Goal: Task Accomplishment & Management: Use online tool/utility

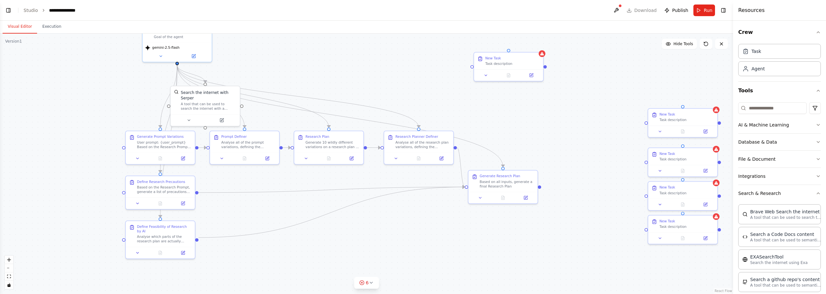
drag, startPoint x: 229, startPoint y: 97, endPoint x: 301, endPoint y: 65, distance: 78.6
click at [301, 65] on div ".deletable-edge-delete-btn { width: 20px; height: 20px; border: 0px solid #ffff…" at bounding box center [366, 164] width 733 height 261
drag, startPoint x: 236, startPoint y: 95, endPoint x: 269, endPoint y: 77, distance: 37.7
click at [264, 77] on div "Search the internet with Serper A tool that can be used to search the internet …" at bounding box center [237, 82] width 56 height 21
click at [301, 106] on icon "Edge from 2ada2c14-dbf2-472a-b768-586fa6cbdc6e to b0f31162-0492-4b51-8fd9-56638…" at bounding box center [253, 96] width 152 height 62
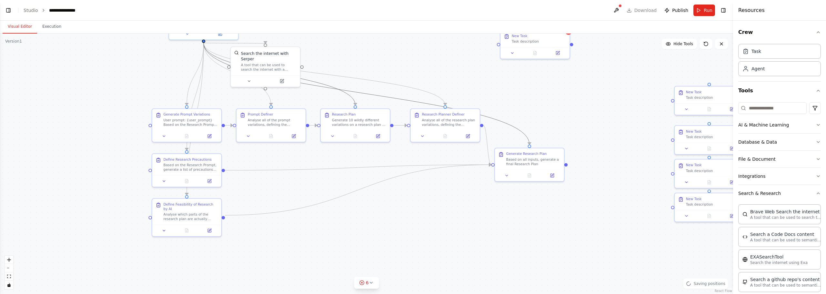
drag, startPoint x: 283, startPoint y: 106, endPoint x: 310, endPoint y: 84, distance: 34.8
drag, startPoint x: 376, startPoint y: 142, endPoint x: 394, endPoint y: 122, distance: 26.7
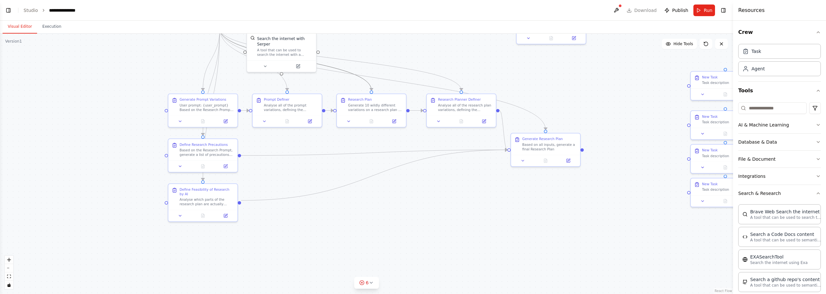
click at [334, 107] on div ".deletable-edge-delete-btn { width: 20px; height: 20px; border: 0px solid #ffff…" at bounding box center [366, 164] width 733 height 261
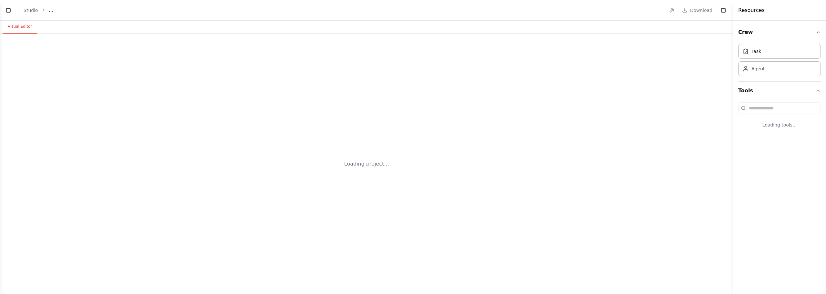
select select "****"
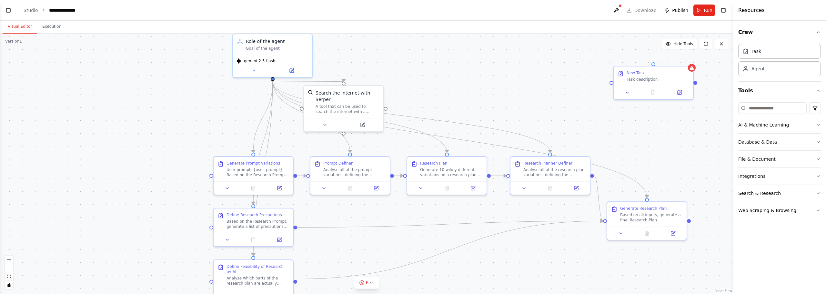
click at [490, 111] on div ".deletable-edge-delete-btn { width: 20px; height: 20px; border: 0px solid #ffff…" at bounding box center [366, 164] width 733 height 261
click at [476, 75] on div ".deletable-edge-delete-btn { width: 20px; height: 20px; border: 0px solid #ffff…" at bounding box center [366, 164] width 733 height 261
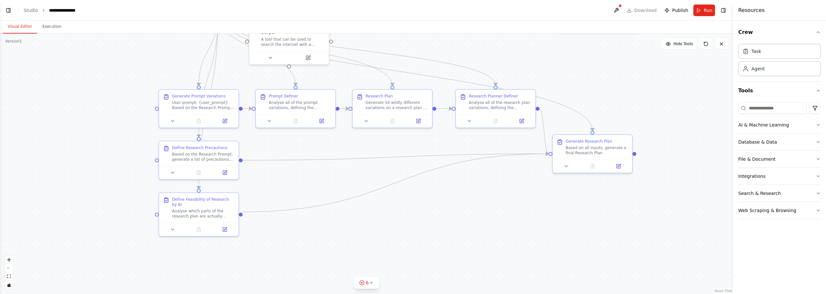
drag, startPoint x: 436, startPoint y: 206, endPoint x: 382, endPoint y: 133, distance: 91.8
click at [382, 133] on div ".deletable-edge-delete-btn { width: 20px; height: 20px; border: 0px solid #ffff…" at bounding box center [366, 164] width 733 height 261
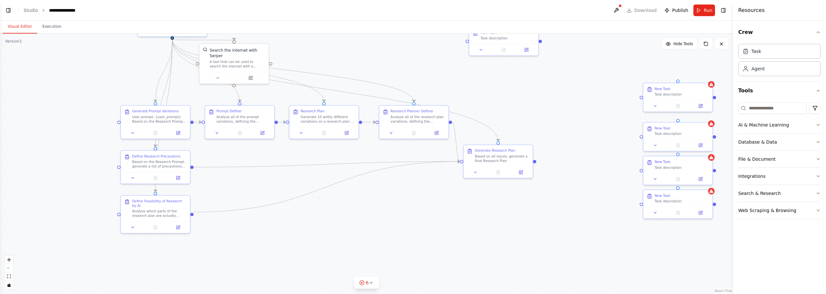
drag, startPoint x: 557, startPoint y: 90, endPoint x: 541, endPoint y: 87, distance: 15.5
click at [541, 87] on div ".deletable-edge-delete-btn { width: 20px; height: 20px; border: 0px solid #ffff…" at bounding box center [366, 164] width 733 height 261
click at [300, 52] on div ".deletable-edge-delete-btn { width: 20px; height: 20px; border: 0px solid #ffff…" at bounding box center [366, 164] width 733 height 261
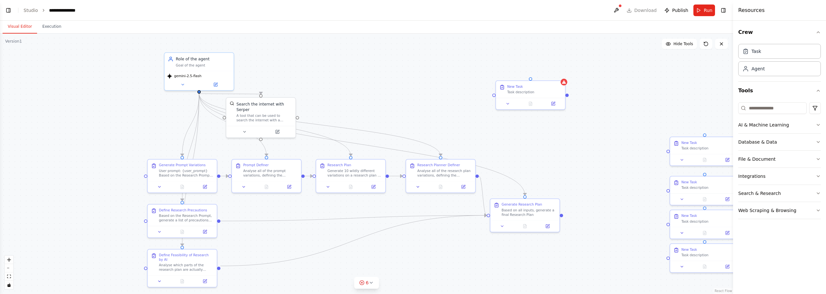
drag, startPoint x: 311, startPoint y: 40, endPoint x: 335, endPoint y: 104, distance: 68.0
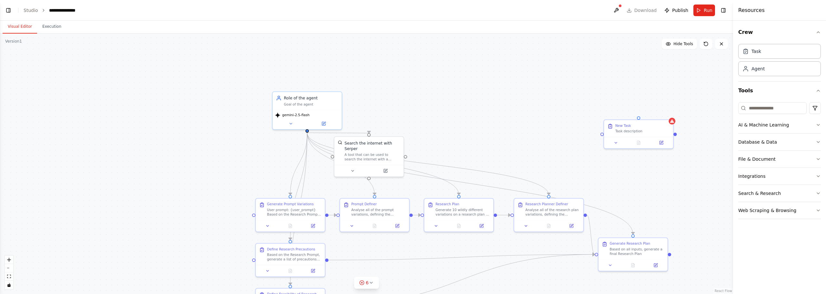
drag, startPoint x: 290, startPoint y: 69, endPoint x: 388, endPoint y: 90, distance: 101.1
drag, startPoint x: 215, startPoint y: 116, endPoint x: 216, endPoint y: 101, distance: 14.6
click at [216, 101] on div "Goal of the agent" at bounding box center [212, 103] width 55 height 5
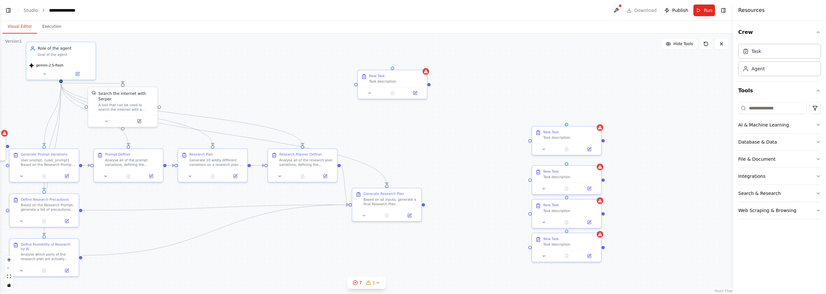
drag, startPoint x: 649, startPoint y: 189, endPoint x: 403, endPoint y: 140, distance: 250.9
drag, startPoint x: 408, startPoint y: 78, endPoint x: 482, endPoint y: 138, distance: 94.6
click at [481, 138] on div "New Task Task description" at bounding box center [464, 134] width 55 height 10
click at [499, 125] on button at bounding box center [495, 125] width 8 height 8
click at [478, 125] on button "Confirm" at bounding box center [476, 125] width 23 height 8
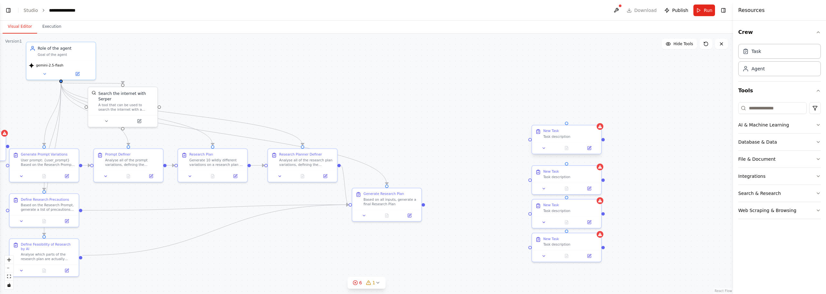
click at [594, 128] on div "New Task Task description" at bounding box center [566, 133] width 69 height 17
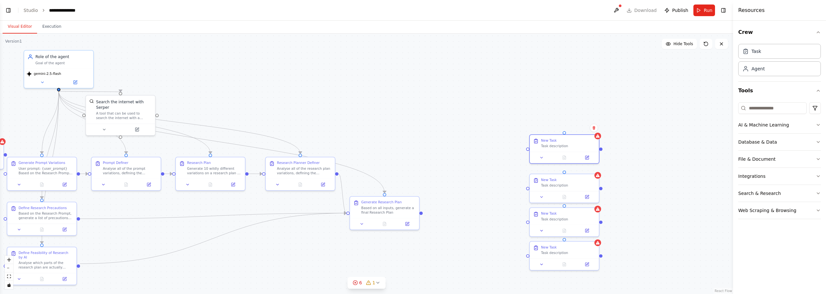
drag, startPoint x: 560, startPoint y: 120, endPoint x: 560, endPoint y: 128, distance: 7.1
click at [560, 128] on div ".deletable-edge-delete-btn { width: 20px; height: 20px; border: 0px solid #ffff…" at bounding box center [366, 164] width 733 height 261
drag, startPoint x: 554, startPoint y: 147, endPoint x: 465, endPoint y: 203, distance: 105.5
click at [465, 203] on div "New Task Task description" at bounding box center [481, 203] width 55 height 10
click at [449, 112] on div ".deletable-edge-delete-btn { width: 20px; height: 20px; border: 0px solid #ffff…" at bounding box center [366, 164] width 733 height 261
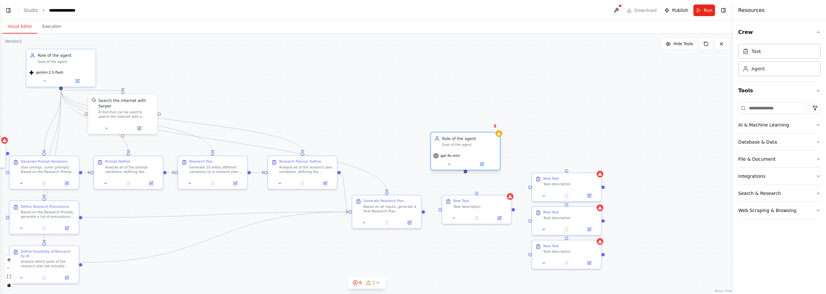
drag, startPoint x: 493, startPoint y: 159, endPoint x: 473, endPoint y: 160, distance: 20.0
click at [473, 160] on div "gpt-4o-mini" at bounding box center [465, 159] width 69 height 19
drag, startPoint x: 476, startPoint y: 143, endPoint x: 487, endPoint y: 143, distance: 10.7
click at [487, 143] on div "Goal of the agent" at bounding box center [481, 145] width 55 height 5
drag, startPoint x: 477, startPoint y: 173, endPoint x: 477, endPoint y: 195, distance: 22.0
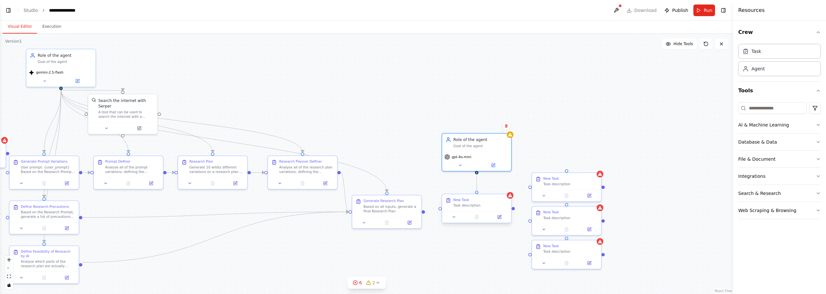
click at [462, 195] on div "Generate Prompt Variations User prompt: {user_prompt} Based on the Research Pro…" at bounding box center [142, 162] width 639 height 227
drag, startPoint x: 424, startPoint y: 211, endPoint x: 440, endPoint y: 210, distance: 16.2
click at [440, 210] on div ".deletable-edge-delete-btn { width: 20px; height: 20px; border: 0px solid #ffff…" at bounding box center [366, 164] width 733 height 261
click at [414, 169] on div ".deletable-edge-delete-btn { width: 20px; height: 20px; border: 0px solid #ffff…" at bounding box center [366, 164] width 733 height 261
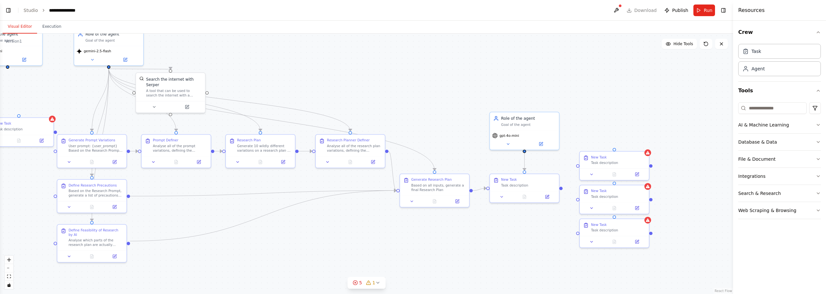
drag, startPoint x: 414, startPoint y: 164, endPoint x: 462, endPoint y: 143, distance: 52.4
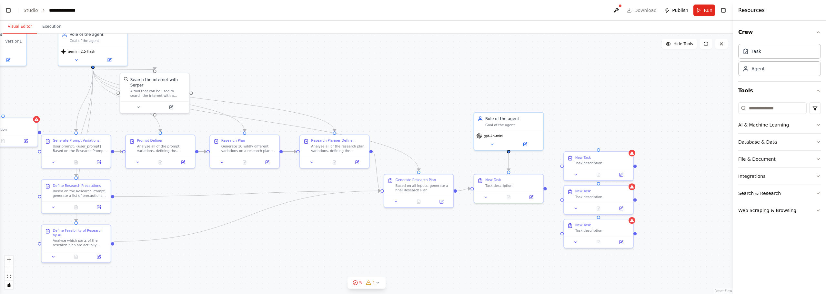
drag, startPoint x: 578, startPoint y: 123, endPoint x: 561, endPoint y: 125, distance: 16.9
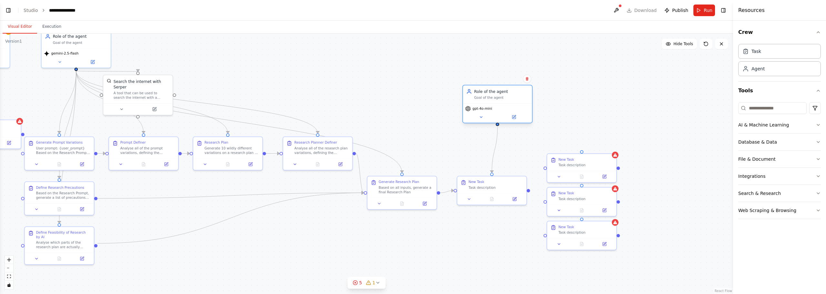
drag, startPoint x: 493, startPoint y: 127, endPoint x: 495, endPoint y: 95, distance: 32.7
click at [496, 95] on div "Role of the agent Goal of the agent" at bounding box center [497, 94] width 69 height 18
click at [772, 189] on button "Search & Research" at bounding box center [780, 193] width 83 height 17
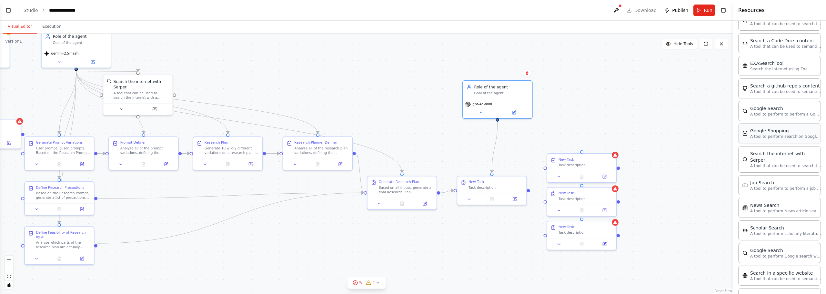
scroll to position [161, 0]
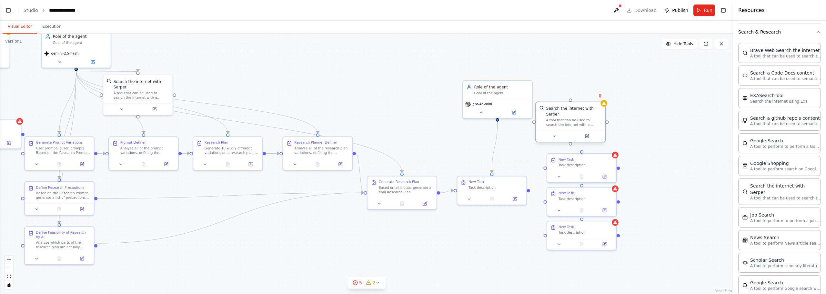
drag, startPoint x: 593, startPoint y: 134, endPoint x: 569, endPoint y: 117, distance: 29.3
click at [569, 118] on div "A tool that can be used to search the internet with a search_query. Supports di…" at bounding box center [574, 122] width 56 height 9
click at [498, 122] on circle "Edge from 03c8e635-f90e-480b-8df9-ba66211152a3 to 2a1bb52a-835d-41ee-9c4a-8b31d…" at bounding box center [497, 124] width 5 height 5
drag, startPoint x: 498, startPoint y: 119, endPoint x: 590, endPoint y: 100, distance: 93.6
click at [589, 100] on div ".deletable-edge-delete-btn { width: 20px; height: 20px; border: 0px solid #ffff…" at bounding box center [366, 164] width 733 height 261
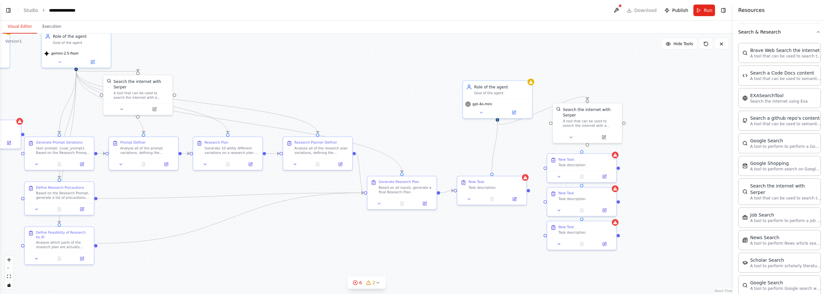
drag, startPoint x: 498, startPoint y: 120, endPoint x: 495, endPoint y: 174, distance: 54.0
click at [495, 174] on div ".deletable-edge-delete-btn { width: 20px; height: 20px; border: 0px solid #ffff…" at bounding box center [366, 164] width 733 height 261
click at [511, 164] on div ".deletable-edge-delete-btn { width: 20px; height: 20px; border: 0px solid #ffff…" at bounding box center [366, 164] width 733 height 261
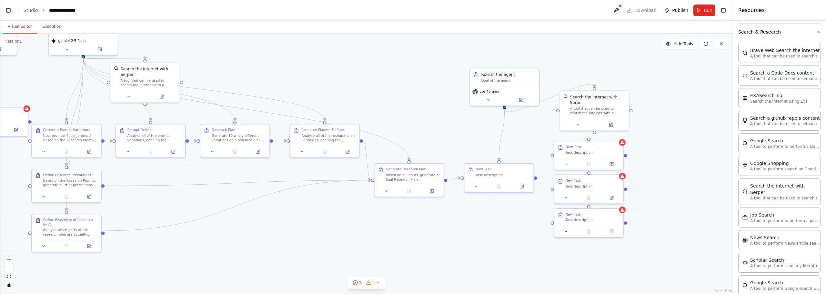
drag, startPoint x: 518, startPoint y: 156, endPoint x: 526, endPoint y: 144, distance: 14.5
click at [526, 144] on div ".deletable-edge-delete-btn { width: 20px; height: 20px; border: 0px solid #ffff…" at bounding box center [366, 164] width 733 height 261
click at [507, 172] on div "Task description" at bounding box center [503, 174] width 55 height 5
drag, startPoint x: 512, startPoint y: 170, endPoint x: 515, endPoint y: 153, distance: 17.8
click at [515, 153] on div "New Task" at bounding box center [509, 151] width 55 height 5
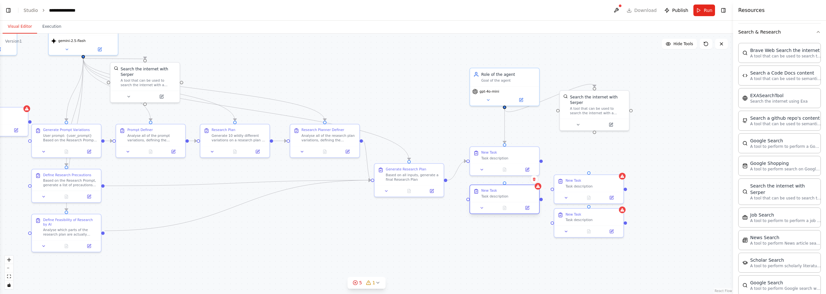
drag, startPoint x: 574, startPoint y: 157, endPoint x: 494, endPoint y: 192, distance: 86.9
click at [494, 192] on div "New Task Task description" at bounding box center [509, 194] width 55 height 10
drag, startPoint x: 575, startPoint y: 181, endPoint x: 490, endPoint y: 233, distance: 99.8
click at [490, 233] on div "New Task Task description" at bounding box center [509, 233] width 55 height 10
drag, startPoint x: 447, startPoint y: 180, endPoint x: 469, endPoint y: 200, distance: 30.1
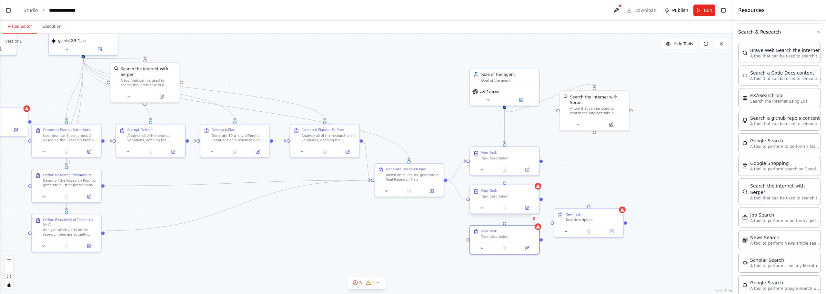
click at [469, 200] on div "Generate Prompt Variations User prompt: {user_prompt} Based on the Research Pro…" at bounding box center [165, 130] width 639 height 227
drag, startPoint x: 445, startPoint y: 180, endPoint x: 467, endPoint y: 241, distance: 65.1
click at [467, 241] on div ".deletable-edge-delete-btn { width: 20px; height: 20px; border: 0px solid #ffff…" at bounding box center [366, 164] width 733 height 261
drag, startPoint x: 596, startPoint y: 95, endPoint x: 635, endPoint y: 113, distance: 43.1
click at [635, 113] on div "Search the internet with Serper" at bounding box center [637, 115] width 56 height 11
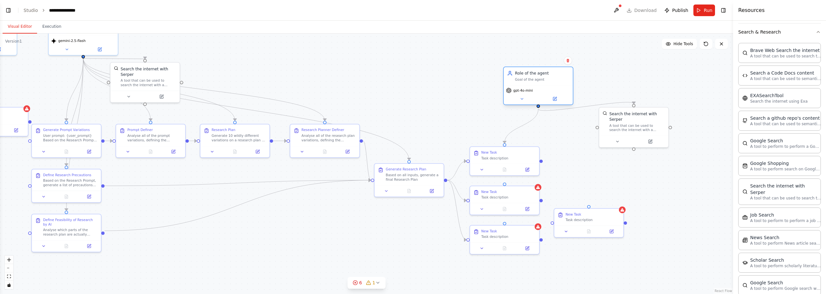
drag, startPoint x: 533, startPoint y: 87, endPoint x: 557, endPoint y: 85, distance: 24.6
click at [559, 85] on div "Role of the agent Goal of the agent gpt-4o-mini" at bounding box center [538, 85] width 70 height 38
click at [517, 90] on span "gpt-4o-mini" at bounding box center [512, 90] width 20 height 5
click at [511, 96] on button at bounding box center [511, 99] width 32 height 7
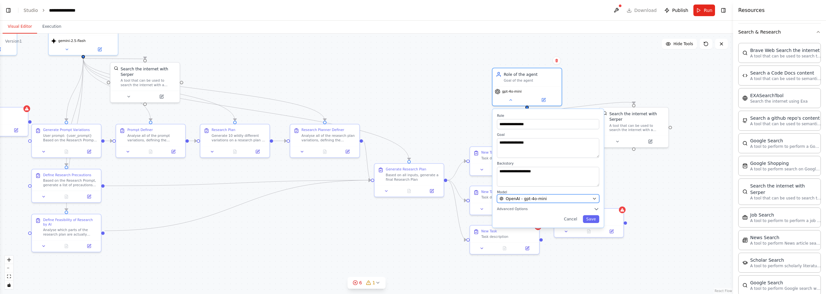
click at [524, 199] on span "OpenAI - gpt-4o-mini" at bounding box center [526, 198] width 41 height 5
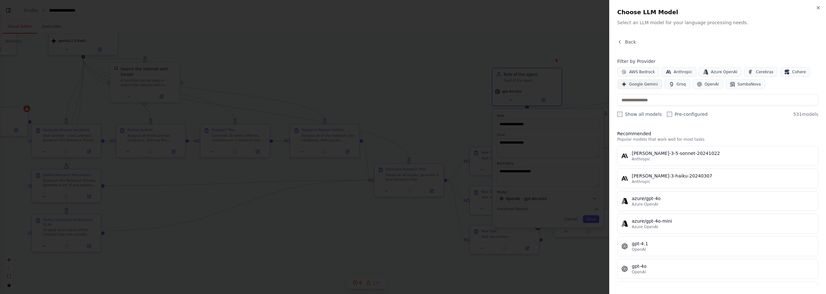
click at [636, 81] on button "Google Gemini" at bounding box center [640, 84] width 45 height 10
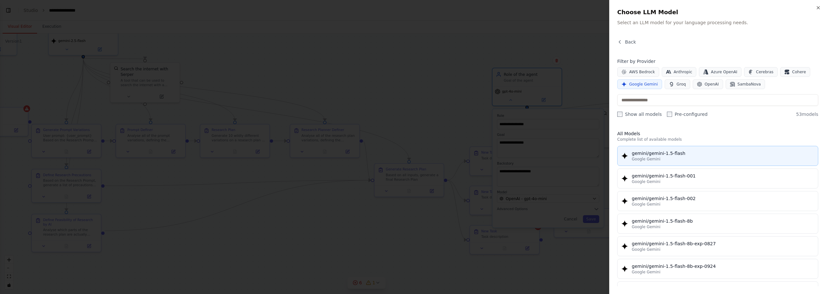
click at [700, 156] on div "gemini/gemini-1.5-flash" at bounding box center [723, 153] width 182 height 6
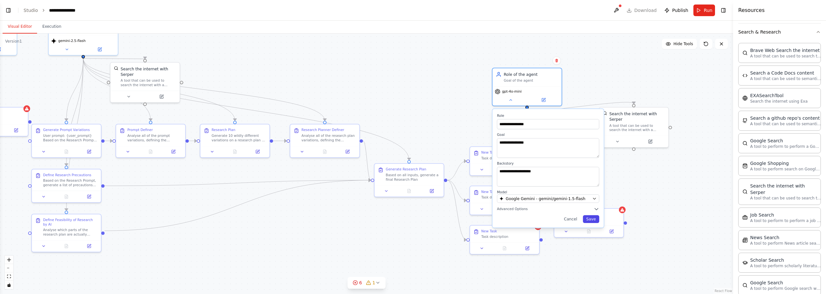
click at [589, 218] on button "Save" at bounding box center [591, 219] width 16 height 8
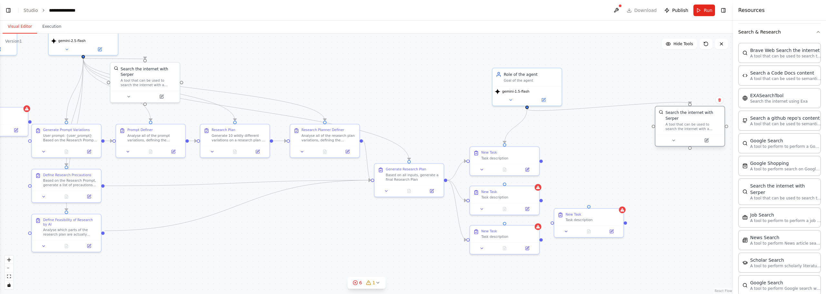
drag, startPoint x: 646, startPoint y: 125, endPoint x: 701, endPoint y: 125, distance: 54.6
click at [701, 125] on div "A tool that can be used to search the internet with a search_query. Supports di…" at bounding box center [694, 126] width 56 height 9
drag, startPoint x: 552, startPoint y: 94, endPoint x: 598, endPoint y: 97, distance: 45.6
click at [598, 96] on div "gemini-1.5-flash" at bounding box center [572, 94] width 69 height 19
drag, startPoint x: 530, startPoint y: 149, endPoint x: 525, endPoint y: 121, distance: 29.0
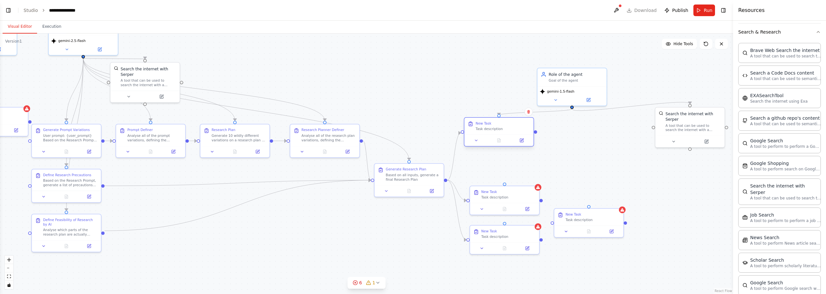
click at [525, 121] on div "New Task Task description" at bounding box center [499, 126] width 69 height 17
click at [592, 142] on div ".deletable-edge-delete-btn { width: 20px; height: 20px; border: 0px solid #ffff…" at bounding box center [366, 164] width 733 height 261
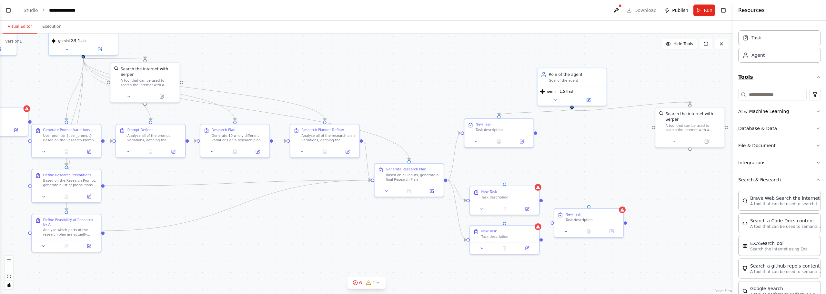
scroll to position [0, 0]
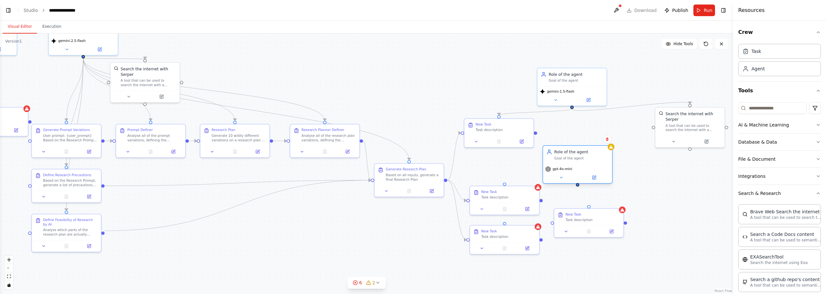
drag, startPoint x: 592, startPoint y: 167, endPoint x: 568, endPoint y: 155, distance: 26.6
click at [568, 155] on div "Role of the agent Goal of the agent" at bounding box center [582, 154] width 55 height 11
drag, startPoint x: 506, startPoint y: 183, endPoint x: 579, endPoint y: 186, distance: 73.0
click at [484, 186] on div "Generate Prompt Variations User prompt: {user_prompt} Based on the Research Pro…" at bounding box center [165, 130] width 639 height 227
drag, startPoint x: 582, startPoint y: 221, endPoint x: 601, endPoint y: 249, distance: 33.1
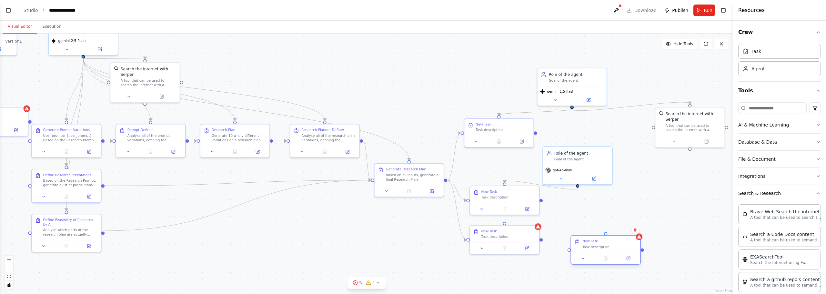
click at [598, 253] on div "New Task Task description" at bounding box center [606, 249] width 70 height 29
drag, startPoint x: 514, startPoint y: 239, endPoint x: 513, endPoint y: 267, distance: 28.8
click at [513, 264] on div "New Task Task description" at bounding box center [504, 255] width 69 height 17
drag, startPoint x: 518, startPoint y: 206, endPoint x: 519, endPoint y: 214, distance: 8.5
click at [519, 214] on button at bounding box center [527, 213] width 19 height 7
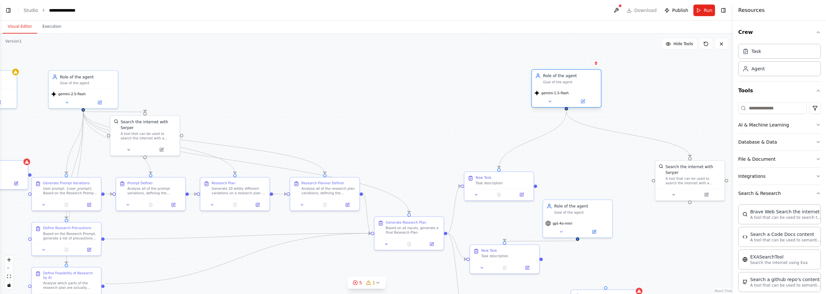
drag, startPoint x: 589, startPoint y: 82, endPoint x: 584, endPoint y: 86, distance: 6.5
click at [584, 86] on div "Role of the agent Goal of the agent" at bounding box center [566, 79] width 69 height 18
drag, startPoint x: 458, startPoint y: 148, endPoint x: 466, endPoint y: 137, distance: 13.0
click at [466, 137] on div "Task description" at bounding box center [469, 137] width 55 height 5
drag, startPoint x: 488, startPoint y: 107, endPoint x: 407, endPoint y: 110, distance: 80.4
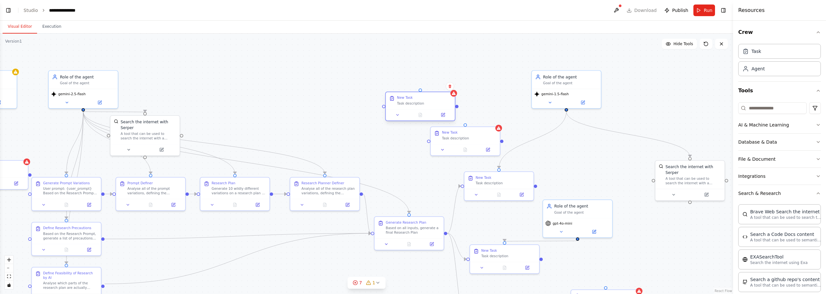
click at [405, 109] on div "New Task Task description" at bounding box center [420, 106] width 70 height 29
drag, startPoint x: 446, startPoint y: 230, endPoint x: 431, endPoint y: 141, distance: 91.1
click at [430, 141] on div "Generate Prompt Variations User prompt: {user_prompt} Based on the Research Pro…" at bounding box center [165, 183] width 639 height 227
drag, startPoint x: 465, startPoint y: 137, endPoint x: 496, endPoint y: 147, distance: 33.4
click at [496, 147] on div "Task description" at bounding box center [503, 148] width 55 height 5
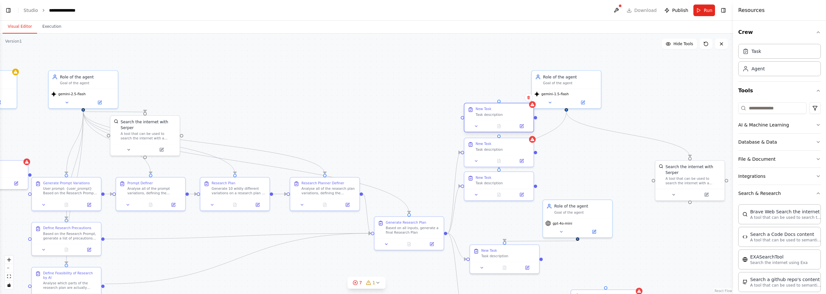
drag, startPoint x: 440, startPoint y: 107, endPoint x: 519, endPoint y: 119, distance: 79.3
click at [519, 119] on div "New Task Task description" at bounding box center [499, 111] width 69 height 17
drag, startPoint x: 445, startPoint y: 233, endPoint x: 464, endPoint y: 118, distance: 116.8
click at [464, 118] on div "Generate Prompt Variations User prompt: {user_prompt} Based on the Research Pro…" at bounding box center [165, 183] width 639 height 227
drag, startPoint x: 572, startPoint y: 88, endPoint x: 646, endPoint y: 108, distance: 76.3
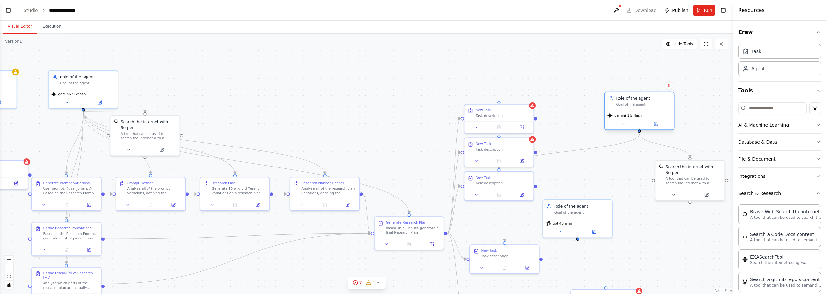
click at [646, 108] on div "Role of the agent Goal of the agent gemini-1.5-flash" at bounding box center [640, 111] width 70 height 38
click at [563, 156] on div ".deletable-edge-delete-btn { width: 20px; height: 20px; border: 0px solid #ffff…" at bounding box center [366, 164] width 733 height 261
drag, startPoint x: 639, startPoint y: 130, endPoint x: 504, endPoint y: 134, distance: 135.3
click at [484, 134] on div "Generate Prompt Variations User prompt: {user_prompt} Based on the Research Pro…" at bounding box center [165, 183] width 639 height 227
drag, startPoint x: 638, startPoint y: 115, endPoint x: 589, endPoint y: 73, distance: 64.1
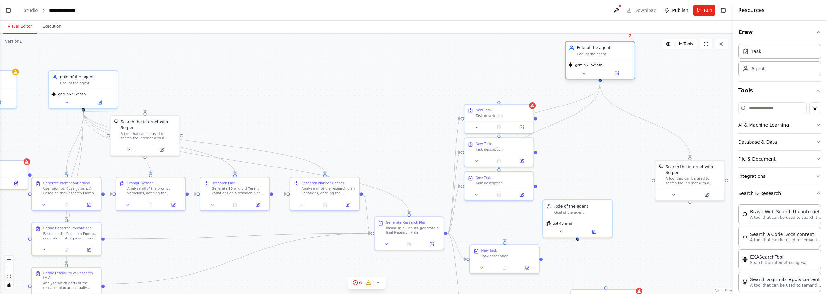
click at [589, 73] on div "gemini-1.5-flash" at bounding box center [600, 69] width 69 height 19
drag, startPoint x: 588, startPoint y: 92, endPoint x: 500, endPoint y: 104, distance: 88.9
click at [484, 104] on div "Generate Prompt Variations User prompt: {user_prompt} Based on the Research Pro…" at bounding box center [165, 183] width 639 height 227
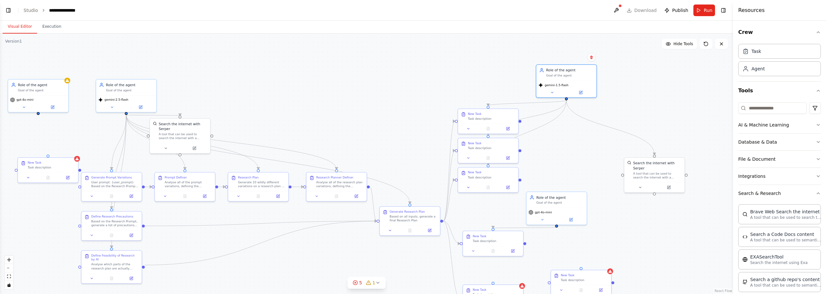
drag, startPoint x: 628, startPoint y: 233, endPoint x: 609, endPoint y: 220, distance: 22.0
click at [609, 220] on div ".deletable-edge-delete-btn { width: 20px; height: 20px; border: 0px solid #ffff…" at bounding box center [366, 164] width 733 height 261
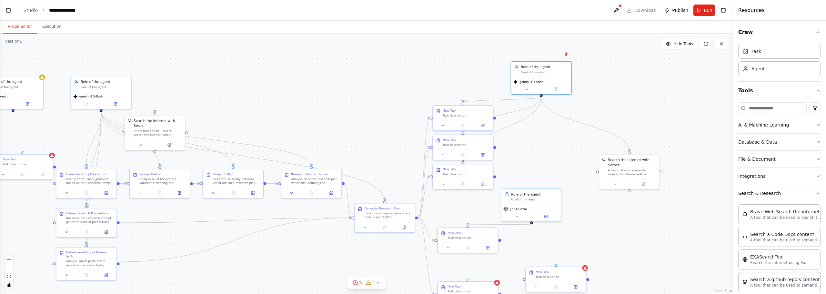
drag, startPoint x: 595, startPoint y: 201, endPoint x: 572, endPoint y: 199, distance: 23.1
drag, startPoint x: 535, startPoint y: 208, endPoint x: 538, endPoint y: 213, distance: 6.8
click at [538, 213] on div "gpt-4o-mini" at bounding box center [536, 213] width 56 height 5
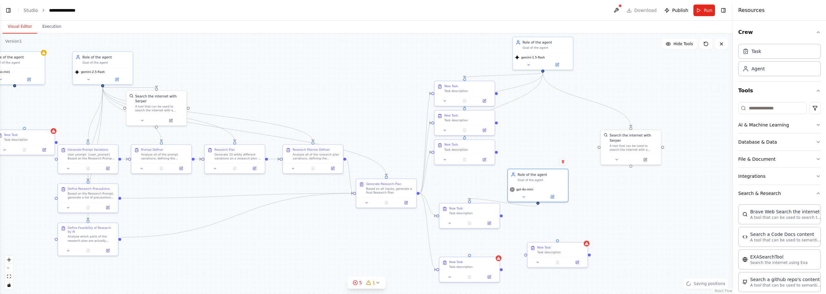
drag, startPoint x: 613, startPoint y: 218, endPoint x: 615, endPoint y: 184, distance: 33.6
click at [615, 185] on div ".deletable-edge-delete-btn { width: 20px; height: 20px; border: 0px solid #ffff…" at bounding box center [366, 164] width 733 height 261
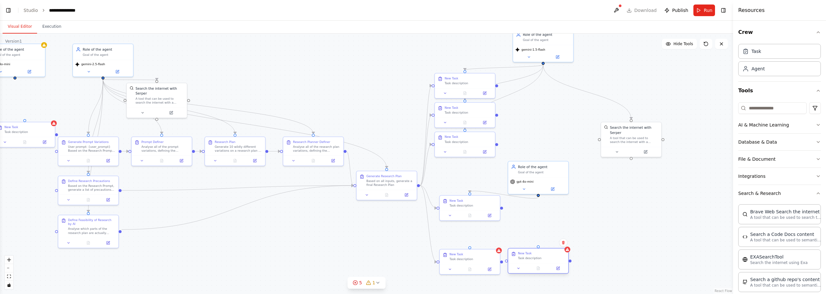
drag, startPoint x: 563, startPoint y: 243, endPoint x: 546, endPoint y: 257, distance: 22.5
click at [546, 257] on div "Task description" at bounding box center [541, 258] width 47 height 4
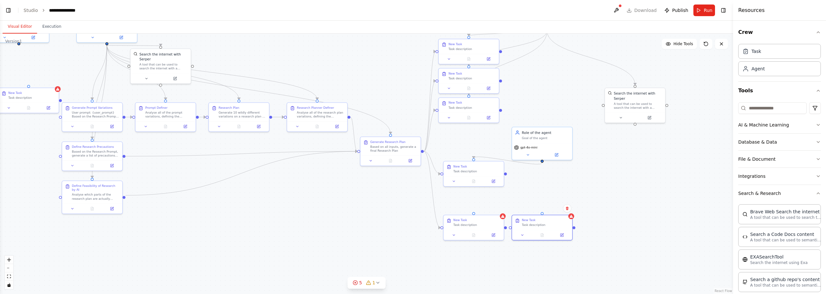
drag, startPoint x: 631, startPoint y: 216, endPoint x: 635, endPoint y: 166, distance: 49.9
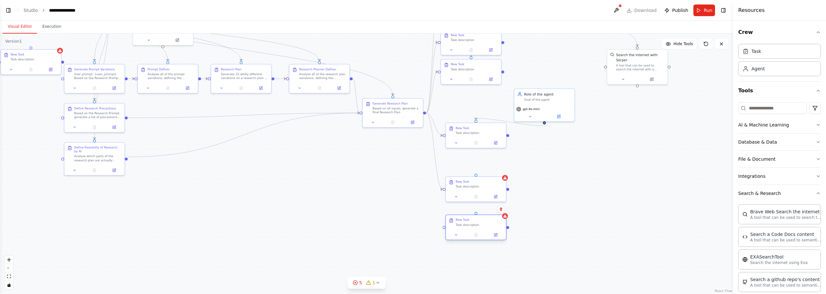
drag, startPoint x: 571, startPoint y: 184, endPoint x: 504, endPoint y: 226, distance: 79.9
click at [504, 226] on div "New Task Task description" at bounding box center [476, 222] width 60 height 15
drag, startPoint x: 567, startPoint y: 181, endPoint x: 538, endPoint y: 156, distance: 38.2
click at [538, 156] on div "Goal of the agent" at bounding box center [547, 157] width 47 height 4
drag, startPoint x: 577, startPoint y: 211, endPoint x: 525, endPoint y: 208, distance: 52.7
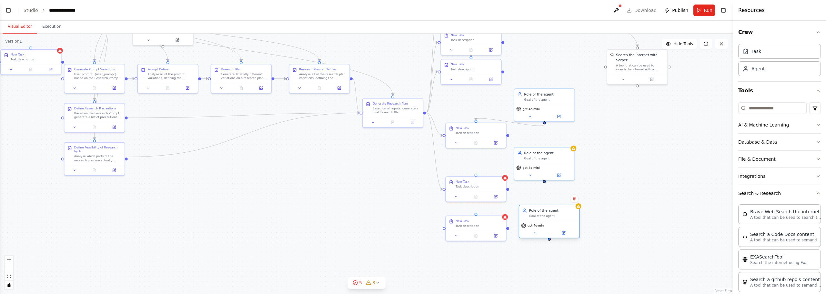
click at [525, 208] on div "Role of the agent Goal of the agent" at bounding box center [549, 213] width 60 height 16
click at [510, 191] on div ".deletable-edge-delete-btn { width: 20px; height: 20px; border: 0px solid #ffff…" at bounding box center [366, 164] width 733 height 261
drag, startPoint x: 547, startPoint y: 182, endPoint x: 484, endPoint y: 179, distance: 63.7
click at [460, 169] on div "Generate Prompt Variations User prompt: {user_prompt} Based on the Research Pro…" at bounding box center [182, 71] width 556 height 198
drag, startPoint x: 551, startPoint y: 165, endPoint x: 552, endPoint y: 149, distance: 15.5
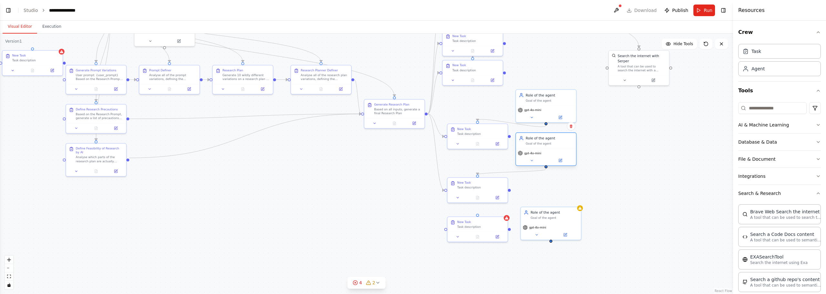
click at [552, 149] on div "gpt-4o-mini" at bounding box center [546, 156] width 60 height 17
drag, startPoint x: 566, startPoint y: 226, endPoint x: 564, endPoint y: 198, distance: 27.8
click at [564, 198] on div "gpt-4o-mini" at bounding box center [551, 206] width 60 height 17
drag, startPoint x: 550, startPoint y: 215, endPoint x: 481, endPoint y: 215, distance: 69.4
click at [481, 215] on div ".deletable-edge-delete-btn { width: 20px; height: 20px; border: 0px solid #ffff…" at bounding box center [366, 164] width 733 height 261
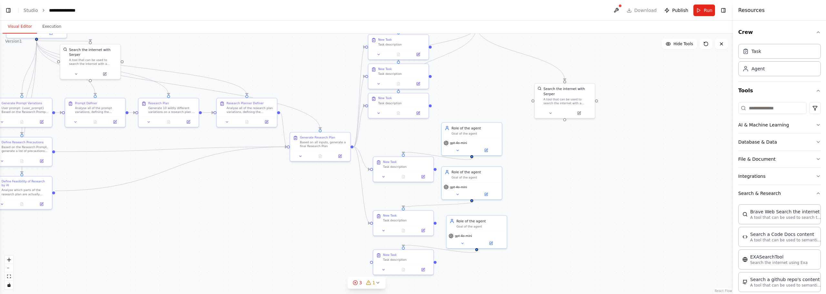
drag, startPoint x: 660, startPoint y: 149, endPoint x: 593, endPoint y: 173, distance: 72.0
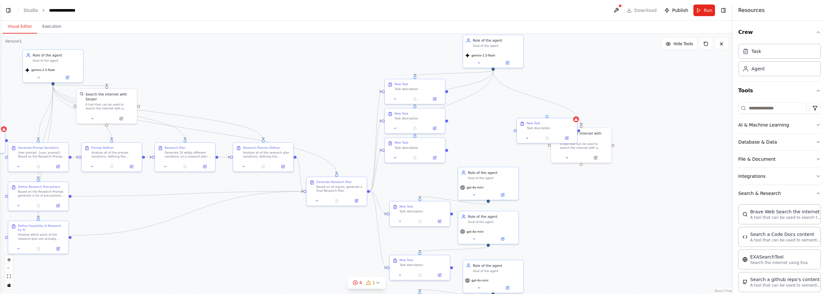
drag, startPoint x: 576, startPoint y: 69, endPoint x: 609, endPoint y: 154, distance: 91.4
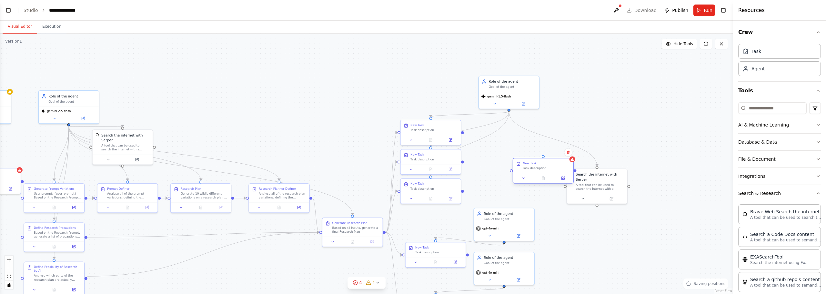
drag, startPoint x: 558, startPoint y: 172, endPoint x: 527, endPoint y: 169, distance: 31.8
click at [526, 169] on div "New Task Task description" at bounding box center [543, 166] width 60 height 15
drag, startPoint x: 596, startPoint y: 185, endPoint x: 586, endPoint y: 104, distance: 81.6
click at [589, 104] on div "Search the internet with Serper A tool that can be used to search the internet …" at bounding box center [592, 112] width 60 height 25
click at [463, 134] on div ".deletable-edge-delete-btn { width: 20px; height: 20px; border: 0px solid #ffff…" at bounding box center [366, 164] width 733 height 261
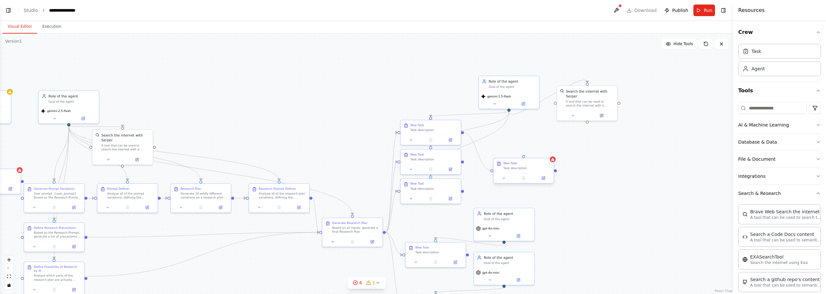
drag, startPoint x: 463, startPoint y: 133, endPoint x: 493, endPoint y: 171, distance: 48.5
click at [418, 171] on div "Generate Prompt Variations User prompt: {user_prompt} Based on the Research Pro…" at bounding box center [140, 189] width 556 height 198
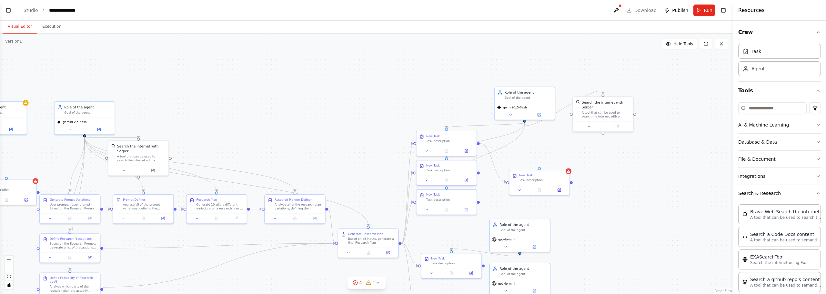
drag, startPoint x: 464, startPoint y: 163, endPoint x: 486, endPoint y: 180, distance: 28.3
click at [486, 180] on div ".deletable-edge-delete-btn { width: 20px; height: 20px; border: 0px solid #ffff…" at bounding box center [366, 164] width 733 height 261
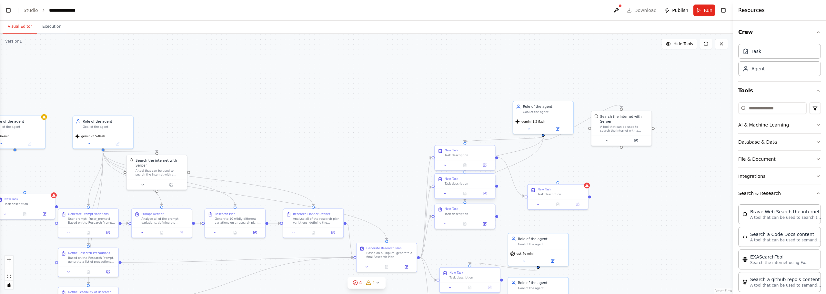
drag, startPoint x: 486, startPoint y: 180, endPoint x: 499, endPoint y: 189, distance: 15.7
click at [499, 189] on div ".deletable-edge-delete-btn { width: 20px; height: 20px; border: 0px solid #ffff…" at bounding box center [366, 164] width 733 height 261
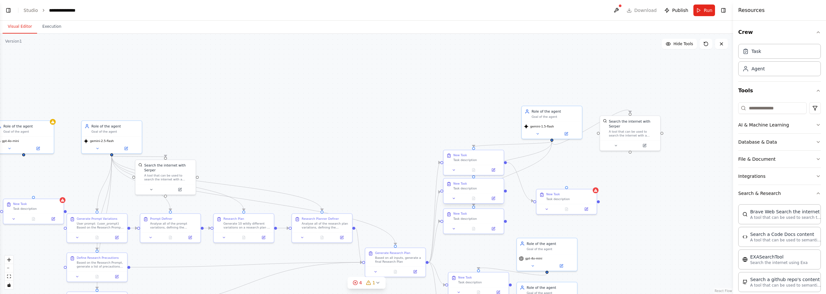
drag, startPoint x: 497, startPoint y: 188, endPoint x: 505, endPoint y: 192, distance: 8.5
click at [505, 192] on div ".deletable-edge-delete-btn { width: 20px; height: 20px; border: 0px solid #ffff…" at bounding box center [366, 164] width 733 height 261
drag, startPoint x: 505, startPoint y: 191, endPoint x: 535, endPoint y: 200, distance: 31.8
click at [461, 200] on div "Generate Prompt Variations User prompt: {user_prompt} Based on the Research Pro…" at bounding box center [183, 219] width 556 height 198
drag, startPoint x: 506, startPoint y: 221, endPoint x: 535, endPoint y: 201, distance: 35.4
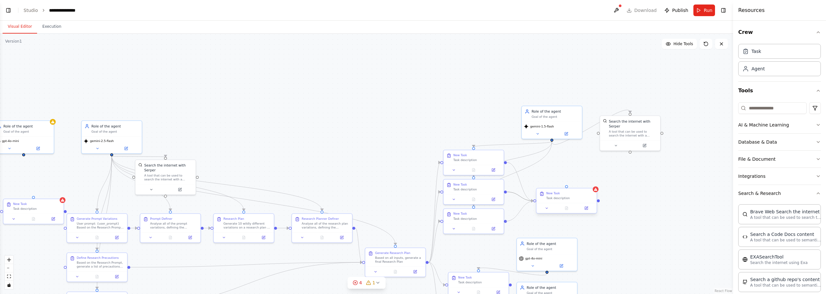
click at [461, 201] on div "Generate Prompt Variations User prompt: {user_prompt} Based on the Research Pro…" at bounding box center [183, 219] width 556 height 198
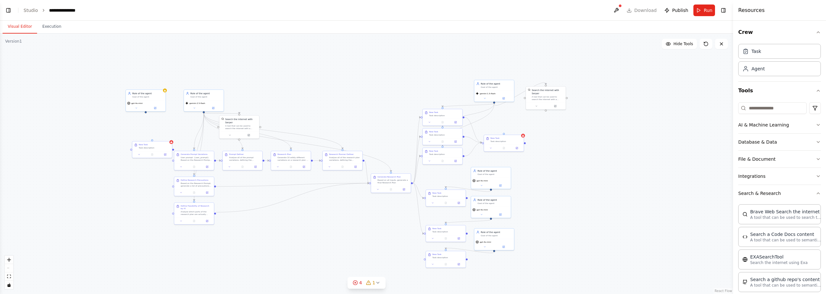
drag, startPoint x: 652, startPoint y: 238, endPoint x: 582, endPoint y: 195, distance: 82.0
click at [582, 196] on div ".deletable-edge-delete-btn { width: 20px; height: 20px; border: 0px solid #ffff…" at bounding box center [366, 164] width 733 height 261
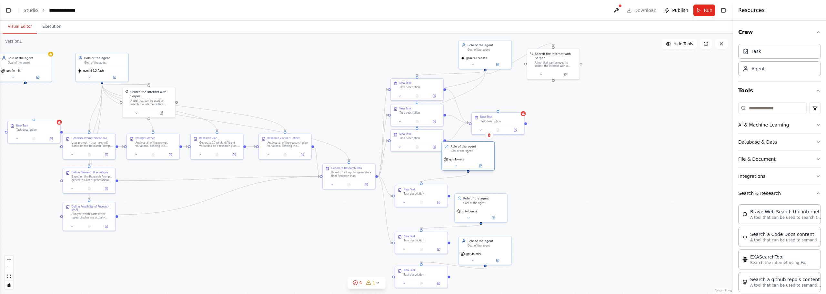
drag, startPoint x: 463, startPoint y: 163, endPoint x: 454, endPoint y: 152, distance: 14.1
click at [454, 152] on div "Goal of the agent" at bounding box center [471, 151] width 41 height 4
drag, startPoint x: 431, startPoint y: 194, endPoint x: 429, endPoint y: 211, distance: 17.2
click at [429, 208] on div "Task description" at bounding box center [424, 206] width 41 height 4
drag, startPoint x: 469, startPoint y: 166, endPoint x: 423, endPoint y: 187, distance: 50.7
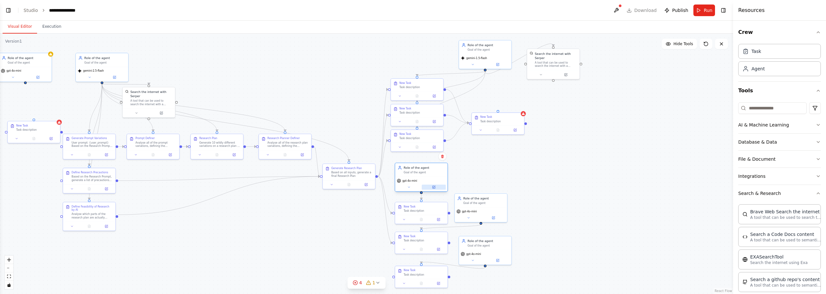
click at [423, 187] on button at bounding box center [434, 187] width 24 height 5
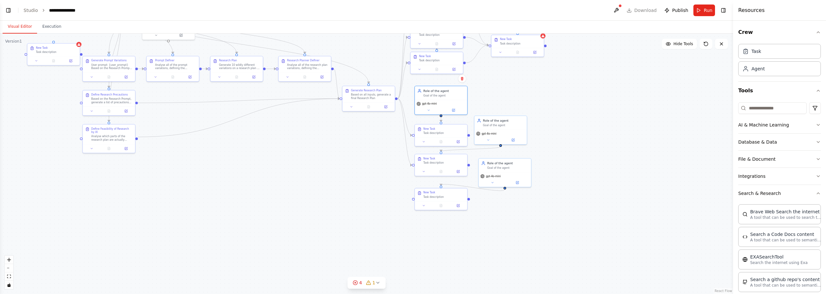
drag, startPoint x: 535, startPoint y: 192, endPoint x: 554, endPoint y: 114, distance: 80.3
drag, startPoint x: 445, startPoint y: 195, endPoint x: 440, endPoint y: 249, distance: 54.8
click at [440, 249] on div "New Task Task description" at bounding box center [439, 249] width 41 height 8
click at [440, 217] on div ".deletable-edge-delete-btn { width: 20px; height: 20px; border: 0px solid #ffff…" at bounding box center [366, 164] width 733 height 261
drag, startPoint x: 451, startPoint y: 166, endPoint x: 449, endPoint y: 197, distance: 30.7
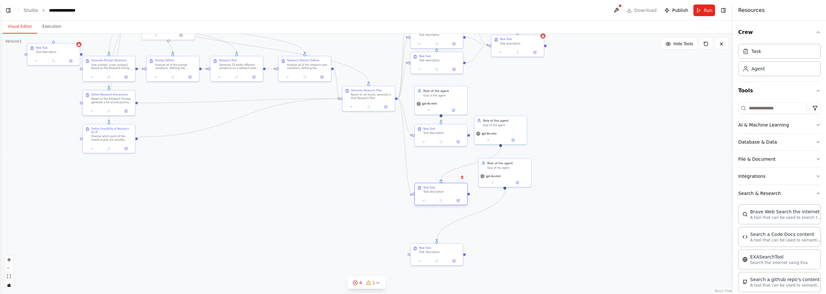
click at [449, 197] on div at bounding box center [441, 200] width 52 height 9
drag, startPoint x: 496, startPoint y: 133, endPoint x: 435, endPoint y: 170, distance: 71.1
click at [435, 170] on span "gpt-4o-mini" at bounding box center [429, 171] width 15 height 4
drag, startPoint x: 433, startPoint y: 191, endPoint x: 433, endPoint y: 199, distance: 7.8
click at [433, 199] on div "Task description" at bounding box center [444, 201] width 41 height 4
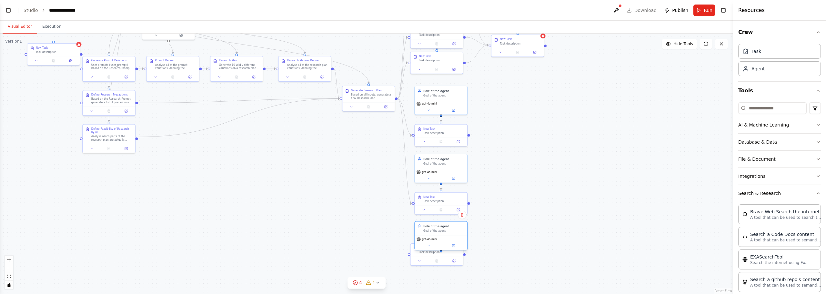
drag, startPoint x: 512, startPoint y: 169, endPoint x: 448, endPoint y: 232, distance: 90.2
click at [448, 232] on div "Goal of the agent" at bounding box center [444, 231] width 41 height 4
click at [435, 270] on div "New Task Task description" at bounding box center [440, 266] width 53 height 22
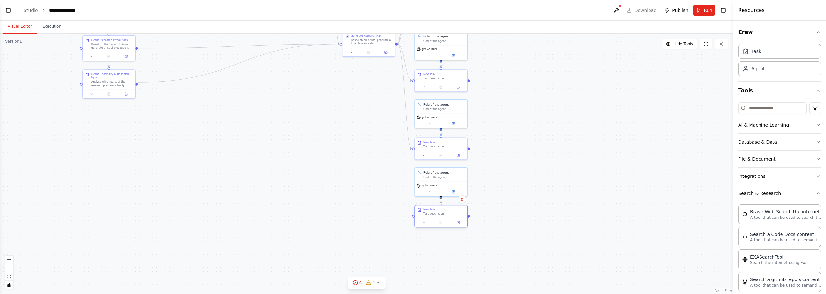
click at [436, 217] on div "New Task Task description" at bounding box center [441, 211] width 52 height 13
drag, startPoint x: 397, startPoint y: 44, endPoint x: 414, endPoint y: 218, distance: 174.5
click at [414, 218] on div ".deletable-edge-delete-btn { width: 20px; height: 20px; border: 0px solid #ffff…" at bounding box center [366, 164] width 733 height 261
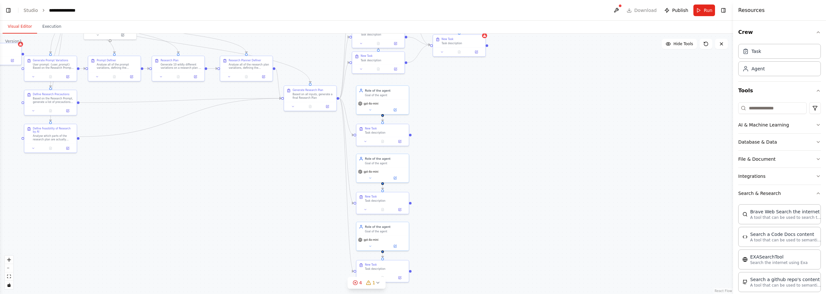
drag, startPoint x: 579, startPoint y: 77, endPoint x: 521, endPoint y: 128, distance: 77.3
click at [521, 128] on div ".deletable-edge-delete-btn { width: 20px; height: 20px; border: 0px solid #ffff…" at bounding box center [366, 164] width 733 height 261
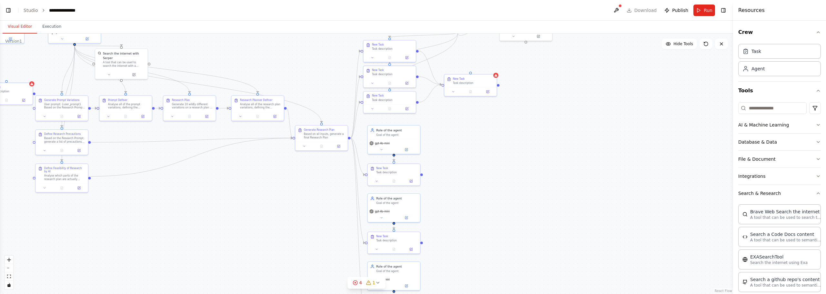
drag, startPoint x: 478, startPoint y: 127, endPoint x: 484, endPoint y: 142, distance: 16.2
click at [484, 142] on div ".deletable-edge-delete-btn { width: 20px; height: 20px; border: 0px solid #ffff…" at bounding box center [366, 164] width 733 height 261
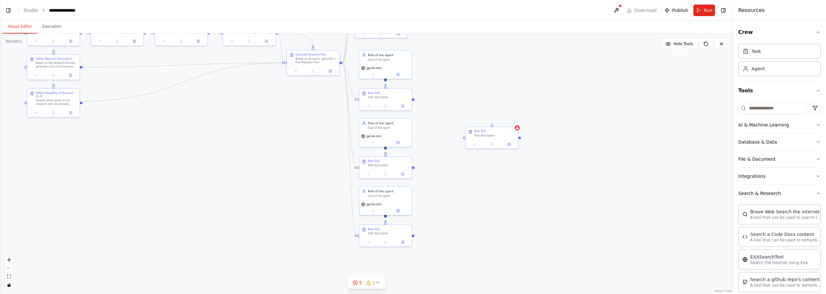
drag, startPoint x: 489, startPoint y: 177, endPoint x: 478, endPoint y: 101, distance: 77.4
drag, startPoint x: 414, startPoint y: 98, endPoint x: 465, endPoint y: 134, distance: 62.3
click at [370, 110] on div "Generate Prompt Variations User prompt: {user_prompt} Based on the Research Pro…" at bounding box center [128, 25] width 484 height 172
drag, startPoint x: 414, startPoint y: 167, endPoint x: 463, endPoint y: 140, distance: 55.6
click at [463, 140] on div ".deletable-edge-delete-btn { width: 20px; height: 20px; border: 0px solid #ffff…" at bounding box center [366, 164] width 733 height 261
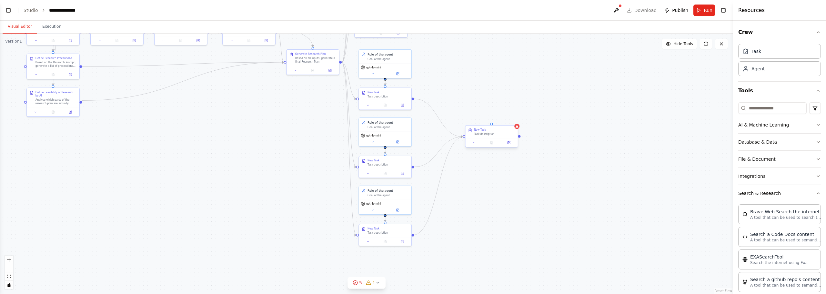
drag, startPoint x: 413, startPoint y: 235, endPoint x: 465, endPoint y: 136, distance: 111.8
click at [370, 110] on div "Generate Prompt Variations User prompt: {user_prompt} Based on the Research Pro…" at bounding box center [128, 25] width 484 height 172
drag, startPoint x: 498, startPoint y: 135, endPoint x: 488, endPoint y: 129, distance: 11.5
click at [488, 129] on div "Task description" at bounding box center [485, 130] width 41 height 4
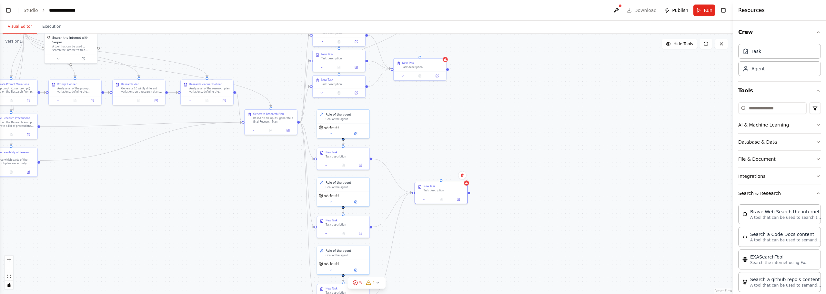
drag, startPoint x: 562, startPoint y: 84, endPoint x: 504, endPoint y: 161, distance: 96.1
click at [504, 161] on div ".deletable-edge-delete-btn { width: 20px; height: 20px; border: 0px solid #ffff…" at bounding box center [366, 164] width 733 height 261
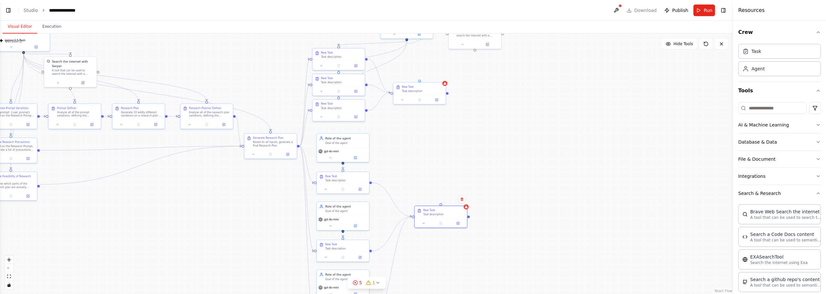
drag, startPoint x: 401, startPoint y: 72, endPoint x: 418, endPoint y: 80, distance: 18.7
click at [417, 80] on div ".deletable-edge-delete-btn { width: 20px; height: 20px; border: 0px solid #ffff…" at bounding box center [366, 164] width 733 height 261
drag, startPoint x: 429, startPoint y: 88, endPoint x: 445, endPoint y: 91, distance: 17.2
click at [445, 91] on div "New Task Task description" at bounding box center [441, 92] width 41 height 8
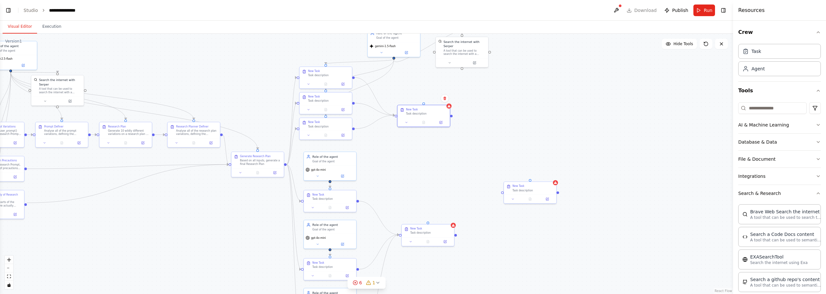
drag, startPoint x: 466, startPoint y: 98, endPoint x: 447, endPoint y: 114, distance: 25.0
click at [447, 114] on div ".deletable-edge-delete-btn { width: 20px; height: 20px; border: 0px solid #ffff…" at bounding box center [366, 164] width 733 height 261
drag, startPoint x: 447, startPoint y: 113, endPoint x: 495, endPoint y: 191, distance: 91.6
click at [495, 191] on div ".deletable-edge-delete-btn { width: 20px; height: 20px; border: 0px solid #ffff…" at bounding box center [366, 164] width 733 height 261
drag, startPoint x: 452, startPoint y: 232, endPoint x: 498, endPoint y: 188, distance: 64.2
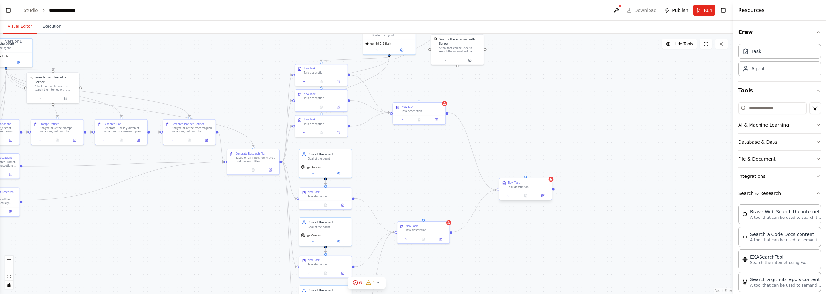
click at [310, 188] on div "Generate Prompt Variations User prompt: {user_prompt} Based on the Research Pro…" at bounding box center [68, 124] width 484 height 172
drag, startPoint x: 496, startPoint y: 115, endPoint x: 484, endPoint y: 144, distance: 31.1
click at [484, 144] on div ".deletable-edge-delete-btn { width: 20px; height: 20px; border: 0px solid #ffff…" at bounding box center [366, 164] width 733 height 261
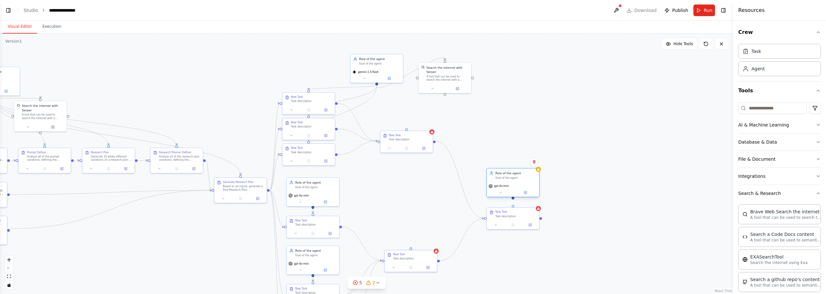
drag, startPoint x: 536, startPoint y: 173, endPoint x: 509, endPoint y: 181, distance: 27.9
click at [509, 181] on div "Role of the agent Goal of the agent" at bounding box center [513, 176] width 52 height 14
click at [508, 184] on div "gpt-4o-mini" at bounding box center [499, 182] width 20 height 4
drag, startPoint x: 514, startPoint y: 193, endPoint x: 513, endPoint y: 206, distance: 12.9
click at [298, 206] on div "Generate Prompt Variations User prompt: {user_prompt} Based on the Research Pro…" at bounding box center [56, 153] width 484 height 172
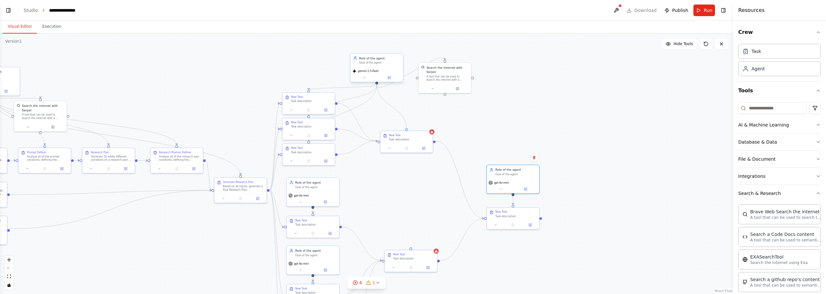
drag, startPoint x: 406, startPoint y: 129, endPoint x: 377, endPoint y: 81, distance: 57.1
click at [298, 81] on div "Generate Prompt Variations User prompt: {user_prompt} Based on the Research Pro…" at bounding box center [56, 153] width 484 height 172
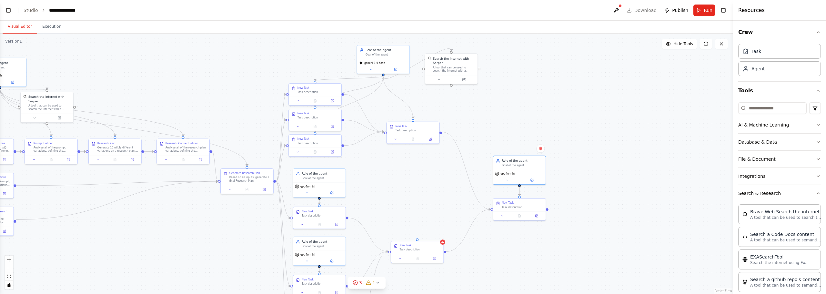
drag, startPoint x: 415, startPoint y: 188, endPoint x: 431, endPoint y: 168, distance: 25.8
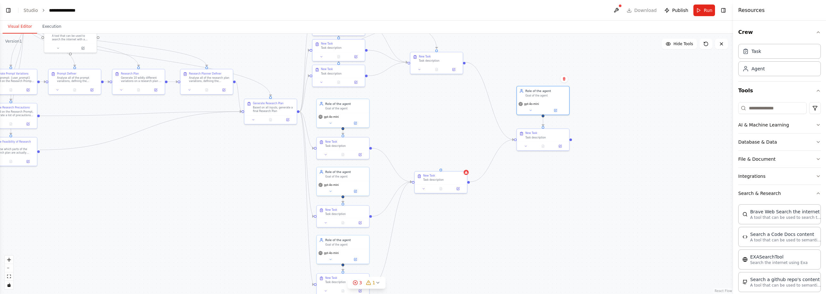
drag, startPoint x: 450, startPoint y: 152, endPoint x: 455, endPoint y: 135, distance: 18.0
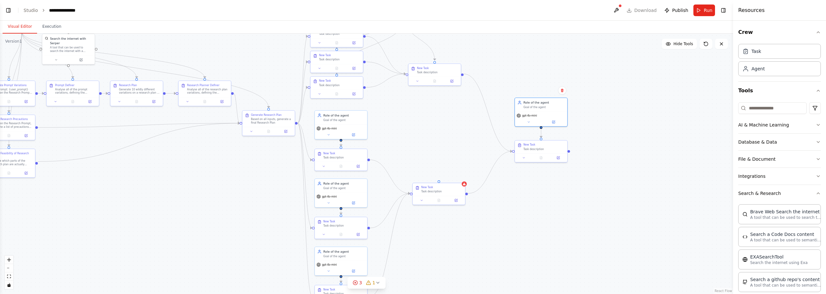
drag, startPoint x: 443, startPoint y: 167, endPoint x: 441, endPoint y: 176, distance: 8.9
click at [439, 183] on div "New Task Task description" at bounding box center [439, 188] width 52 height 13
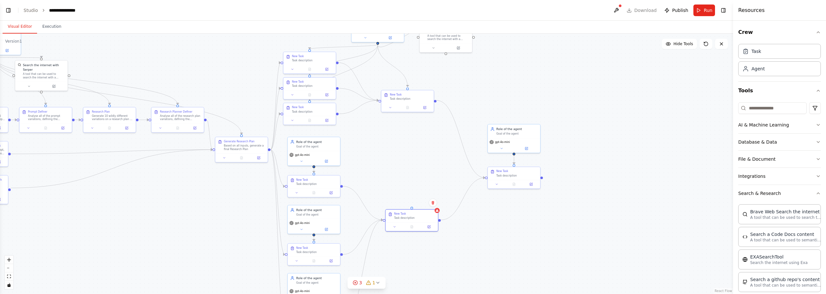
drag, startPoint x: 440, startPoint y: 179, endPoint x: 413, endPoint y: 207, distance: 38.1
click at [412, 206] on div ".deletable-edge-delete-btn { width: 20px; height: 20px; border: 0px solid #ffff…" at bounding box center [366, 164] width 733 height 261
drag, startPoint x: 412, startPoint y: 208, endPoint x: 515, endPoint y: 150, distance: 117.8
click at [298, 150] on div "Generate Prompt Variations User prompt: {user_prompt} Based on the Research Pro…" at bounding box center [56, 112] width 484 height 172
drag, startPoint x: 430, startPoint y: 87, endPoint x: 411, endPoint y: 125, distance: 42.0
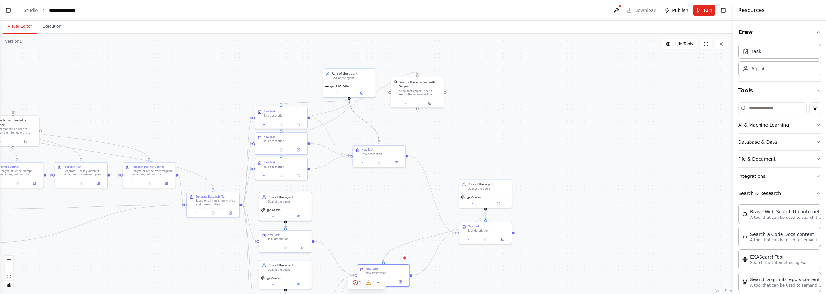
click at [377, 135] on icon "Edge from 03c8e635-f90e-480b-8df9-ba66211152a3 to 827659b0-b281-4fc5-985a-1c38a…" at bounding box center [365, 121] width 30 height 42
click at [365, 121] on icon at bounding box center [364, 121] width 3 height 4
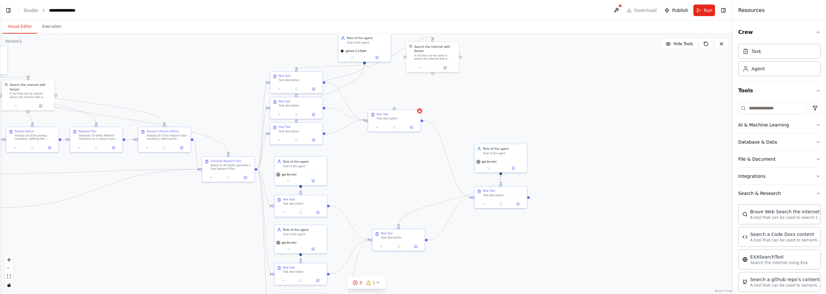
drag, startPoint x: 395, startPoint y: 220, endPoint x: 411, endPoint y: 184, distance: 38.9
drag, startPoint x: 508, startPoint y: 148, endPoint x: 516, endPoint y: 77, distance: 71.2
click at [516, 77] on div ".deletable-edge-delete-btn { width: 20px; height: 20px; border: 0px solid #ffff…" at bounding box center [366, 164] width 733 height 261
drag, startPoint x: 509, startPoint y: 196, endPoint x: 515, endPoint y: 145, distance: 52.1
click at [515, 145] on div "New Task Task description" at bounding box center [505, 141] width 52 height 13
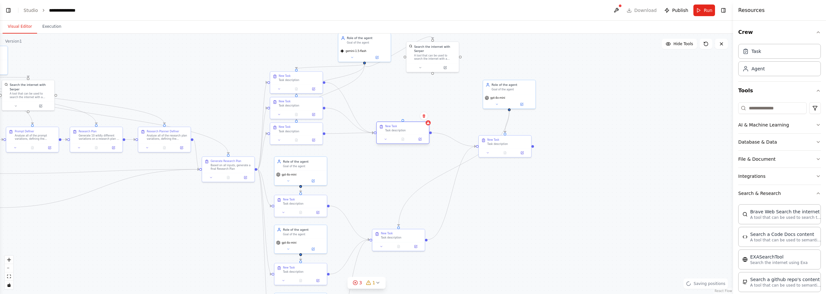
drag, startPoint x: 402, startPoint y: 116, endPoint x: 410, endPoint y: 128, distance: 14.3
click at [410, 128] on div "New Task" at bounding box center [405, 127] width 41 height 4
click at [498, 93] on div "Role of the agent Goal of the agent" at bounding box center [509, 86] width 52 height 14
click at [285, 108] on div ".deletable-edge-delete-btn { width: 20px; height: 20px; border: 0px solid #ffff…" at bounding box center [43, 132] width 484 height 172
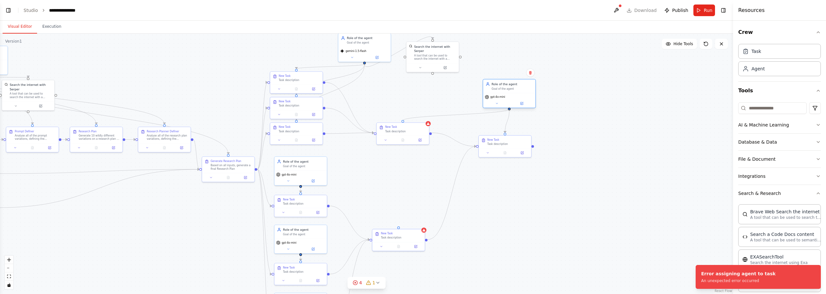
drag, startPoint x: 402, startPoint y: 121, endPoint x: 509, endPoint y: 107, distance: 107.7
click at [285, 107] on div "Generate Prompt Variations User prompt: {user_prompt} Based on the Research Pro…" at bounding box center [43, 132] width 484 height 172
drag, startPoint x: 510, startPoint y: 110, endPoint x: 398, endPoint y: 230, distance: 163.5
click at [285, 218] on div "Generate Prompt Variations User prompt: {user_prompt} Based on the Research Pro…" at bounding box center [43, 132] width 484 height 172
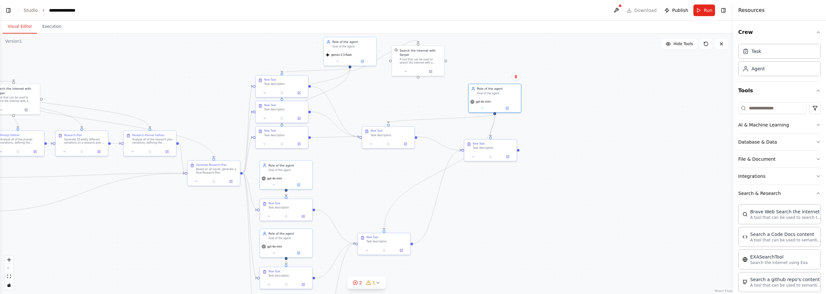
drag, startPoint x: 545, startPoint y: 75, endPoint x: 524, endPoint y: 79, distance: 21.0
click at [524, 79] on div ".deletable-edge-delete-btn { width: 20px; height: 20px; border: 0px solid #ffff…" at bounding box center [366, 164] width 733 height 261
drag, startPoint x: 495, startPoint y: 89, endPoint x: 371, endPoint y: 92, distance: 124.3
click at [371, 92] on div "Role of the agent" at bounding box center [368, 92] width 41 height 4
drag, startPoint x: 394, startPoint y: 137, endPoint x: 413, endPoint y: 146, distance: 21.1
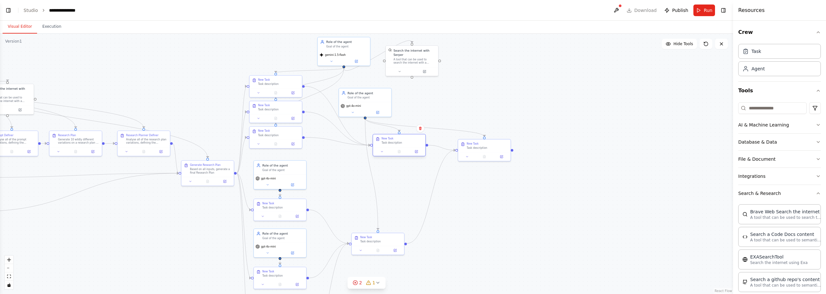
click at [413, 146] on div "New Task Task description" at bounding box center [399, 140] width 52 height 13
drag, startPoint x: 384, startPoint y: 242, endPoint x: 406, endPoint y: 181, distance: 65.2
click at [406, 181] on div "Task description" at bounding box center [402, 181] width 41 height 4
drag, startPoint x: 385, startPoint y: 106, endPoint x: 446, endPoint y: 106, distance: 61.3
click at [446, 106] on div "gpt-4o-mini" at bounding box center [438, 108] width 52 height 15
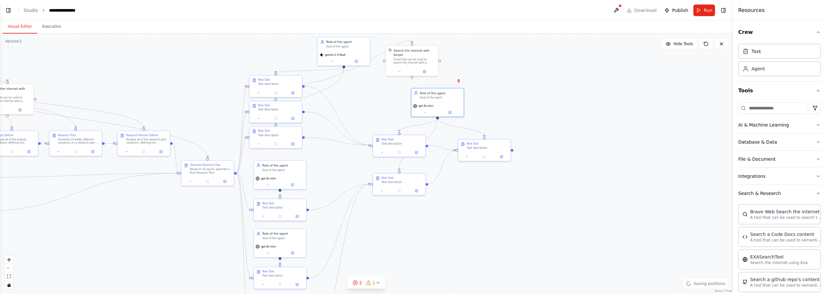
click at [481, 174] on div ".deletable-edge-delete-btn { width: 20px; height: 20px; border: 0px solid #ffff…" at bounding box center [366, 164] width 733 height 261
drag, startPoint x: 485, startPoint y: 148, endPoint x: 479, endPoint y: 164, distance: 16.4
click at [479, 164] on div "Task description" at bounding box center [483, 164] width 41 height 4
click at [497, 171] on icon at bounding box center [498, 173] width 4 height 4
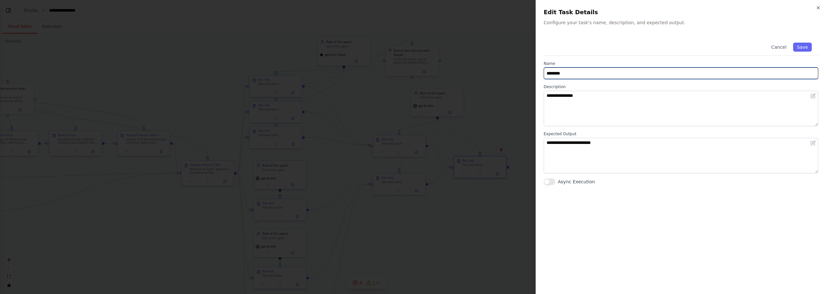
drag, startPoint x: 578, startPoint y: 75, endPoint x: 459, endPoint y: 59, distance: 120.5
click at [459, 59] on body "**********" at bounding box center [413, 147] width 826 height 294
type input "**********"
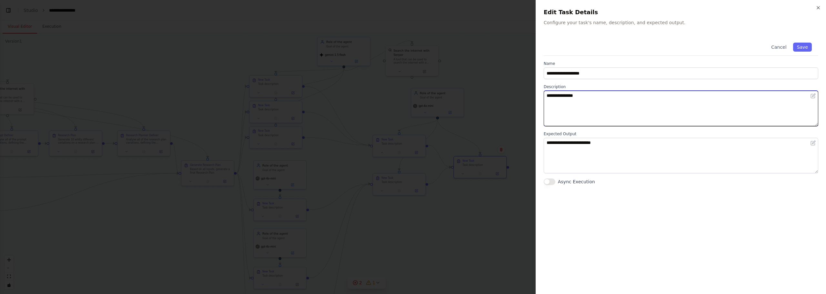
drag, startPoint x: 598, startPoint y: 99, endPoint x: 447, endPoint y: 88, distance: 152.1
click at [447, 88] on body "**********" at bounding box center [413, 147] width 826 height 294
paste textarea "****"
type textarea "**********"
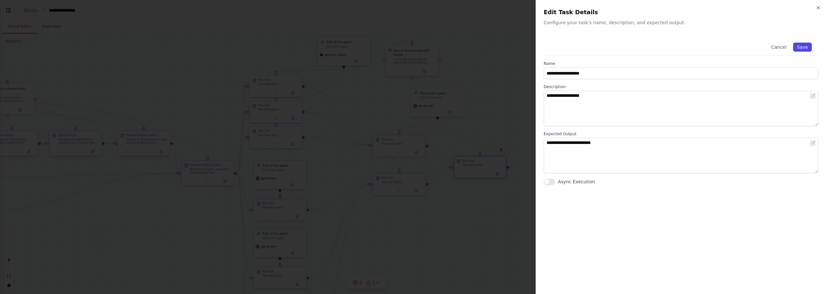
click at [808, 49] on button "Save" at bounding box center [802, 47] width 19 height 9
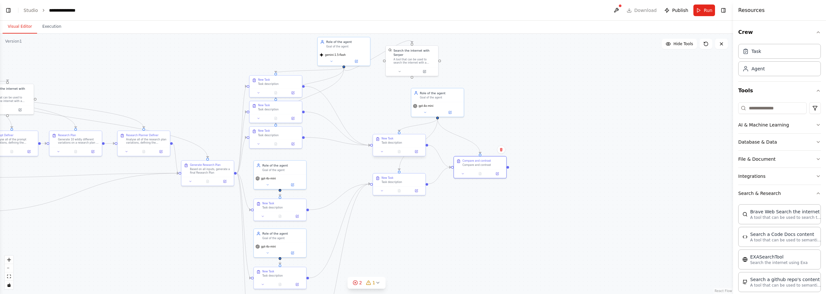
click at [397, 148] on div at bounding box center [399, 151] width 52 height 9
click at [415, 156] on div "New Task Task description" at bounding box center [399, 145] width 53 height 22
click at [419, 153] on button at bounding box center [416, 151] width 15 height 5
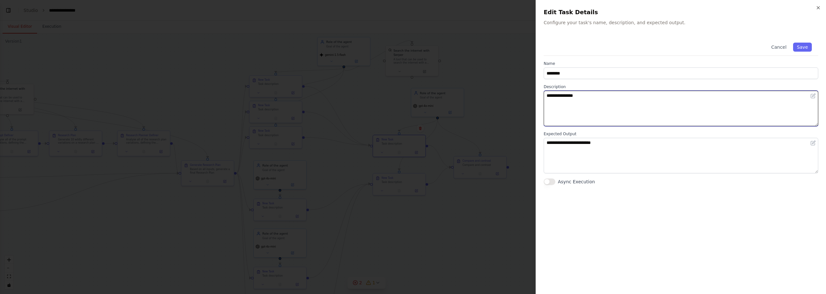
drag, startPoint x: 605, startPoint y: 111, endPoint x: 453, endPoint y: 74, distance: 156.5
click at [453, 74] on body "**********" at bounding box center [413, 147] width 826 height 294
click at [718, 115] on textarea "**********" at bounding box center [681, 109] width 275 height 36
type textarea "**********"
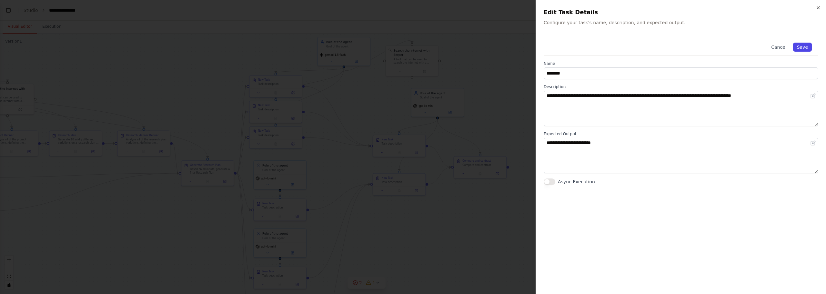
click at [799, 48] on button "Save" at bounding box center [802, 47] width 19 height 9
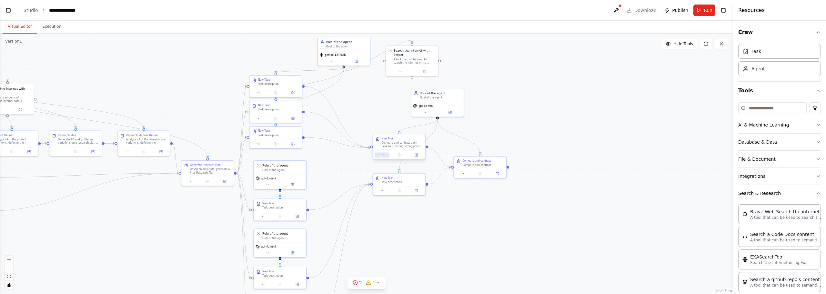
click at [383, 154] on icon at bounding box center [383, 155] width 4 height 4
drag, startPoint x: 397, startPoint y: 176, endPoint x: 330, endPoint y: 172, distance: 67.6
click at [329, 173] on div ".deletable-edge-delete-btn { width: 20px; height: 20px; border: 0px solid #ffff…" at bounding box center [366, 164] width 733 height 261
click at [435, 172] on input "********" at bounding box center [415, 174] width 77 height 8
click at [471, 199] on div ".deletable-edge-delete-btn { width: 20px; height: 20px; border: 0px solid #ffff…" at bounding box center [366, 164] width 733 height 261
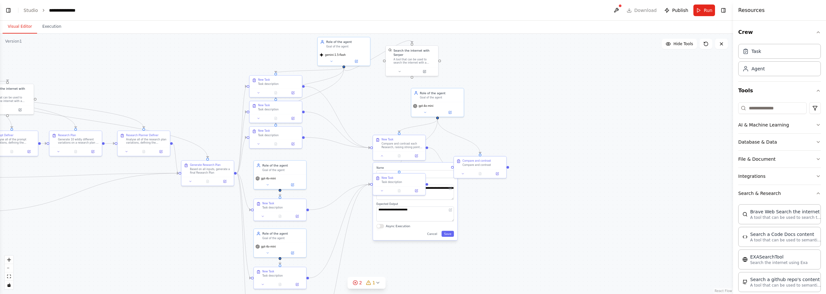
click at [444, 179] on div "**********" at bounding box center [415, 201] width 84 height 77
drag, startPoint x: 419, startPoint y: 176, endPoint x: 373, endPoint y: 170, distance: 46.5
click at [372, 169] on div ".deletable-edge-delete-btn { width: 20px; height: 20px; border: 0px solid #ffff…" at bounding box center [366, 164] width 733 height 261
click at [398, 177] on div "New Task" at bounding box center [402, 177] width 41 height 4
drag, startPoint x: 414, startPoint y: 176, endPoint x: 404, endPoint y: 174, distance: 10.8
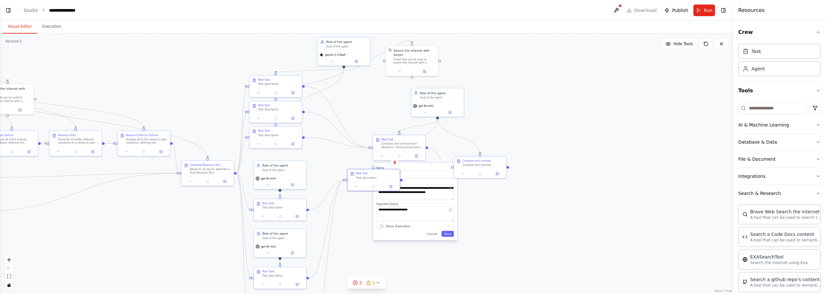
click at [394, 172] on div "New Task" at bounding box center [376, 174] width 41 height 4
click at [435, 173] on input "********" at bounding box center [415, 174] width 77 height 8
click at [437, 235] on button "Cancel" at bounding box center [432, 234] width 15 height 6
drag, startPoint x: 373, startPoint y: 175, endPoint x: 401, endPoint y: 179, distance: 28.4
click at [401, 179] on div "New Task Task description" at bounding box center [406, 179] width 41 height 8
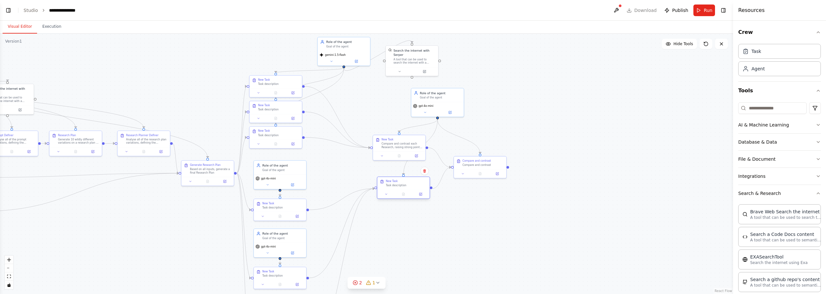
click at [403, 186] on div "Task description" at bounding box center [406, 186] width 41 height 4
click at [416, 154] on icon at bounding box center [416, 155] width 3 height 3
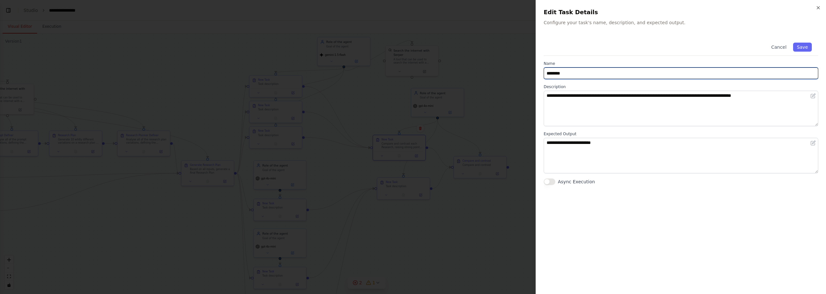
drag, startPoint x: 576, startPoint y: 73, endPoint x: 478, endPoint y: 61, distance: 98.2
click at [478, 61] on body "**********" at bounding box center [413, 147] width 826 height 294
paste input "**********"
type input "**********"
click at [804, 47] on button "Save" at bounding box center [802, 47] width 19 height 9
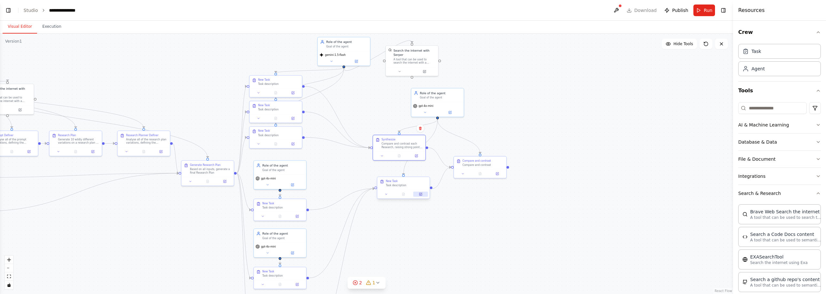
click at [424, 197] on button at bounding box center [421, 194] width 15 height 5
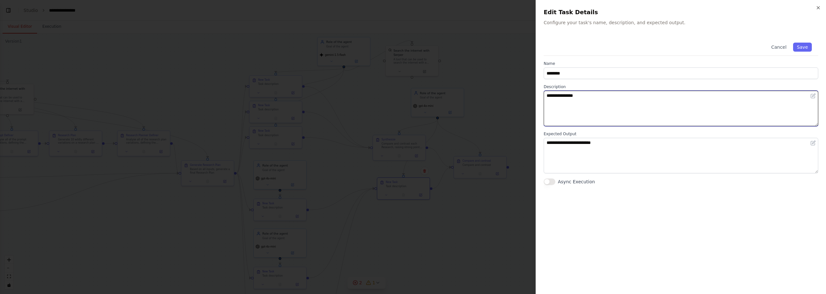
drag, startPoint x: 594, startPoint y: 97, endPoint x: 504, endPoint y: 77, distance: 92.7
click at [508, 77] on body "**********" at bounding box center [413, 147] width 826 height 294
paste textarea "**********"
type textarea "**********"
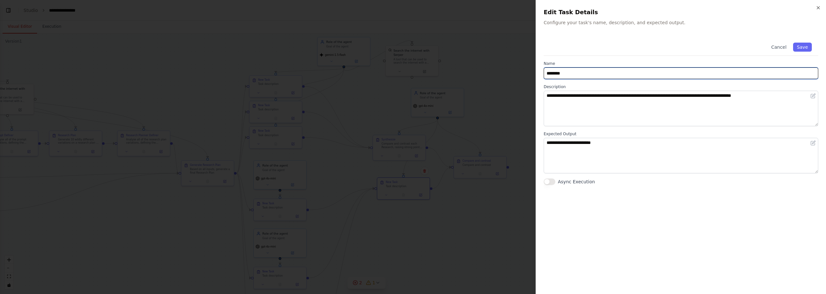
drag, startPoint x: 584, startPoint y: 70, endPoint x: 442, endPoint y: 56, distance: 142.8
click at [442, 56] on body "**********" at bounding box center [413, 147] width 826 height 294
type input "**********"
click at [801, 49] on button "Save" at bounding box center [802, 47] width 19 height 9
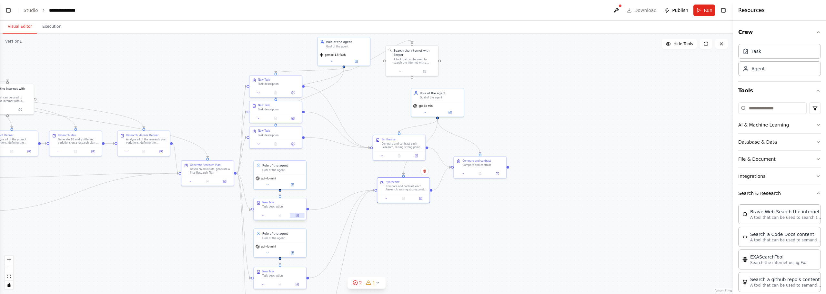
click at [298, 215] on icon at bounding box center [298, 215] width 2 height 2
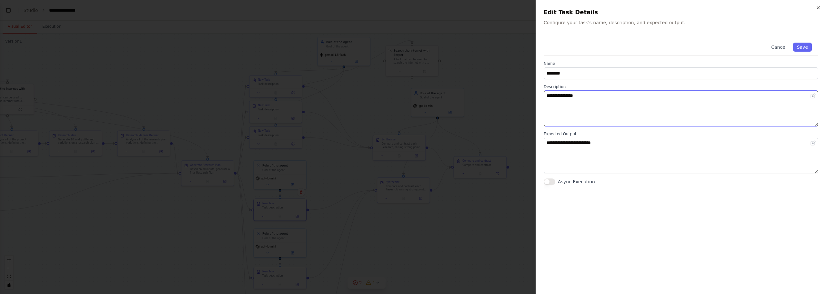
click at [577, 107] on textarea "**********" at bounding box center [681, 109] width 275 height 36
drag, startPoint x: 602, startPoint y: 103, endPoint x: 437, endPoint y: 68, distance: 169.2
click at [437, 68] on body "**********" at bounding box center [413, 147] width 826 height 294
type textarea "**********"
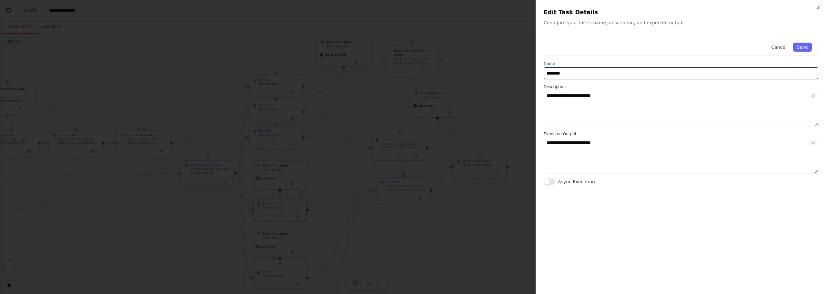
drag, startPoint x: 570, startPoint y: 71, endPoint x: 507, endPoint y: 63, distance: 63.5
click at [507, 63] on body "**********" at bounding box center [413, 147] width 826 height 294
type input "********"
click at [803, 46] on button "Save" at bounding box center [802, 47] width 19 height 9
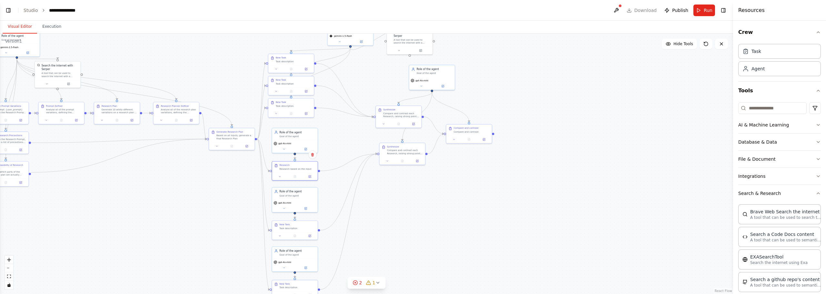
drag, startPoint x: 375, startPoint y: 157, endPoint x: 377, endPoint y: 109, distance: 47.5
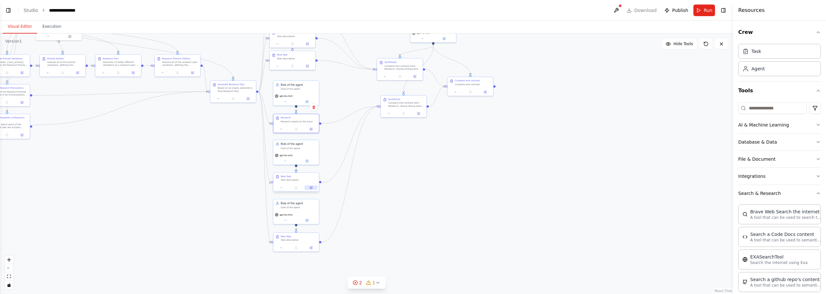
click at [311, 190] on button at bounding box center [311, 188] width 13 height 5
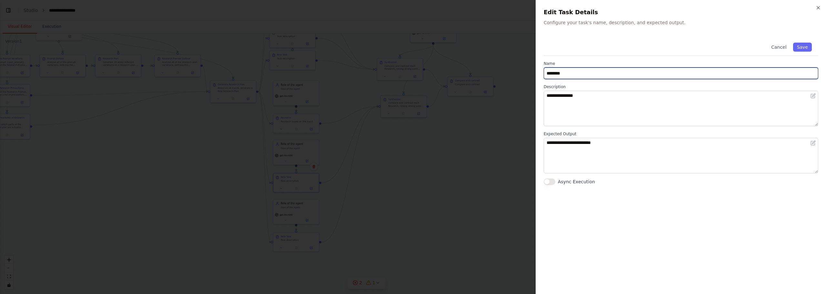
drag, startPoint x: 590, startPoint y: 74, endPoint x: 474, endPoint y: 60, distance: 117.3
click at [474, 60] on body "**********" at bounding box center [413, 147] width 826 height 294
type input "********"
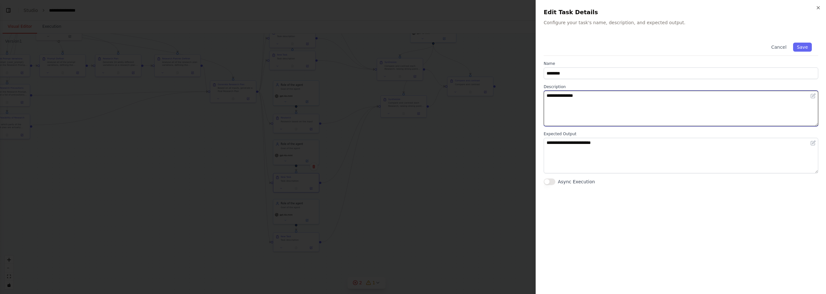
paste textarea "**********"
drag, startPoint x: 720, startPoint y: 97, endPoint x: 605, endPoint y: 92, distance: 115.4
click at [605, 92] on textarea "**********" at bounding box center [681, 109] width 275 height 36
type textarea "**********"
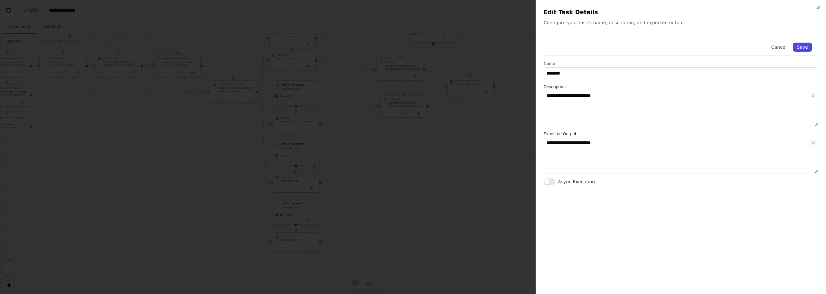
click at [804, 46] on button "Save" at bounding box center [802, 47] width 19 height 9
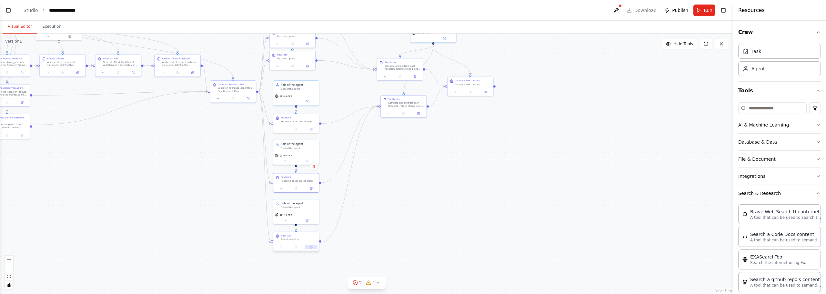
click at [316, 248] on button at bounding box center [311, 247] width 13 height 5
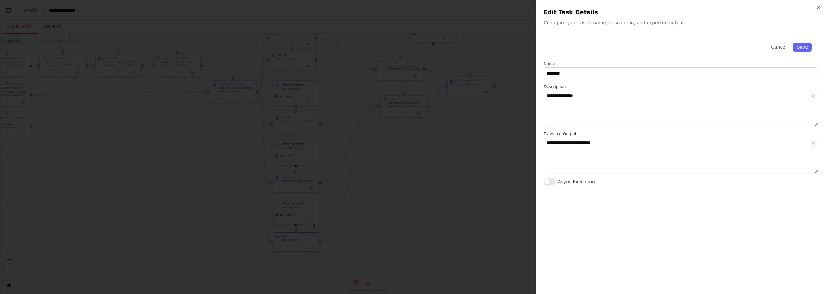
drag, startPoint x: 628, startPoint y: 67, endPoint x: 601, endPoint y: 74, distance: 28.0
click at [601, 74] on div "Name ********" at bounding box center [681, 70] width 275 height 18
drag, startPoint x: 601, startPoint y: 74, endPoint x: 479, endPoint y: 55, distance: 123.2
click at [471, 56] on body "**********" at bounding box center [413, 147] width 826 height 294
type input "********"
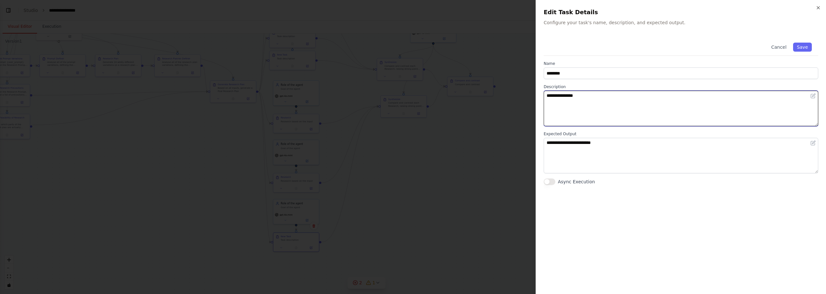
click at [613, 120] on textarea "**********" at bounding box center [681, 109] width 275 height 36
drag, startPoint x: 616, startPoint y: 109, endPoint x: 601, endPoint y: 102, distance: 16.8
click at [541, 96] on div "**********" at bounding box center [681, 147] width 291 height 294
paste textarea "**********"
type textarea "**********"
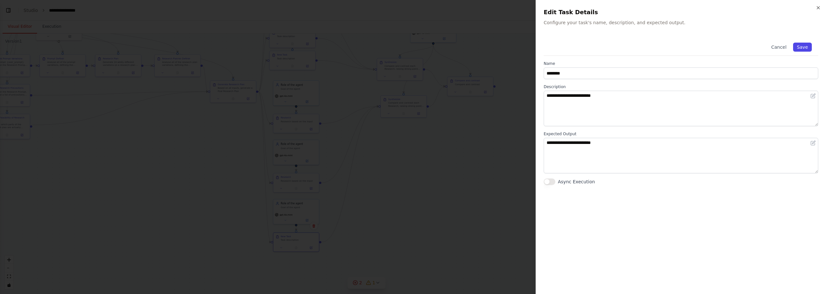
click at [804, 45] on button "Save" at bounding box center [802, 47] width 19 height 9
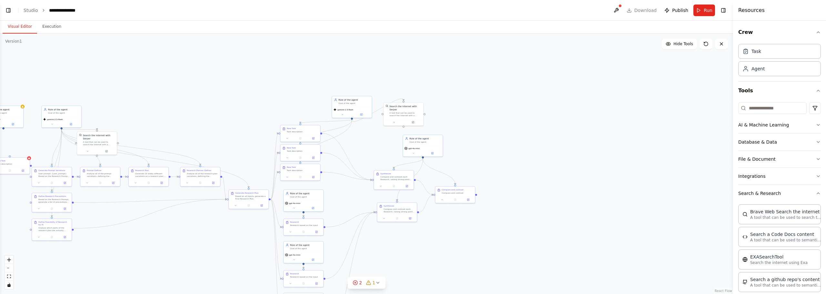
drag, startPoint x: 352, startPoint y: 78, endPoint x: 355, endPoint y: 212, distance: 133.7
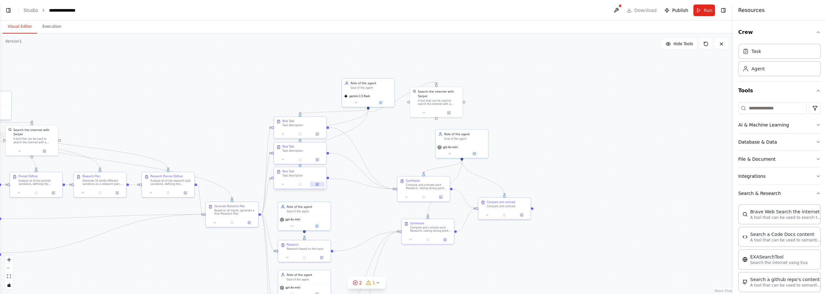
click at [316, 183] on icon at bounding box center [318, 185] width 4 height 4
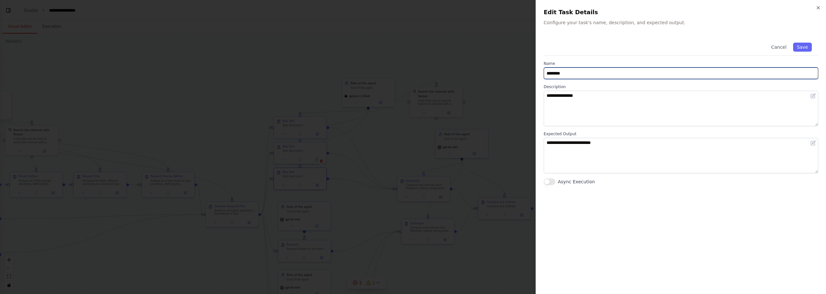
drag, startPoint x: 627, startPoint y: 71, endPoint x: 617, endPoint y: 73, distance: 10.3
click at [623, 72] on input "********" at bounding box center [681, 73] width 275 height 12
drag, startPoint x: 586, startPoint y: 71, endPoint x: 383, endPoint y: 39, distance: 205.4
click at [385, 40] on body "**********" at bounding box center [413, 147] width 826 height 294
type input "********"
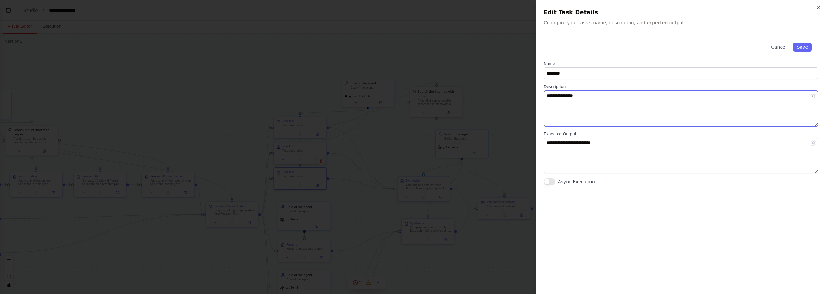
drag, startPoint x: 580, startPoint y: 105, endPoint x: 517, endPoint y: 97, distance: 63.4
click at [517, 97] on body "**********" at bounding box center [413, 147] width 826 height 294
paste textarea "**********"
type textarea "**********"
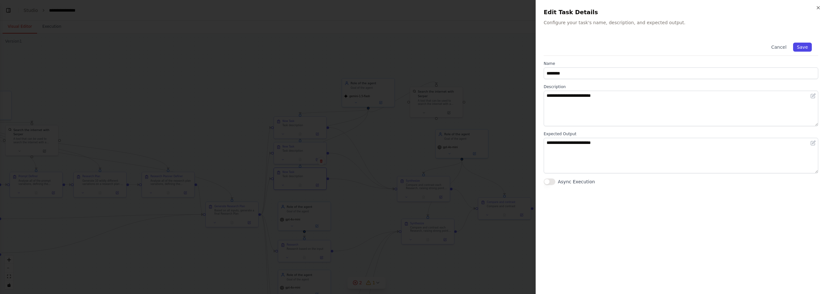
click at [805, 45] on button "Save" at bounding box center [802, 47] width 19 height 9
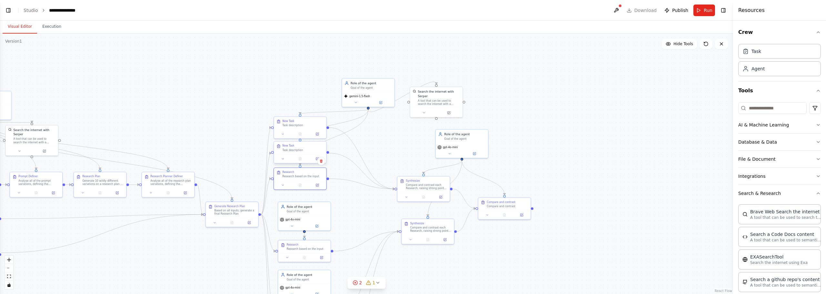
click at [300, 154] on div at bounding box center [300, 158] width 52 height 9
click at [320, 159] on button at bounding box center [317, 158] width 15 height 5
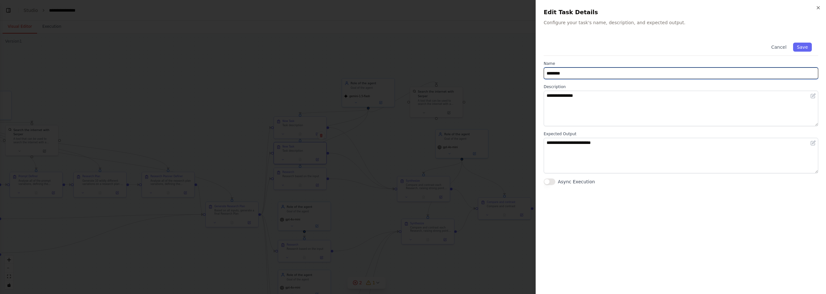
drag, startPoint x: 622, startPoint y: 69, endPoint x: 438, endPoint y: 51, distance: 185.0
click at [429, 47] on body "**********" at bounding box center [413, 147] width 826 height 294
type input "********"
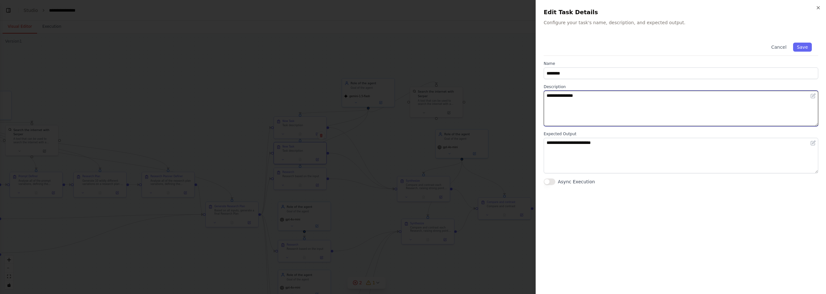
click at [585, 103] on textarea "**********" at bounding box center [681, 109] width 275 height 36
drag, startPoint x: 616, startPoint y: 94, endPoint x: 446, endPoint y: 56, distance: 173.8
click at [446, 56] on body "**********" at bounding box center [413, 147] width 826 height 294
paste textarea "**********"
type textarea "**********"
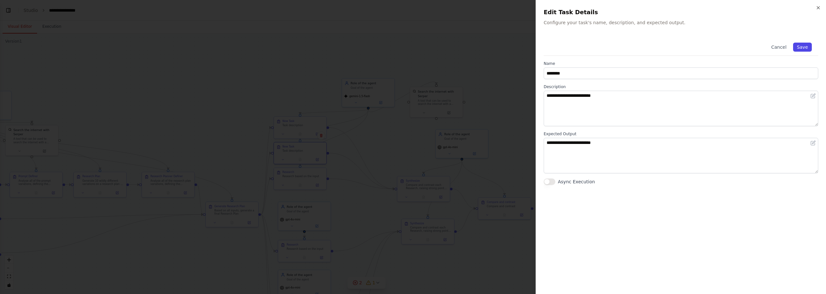
click at [803, 44] on button "Save" at bounding box center [802, 47] width 19 height 9
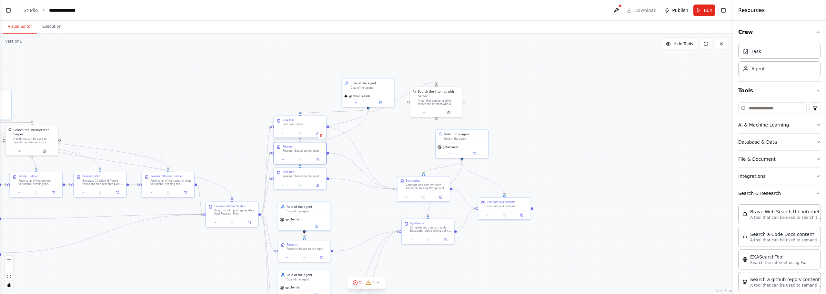
click at [292, 127] on div "New Task Task description" at bounding box center [300, 122] width 52 height 13
click at [320, 134] on button at bounding box center [317, 133] width 15 height 5
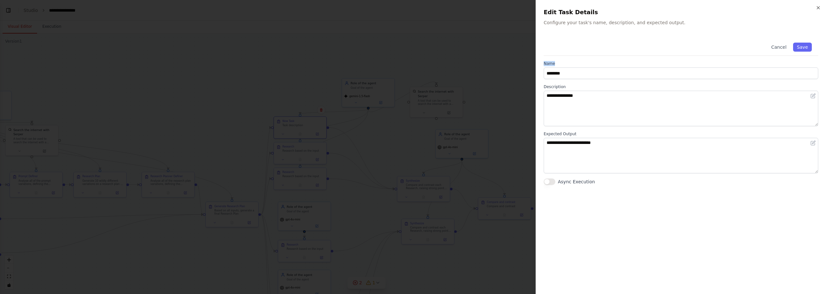
drag, startPoint x: 642, startPoint y: 66, endPoint x: 540, endPoint y: 60, distance: 101.9
click at [540, 60] on div "**********" at bounding box center [681, 147] width 291 height 294
click at [571, 74] on input "********" at bounding box center [681, 73] width 275 height 12
drag, startPoint x: 567, startPoint y: 72, endPoint x: 497, endPoint y: 62, distance: 70.5
click at [503, 63] on body "**********" at bounding box center [413, 147] width 826 height 294
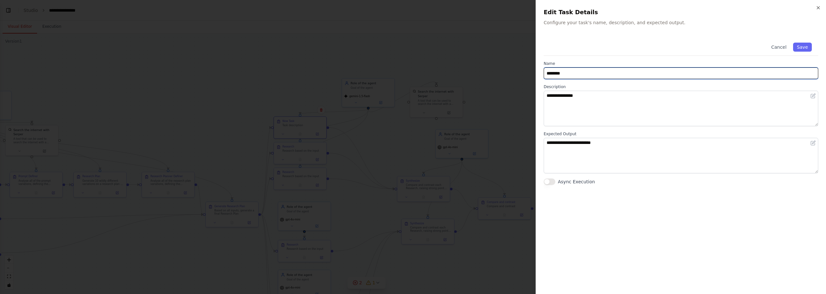
type input "********"
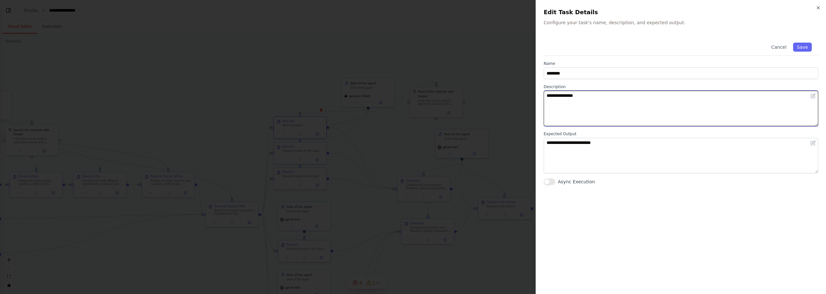
click at [630, 98] on textarea "**********" at bounding box center [681, 109] width 275 height 36
paste textarea "**********"
drag, startPoint x: 659, startPoint y: 99, endPoint x: 446, endPoint y: 79, distance: 214.0
click at [446, 79] on body "**********" at bounding box center [413, 147] width 826 height 294
paste textarea
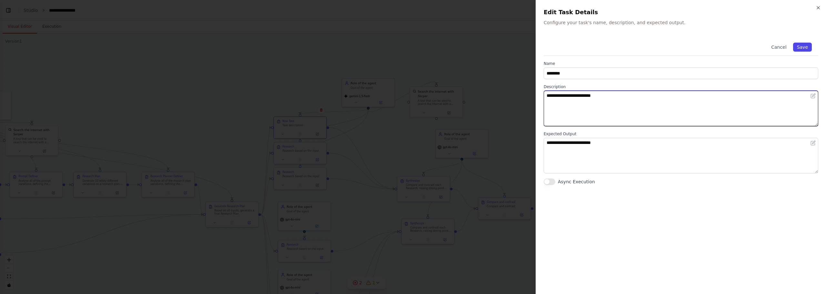
type textarea "**********"
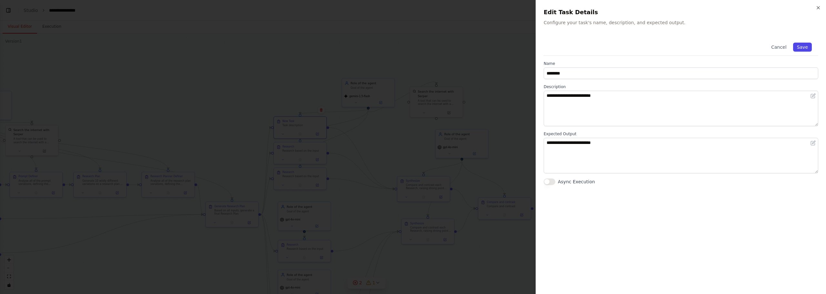
click at [802, 49] on button "Save" at bounding box center [802, 47] width 19 height 9
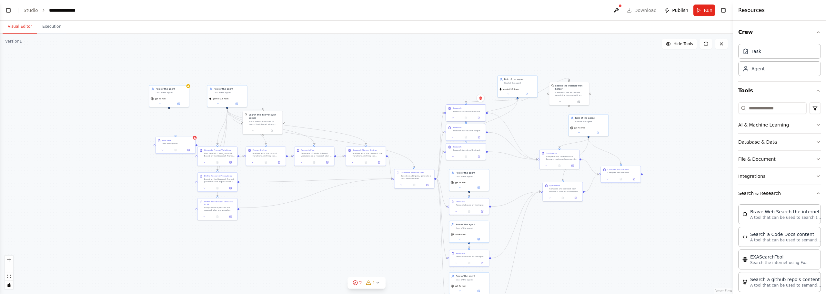
drag, startPoint x: 381, startPoint y: 160, endPoint x: 538, endPoint y: 132, distance: 159.4
click at [538, 132] on div ".deletable-edge-delete-btn { width: 20px; height: 20px; border: 0px solid #ffff…" at bounding box center [366, 164] width 733 height 261
click at [169, 99] on div "gpt-4o-mini" at bounding box center [168, 98] width 37 height 3
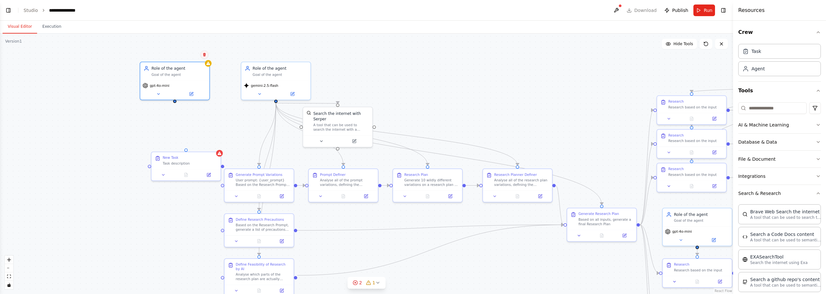
click at [208, 53] on button at bounding box center [204, 54] width 8 height 8
click at [206, 51] on button at bounding box center [204, 54] width 8 height 8
click at [208, 56] on button at bounding box center [204, 54] width 8 height 8
click at [188, 58] on button "Confirm" at bounding box center [186, 55] width 23 height 8
click at [213, 159] on div "New Task Task description" at bounding box center [190, 159] width 55 height 10
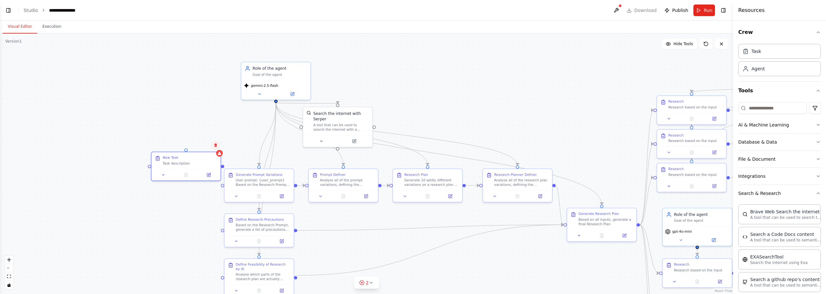
click at [215, 142] on button at bounding box center [215, 145] width 8 height 8
click at [198, 144] on button "Confirm" at bounding box center [197, 145] width 23 height 8
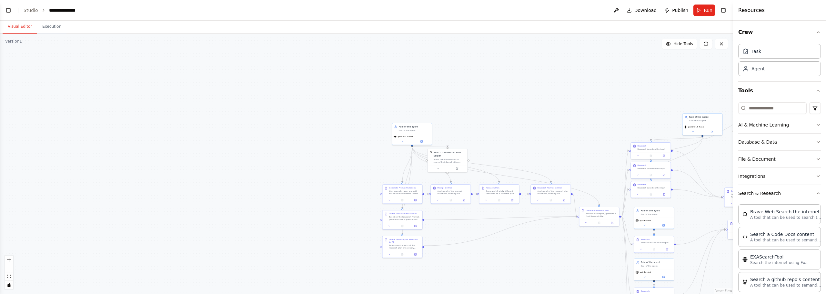
drag, startPoint x: 621, startPoint y: 194, endPoint x: 568, endPoint y: 148, distance: 69.6
click at [568, 148] on div ".deletable-edge-delete-btn { width: 20px; height: 20px; border: 0px solid #ffff…" at bounding box center [366, 164] width 733 height 261
drag, startPoint x: 568, startPoint y: 132, endPoint x: 412, endPoint y: 77, distance: 165.3
click at [412, 77] on div ".deletable-edge-delete-btn { width: 20px; height: 20px; border: 0px solid #ffff…" at bounding box center [366, 164] width 733 height 261
click at [708, 9] on span "Run" at bounding box center [708, 10] width 9 height 6
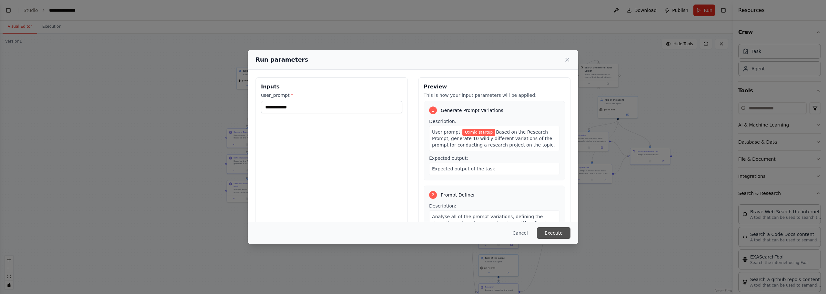
click at [550, 233] on button "Execute" at bounding box center [554, 233] width 34 height 12
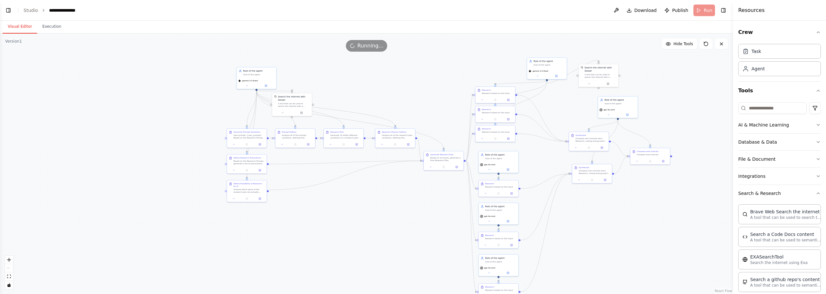
drag, startPoint x: 550, startPoint y: 233, endPoint x: 154, endPoint y: 37, distance: 442.5
click at [185, 48] on div "Running..." at bounding box center [366, 46] width 733 height 12
click at [54, 24] on button "Execution" at bounding box center [51, 27] width 29 height 14
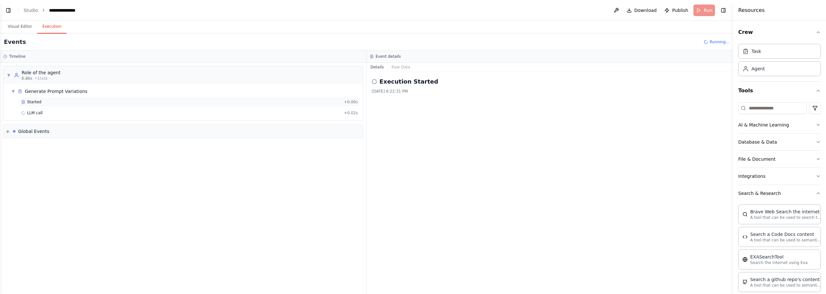
click at [37, 103] on span "Started" at bounding box center [34, 101] width 14 height 5
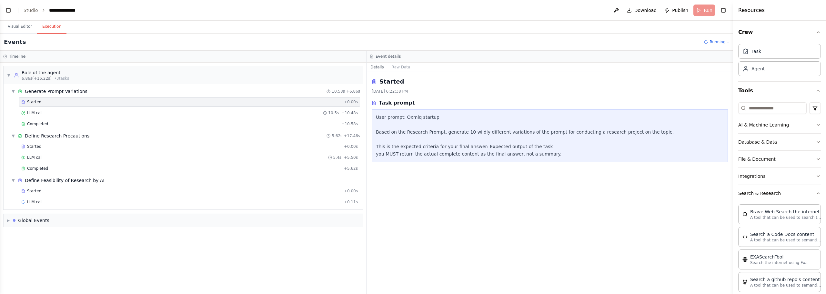
click at [428, 185] on div "Started [DATE] 6:22:38 PM Task prompt User prompt: Oxmiq startup Based on the R…" at bounding box center [550, 183] width 367 height 222
click at [59, 115] on div "LLM call 10.5s + 10.48s" at bounding box center [189, 112] width 337 height 5
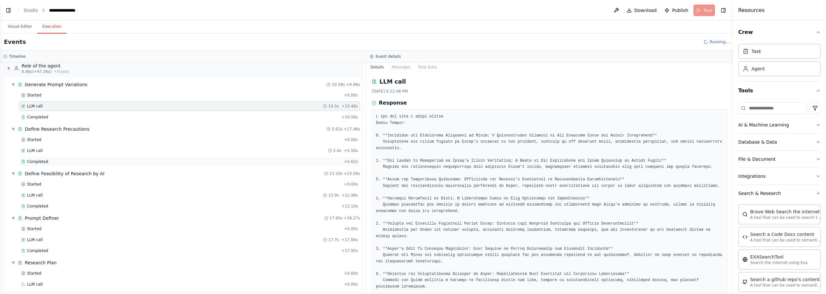
scroll to position [29, 0]
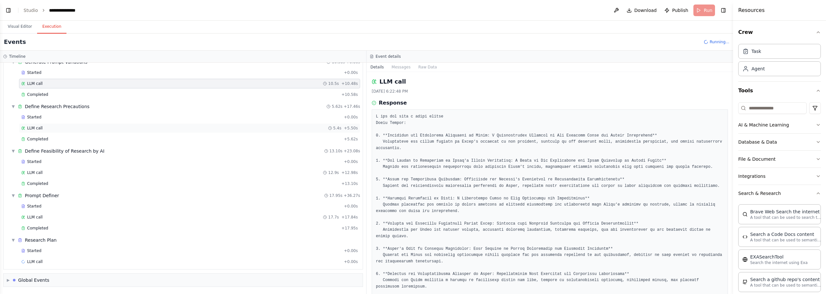
click at [38, 128] on span "LLM call" at bounding box center [34, 128] width 15 height 5
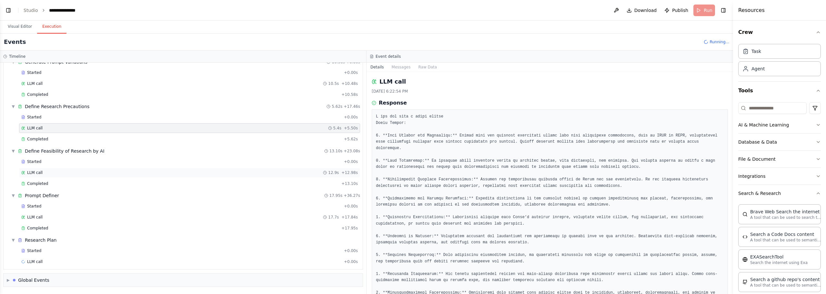
click at [38, 176] on div "LLM call 12.9s + 12.98s" at bounding box center [189, 173] width 341 height 10
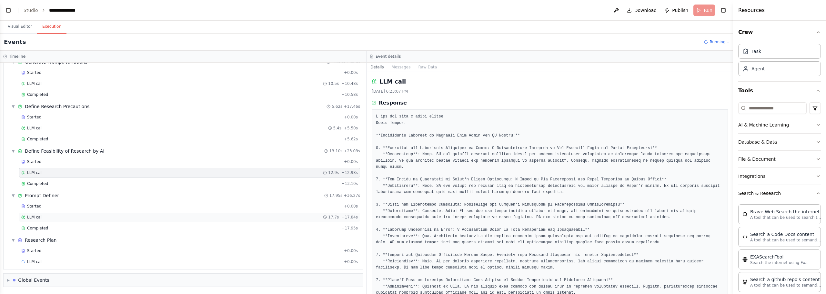
click at [57, 216] on div "LLM call 17.7s + 17.84s" at bounding box center [189, 217] width 337 height 5
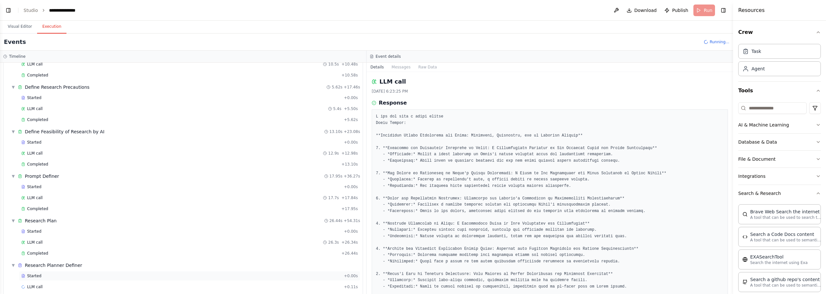
scroll to position [74, 0]
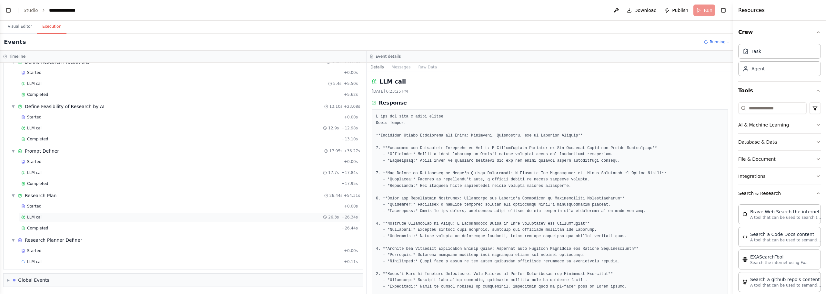
click at [59, 217] on div "LLM call 26.3s + 26.34s" at bounding box center [189, 217] width 337 height 5
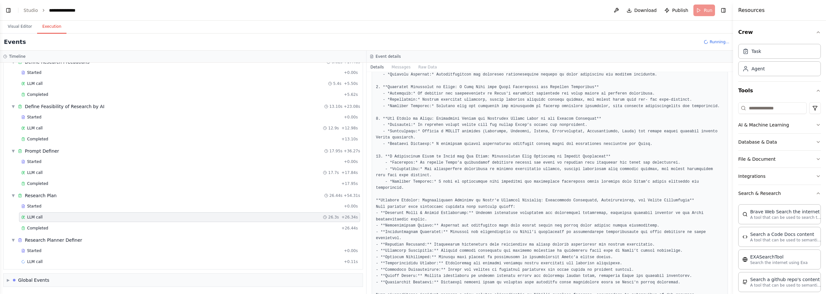
scroll to position [295, 0]
click at [20, 24] on button "Visual Editor" at bounding box center [20, 27] width 35 height 14
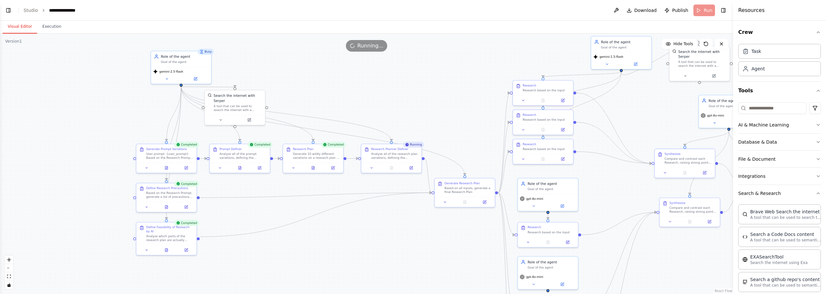
drag, startPoint x: 389, startPoint y: 188, endPoint x: 386, endPoint y: 216, distance: 28.2
click at [386, 216] on div ".deletable-edge-delete-btn { width: 20px; height: 20px; border: 0px solid #ffff…" at bounding box center [366, 164] width 733 height 261
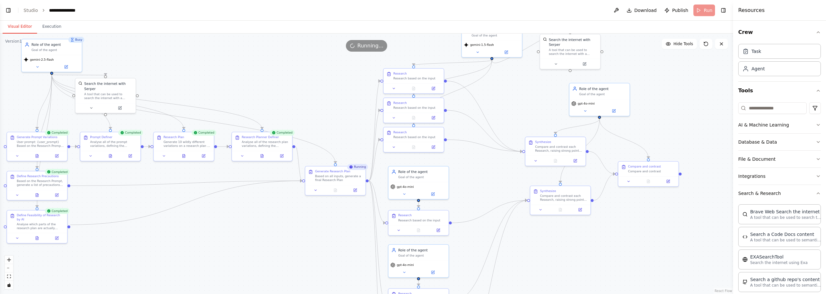
drag, startPoint x: 600, startPoint y: 189, endPoint x: 465, endPoint y: 178, distance: 136.3
click at [467, 178] on div ".deletable-edge-delete-btn { width: 20px; height: 20px; border: 0px solid #ffff…" at bounding box center [366, 164] width 733 height 261
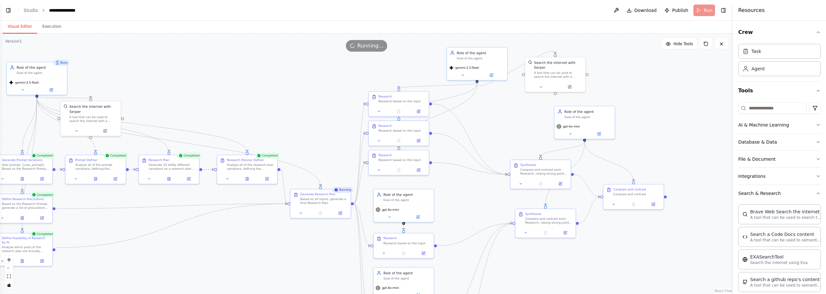
drag, startPoint x: 452, startPoint y: 192, endPoint x: 443, endPoint y: 209, distance: 18.9
click at [327, 198] on div "Based on all inputs, generate a final Research Plan" at bounding box center [324, 200] width 47 height 8
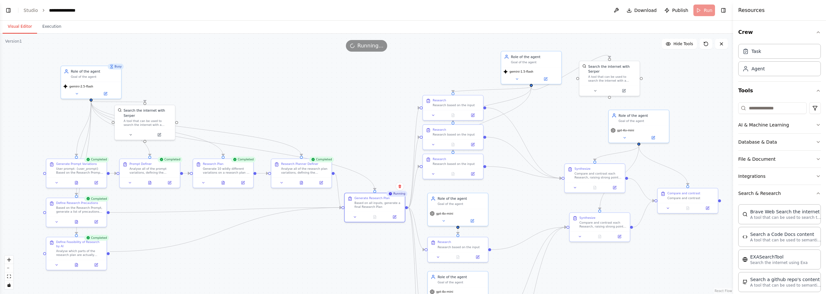
drag, startPoint x: 269, startPoint y: 250, endPoint x: 320, endPoint y: 253, distance: 51.1
click at [320, 253] on div ".deletable-edge-delete-btn { width: 20px; height: 20px; border: 0px solid #ffff…" at bounding box center [366, 164] width 733 height 261
click at [377, 215] on button at bounding box center [374, 216] width 21 height 6
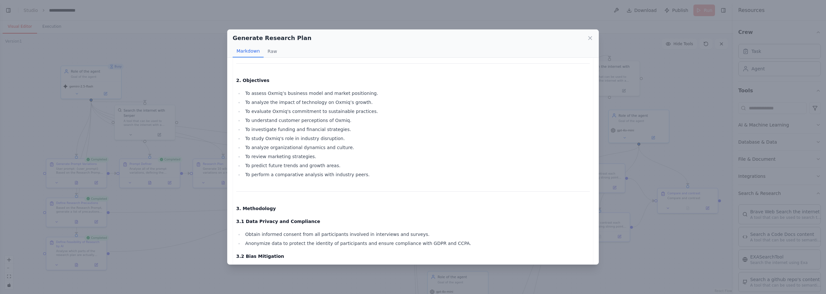
scroll to position [0, 0]
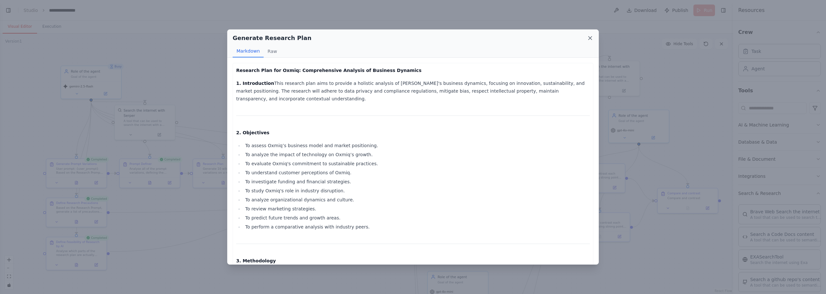
click at [589, 41] on icon at bounding box center [590, 38] width 6 height 6
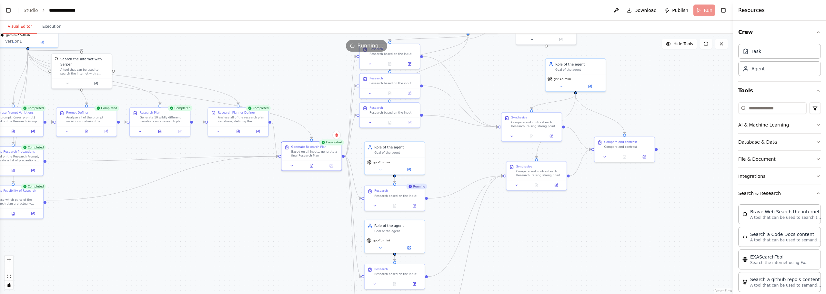
drag, startPoint x: 514, startPoint y: 197, endPoint x: 451, endPoint y: 146, distance: 81.5
click at [451, 146] on div ".deletable-edge-delete-btn { width: 20px; height: 20px; border: 0px solid #ffff…" at bounding box center [366, 164] width 733 height 261
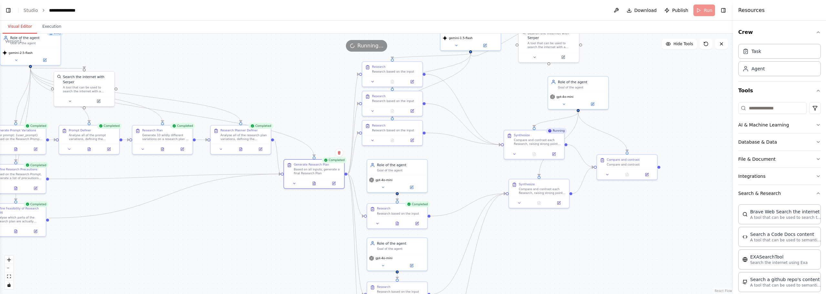
drag, startPoint x: 441, startPoint y: 156, endPoint x: 444, endPoint y: 175, distance: 19.6
click at [444, 175] on div ".deletable-edge-delete-btn { width: 20px; height: 20px; border: 0px solid #ffff…" at bounding box center [366, 164] width 733 height 261
click at [400, 224] on icon at bounding box center [398, 224] width 4 height 4
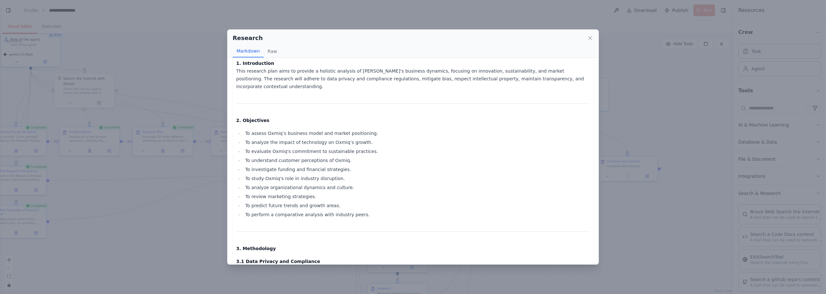
drag, startPoint x: 445, startPoint y: 76, endPoint x: 440, endPoint y: 94, distance: 19.0
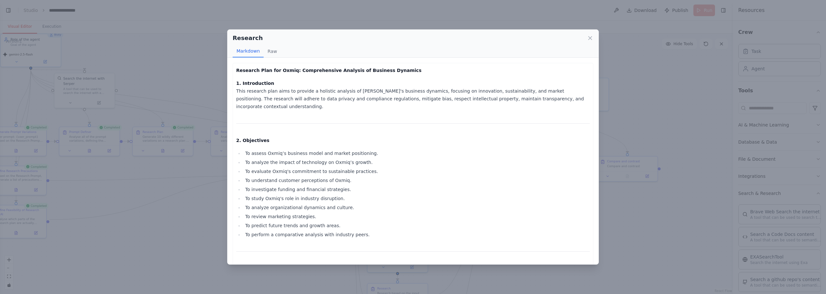
click at [633, 113] on div "Research Markdown Raw Research Plan for Oxmiq: Comprehensive Analysis of Busine…" at bounding box center [413, 147] width 826 height 294
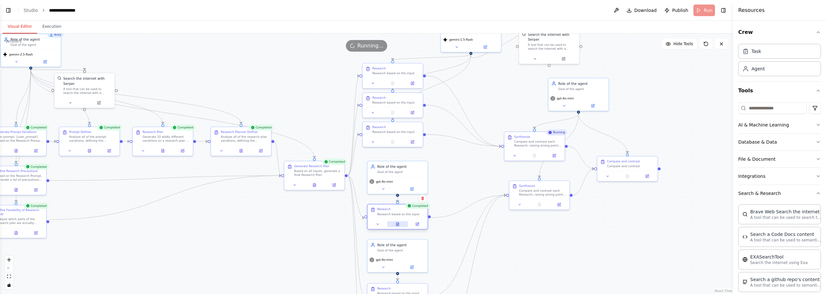
click at [402, 224] on button at bounding box center [397, 224] width 21 height 6
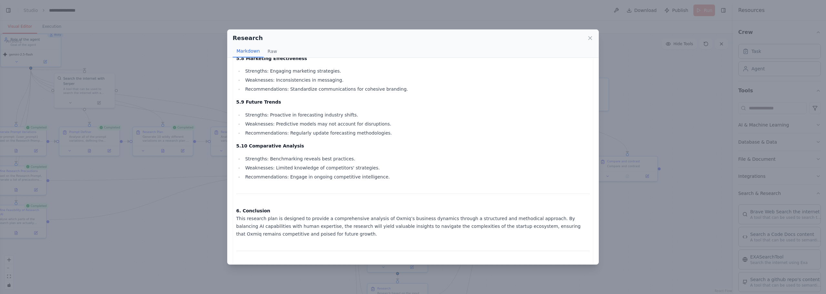
scroll to position [959, 0]
click at [636, 227] on div "Research Markdown Raw Research Plan for Oxmiq: Comprehensive Analysis of Busine…" at bounding box center [413, 147] width 826 height 294
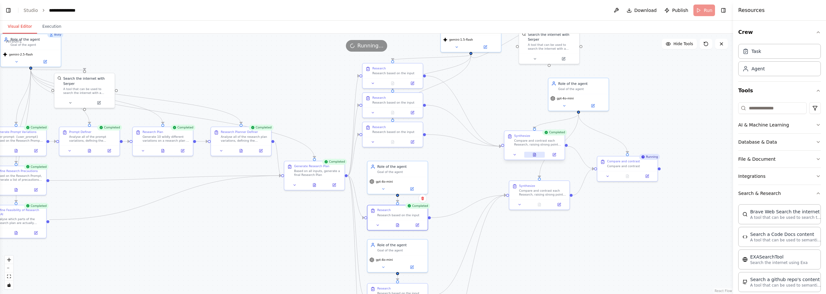
click at [535, 155] on icon at bounding box center [534, 154] width 3 height 3
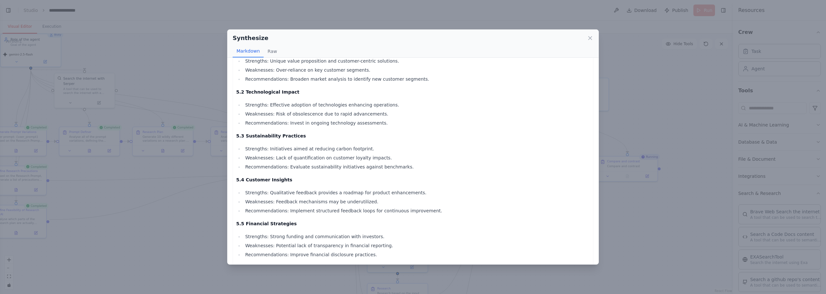
scroll to position [775, 0]
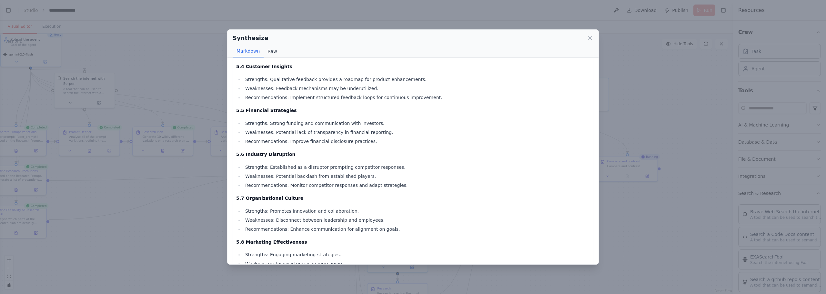
click at [274, 53] on button "Raw" at bounding box center [272, 51] width 17 height 12
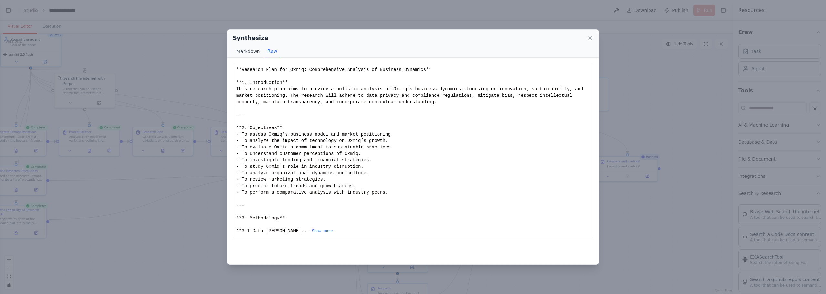
click at [256, 53] on button "Markdown" at bounding box center [248, 51] width 31 height 12
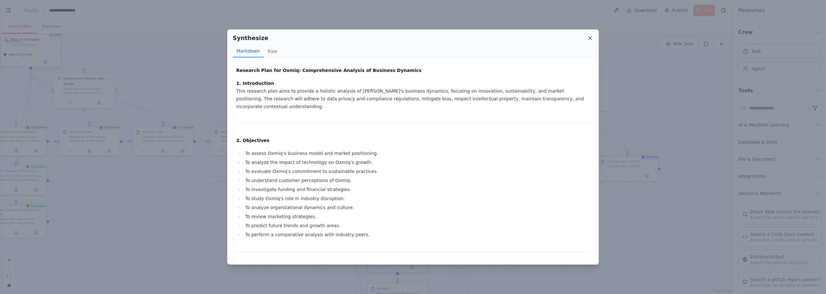
click at [588, 37] on icon at bounding box center [590, 38] width 6 height 6
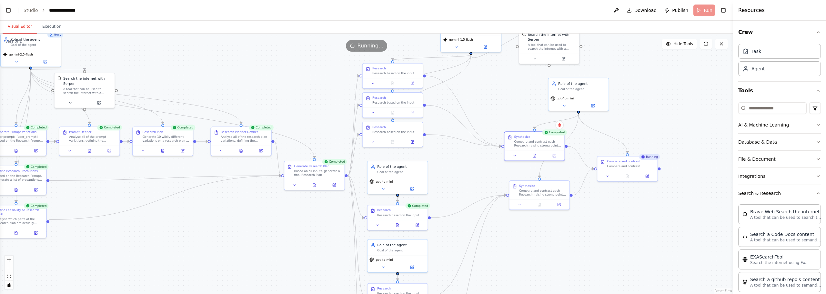
click at [662, 96] on div ".deletable-edge-delete-btn { width: 20px; height: 20px; border: 0px solid #ffff…" at bounding box center [366, 164] width 733 height 261
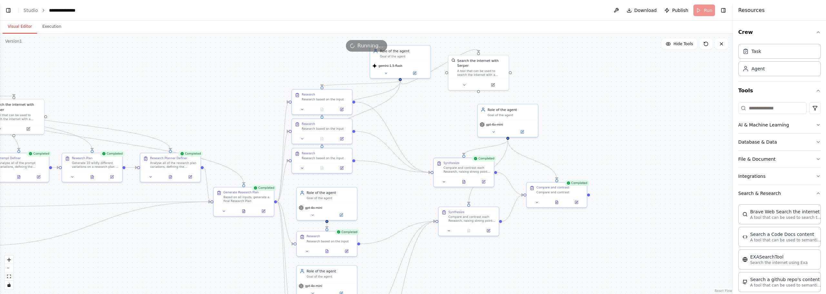
drag, startPoint x: 646, startPoint y: 87, endPoint x: 576, endPoint y: 111, distance: 74.3
click at [576, 111] on div ".deletable-edge-delete-btn { width: 20px; height: 20px; border: 0px solid #ffff…" at bounding box center [366, 164] width 733 height 261
click at [556, 199] on icon at bounding box center [558, 200] width 4 height 4
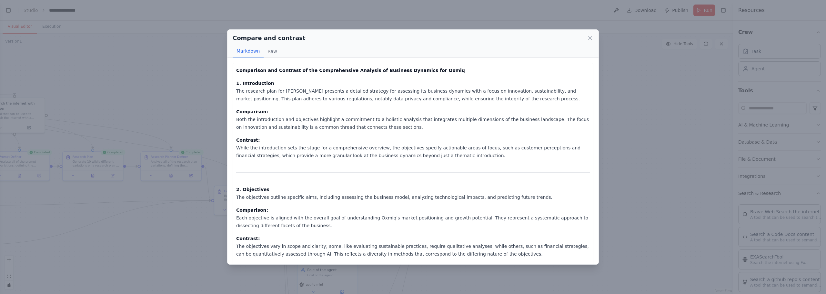
click at [634, 114] on div "Compare and contrast Markdown Raw Comparison and Contrast of the Comprehensive …" at bounding box center [413, 147] width 826 height 294
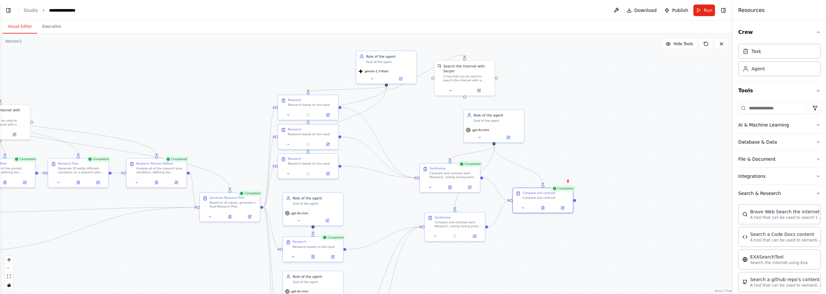
drag, startPoint x: 575, startPoint y: 137, endPoint x: 558, endPoint y: 149, distance: 20.8
click at [558, 149] on div ".deletable-edge-delete-btn { width: 20px; height: 20px; border: 0px solid #ffff…" at bounding box center [366, 164] width 733 height 261
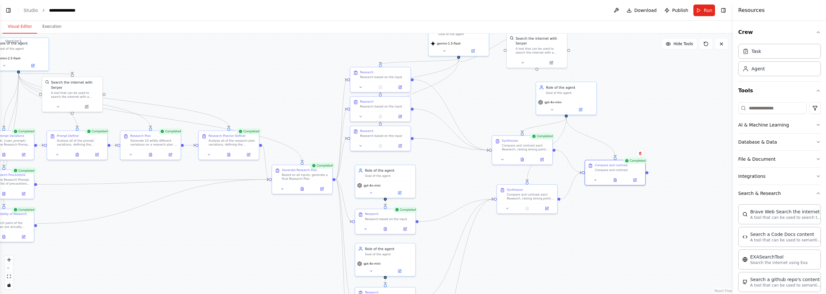
drag, startPoint x: 451, startPoint y: 170, endPoint x: 448, endPoint y: 160, distance: 11.2
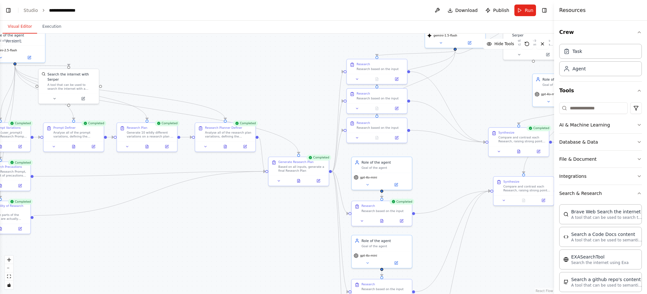
click at [432, 159] on div ".deletable-edge-delete-btn { width: 20px; height: 20px; border: 0px solid #ffff…" at bounding box center [277, 164] width 554 height 261
click at [444, 155] on div ".deletable-edge-delete-btn { width: 20px; height: 20px; border: 0px solid #ffff…" at bounding box center [277, 164] width 554 height 261
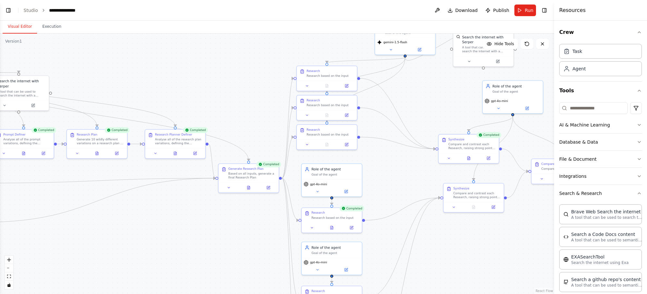
drag, startPoint x: 510, startPoint y: 246, endPoint x: 459, endPoint y: 253, distance: 50.8
click at [459, 253] on div ".deletable-edge-delete-btn { width: 20px; height: 20px; border: 0px solid #ffff…" at bounding box center [277, 164] width 554 height 261
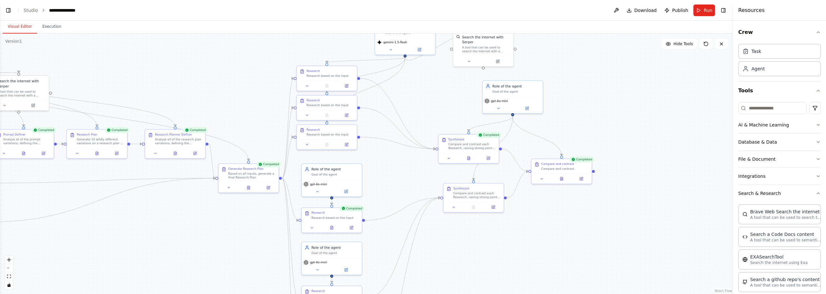
click at [505, 225] on div ".deletable-edge-delete-btn { width: 20px; height: 20px; border: 0px solid #ffff…" at bounding box center [366, 164] width 733 height 261
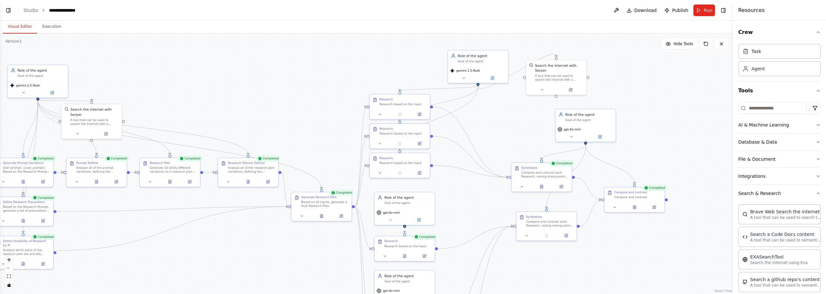
drag, startPoint x: 382, startPoint y: 166, endPoint x: 455, endPoint y: 194, distance: 78.3
click at [455, 194] on div ".deletable-edge-delete-btn { width: 20px; height: 20px; border: 0px solid #ffff…" at bounding box center [366, 164] width 733 height 261
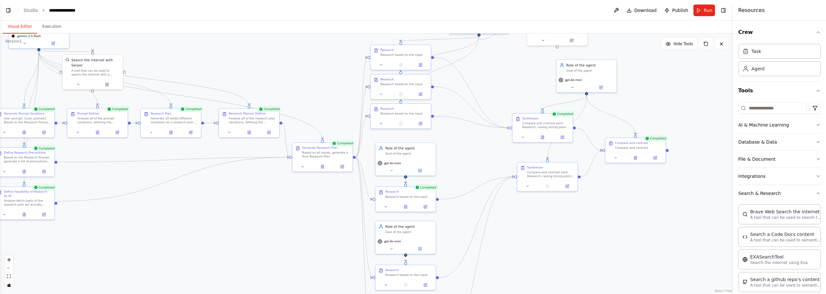
drag, startPoint x: 482, startPoint y: 206, endPoint x: 483, endPoint y: 159, distance: 47.1
click at [483, 159] on div ".deletable-edge-delete-btn { width: 20px; height: 20px; border: 0px solid #ffff…" at bounding box center [366, 164] width 733 height 261
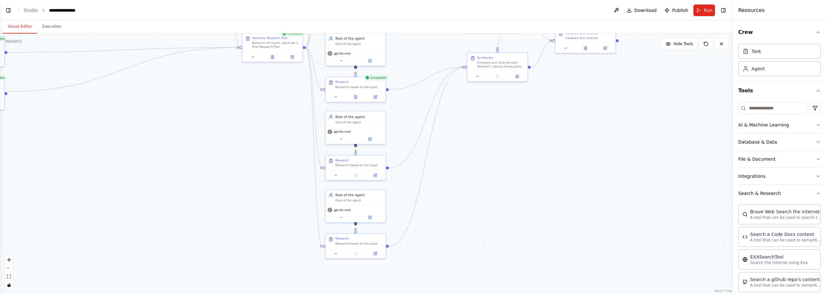
drag, startPoint x: 609, startPoint y: 248, endPoint x: 559, endPoint y: 138, distance: 120.6
click at [559, 138] on div ".deletable-edge-delete-btn { width: 20px; height: 20px; border: 0px solid #ffff…" at bounding box center [366, 164] width 733 height 261
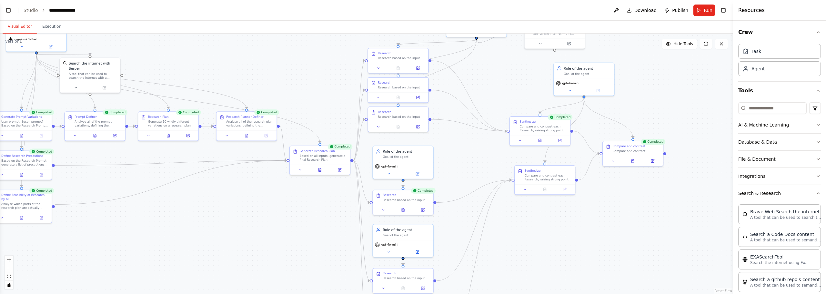
drag, startPoint x: 544, startPoint y: 162, endPoint x: 598, endPoint y: 288, distance: 136.8
click at [598, 288] on div ".deletable-edge-delete-btn { width: 20px; height: 20px; border: 0px solid #ffff…" at bounding box center [366, 164] width 733 height 261
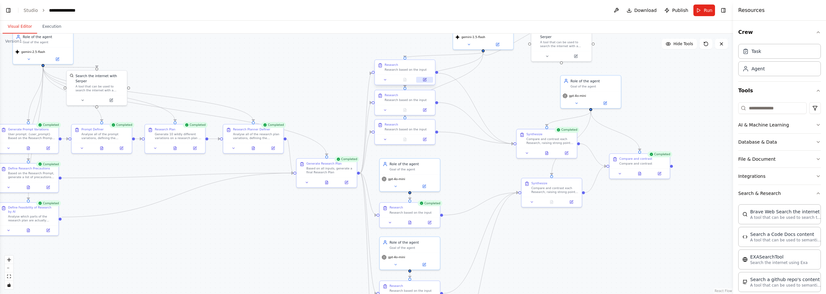
click at [426, 78] on icon at bounding box center [425, 79] width 2 height 2
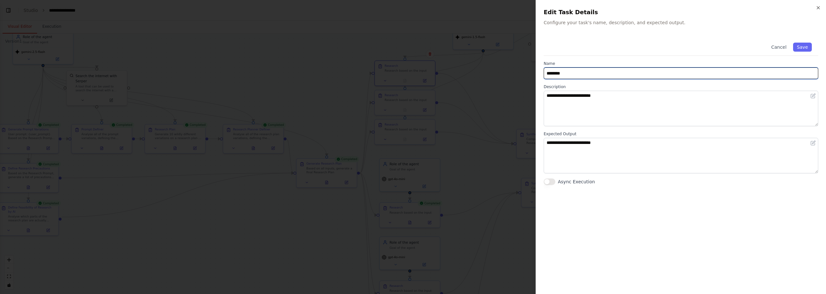
click at [582, 74] on input "********" at bounding box center [681, 73] width 275 height 12
drag, startPoint x: 645, startPoint y: 73, endPoint x: 448, endPoint y: 60, distance: 197.4
click at [448, 60] on body "**********" at bounding box center [413, 147] width 826 height 294
type input "**********"
click at [807, 48] on button "Save" at bounding box center [802, 47] width 19 height 9
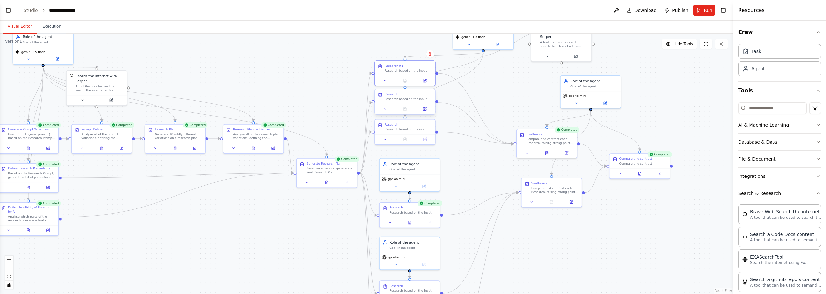
click at [393, 95] on div "Research" at bounding box center [392, 94] width 14 height 4
click at [401, 97] on div "Research Research based on the input" at bounding box center [408, 96] width 47 height 9
click at [426, 106] on div at bounding box center [405, 109] width 60 height 10
click at [427, 107] on button at bounding box center [424, 109] width 17 height 6
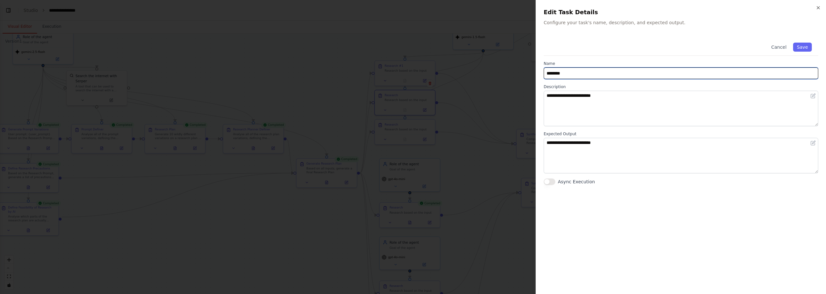
drag, startPoint x: 580, startPoint y: 75, endPoint x: 484, endPoint y: 67, distance: 95.8
click at [471, 65] on body "**********" at bounding box center [413, 147] width 826 height 294
paste input "***"
type input "**********"
click at [804, 48] on button "Save" at bounding box center [802, 47] width 19 height 9
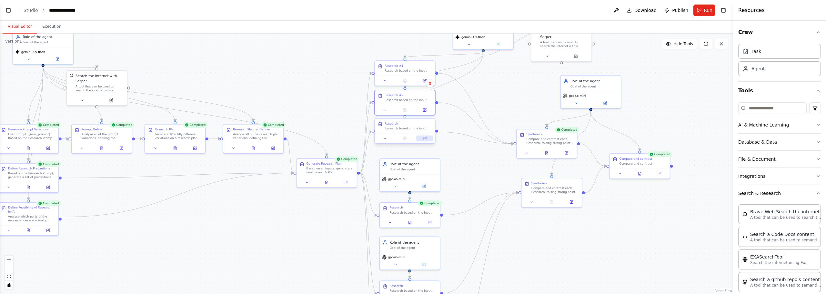
click at [424, 139] on icon at bounding box center [425, 138] width 2 height 2
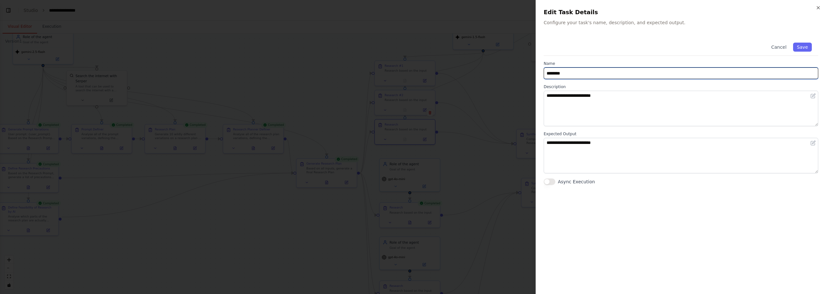
drag, startPoint x: 589, startPoint y: 72, endPoint x: 559, endPoint y: 76, distance: 30.3
click at [520, 70] on body "**********" at bounding box center [413, 147] width 826 height 294
paste input "***"
type input "**********"
click at [795, 49] on button "Save" at bounding box center [802, 47] width 19 height 9
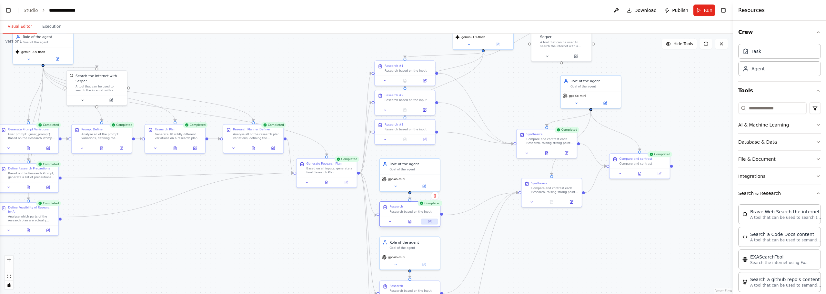
drag, startPoint x: 406, startPoint y: 213, endPoint x: 433, endPoint y: 221, distance: 27.9
click at [433, 221] on button at bounding box center [429, 222] width 17 height 6
click at [434, 220] on button at bounding box center [429, 222] width 17 height 6
click at [430, 219] on button at bounding box center [429, 222] width 17 height 6
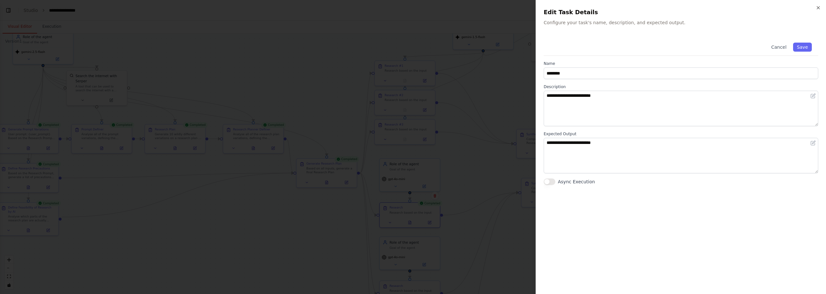
click at [433, 221] on div at bounding box center [413, 147] width 826 height 294
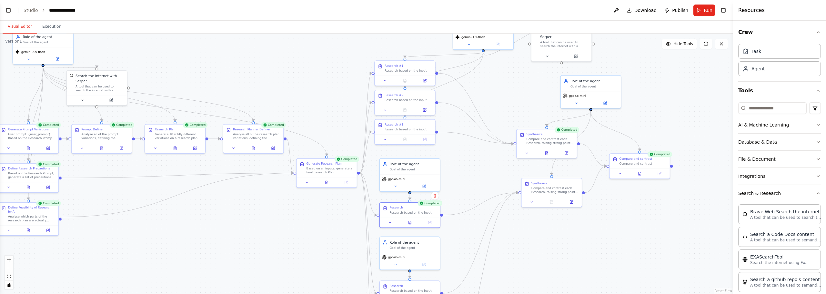
click at [433, 221] on button at bounding box center [429, 223] width 17 height 6
click at [431, 220] on icon at bounding box center [430, 221] width 2 height 2
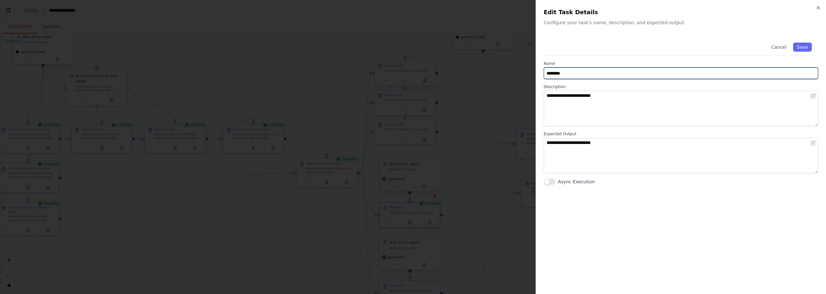
click at [578, 77] on input "********" at bounding box center [681, 73] width 275 height 12
type input "**********"
click at [803, 49] on button "Save" at bounding box center [802, 47] width 19 height 9
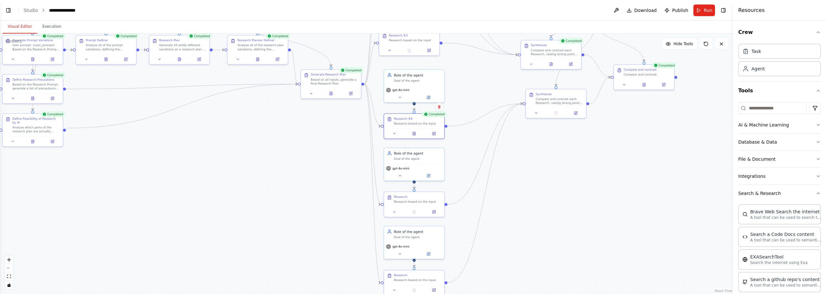
drag, startPoint x: 459, startPoint y: 237, endPoint x: 463, endPoint y: 159, distance: 77.9
click at [463, 159] on div ".deletable-edge-delete-btn { width: 20px; height: 20px; border: 0px solid #ffff…" at bounding box center [366, 164] width 733 height 261
click at [432, 209] on icon at bounding box center [434, 211] width 4 height 4
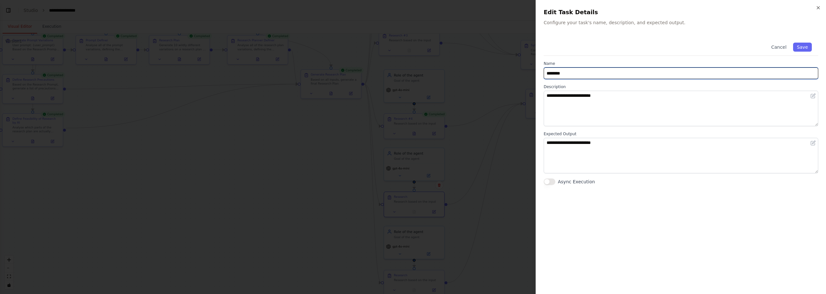
click at [579, 77] on input "********" at bounding box center [681, 73] width 275 height 12
type input "**********"
click at [802, 47] on button "Save" at bounding box center [802, 47] width 19 height 9
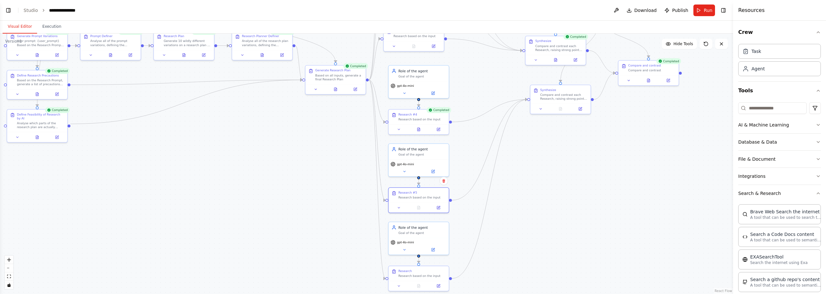
drag, startPoint x: 515, startPoint y: 225, endPoint x: 527, endPoint y: 193, distance: 33.6
click at [527, 193] on div ".deletable-edge-delete-btn { width: 20px; height: 20px; border: 0px solid #ffff…" at bounding box center [366, 164] width 733 height 261
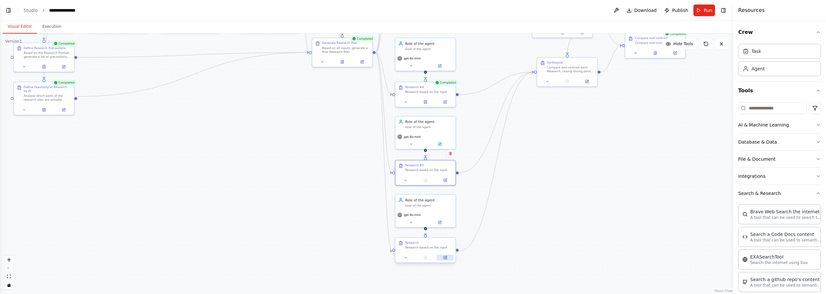
click at [445, 259] on icon at bounding box center [445, 257] width 3 height 3
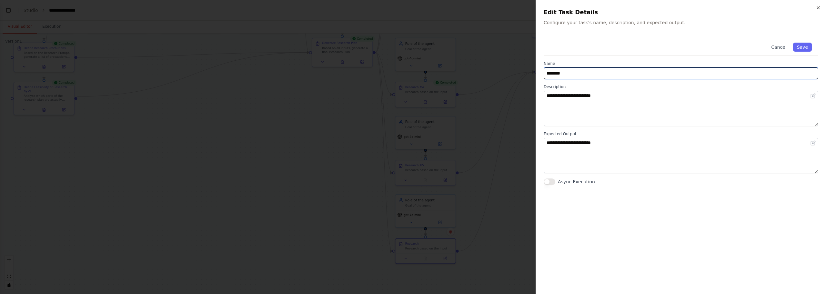
click at [574, 77] on input "********" at bounding box center [681, 73] width 275 height 12
drag, startPoint x: 580, startPoint y: 73, endPoint x: 566, endPoint y: 76, distance: 14.7
click at [566, 76] on input "**********" at bounding box center [681, 73] width 275 height 12
drag, startPoint x: 577, startPoint y: 76, endPoint x: 567, endPoint y: 76, distance: 10.4
click at [567, 76] on input "**********" at bounding box center [681, 73] width 275 height 12
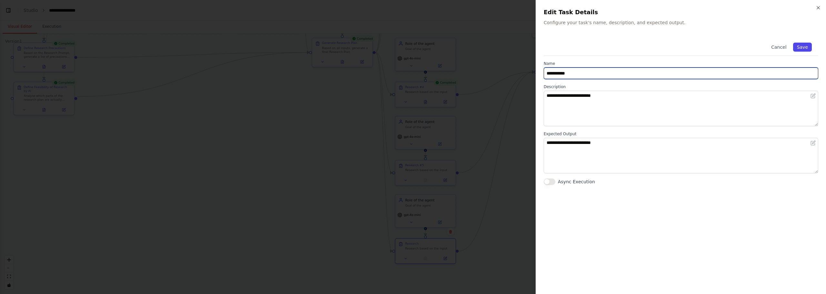
type input "**********"
click at [806, 48] on button "Save" at bounding box center [802, 47] width 19 height 9
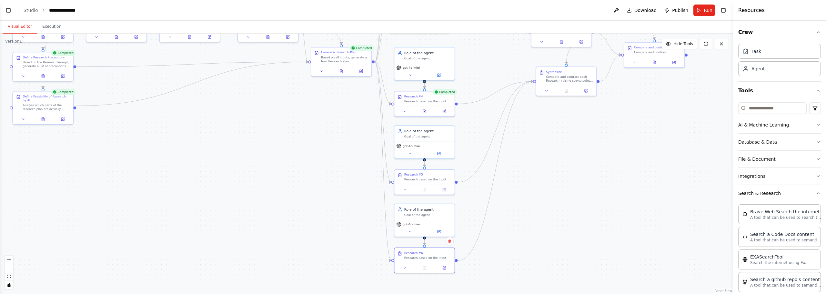
drag, startPoint x: 607, startPoint y: 128, endPoint x: 615, endPoint y: 175, distance: 47.5
click at [614, 176] on div ".deletable-edge-delete-btn { width: 20px; height: 20px; border: 0px solid #ffff…" at bounding box center [366, 164] width 733 height 261
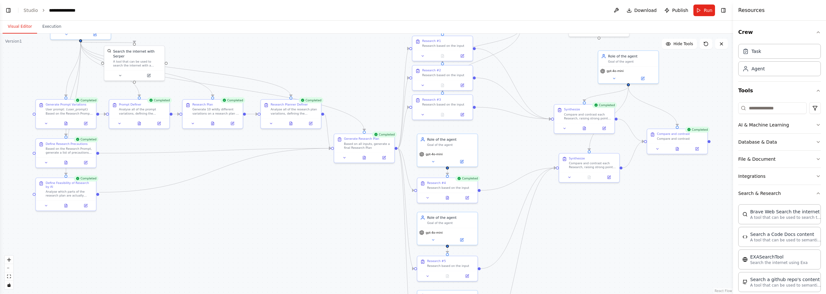
drag, startPoint x: 511, startPoint y: 103, endPoint x: 527, endPoint y: 147, distance: 46.4
click at [527, 147] on div ".deletable-edge-delete-btn { width: 20px; height: 20px; border: 0px solid #ffff…" at bounding box center [366, 164] width 733 height 261
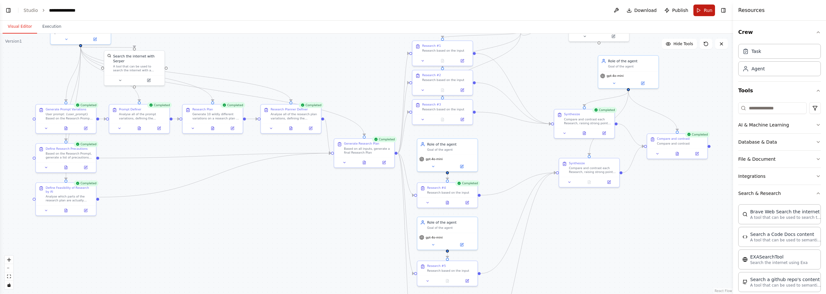
click at [705, 11] on span "Run" at bounding box center [708, 10] width 9 height 6
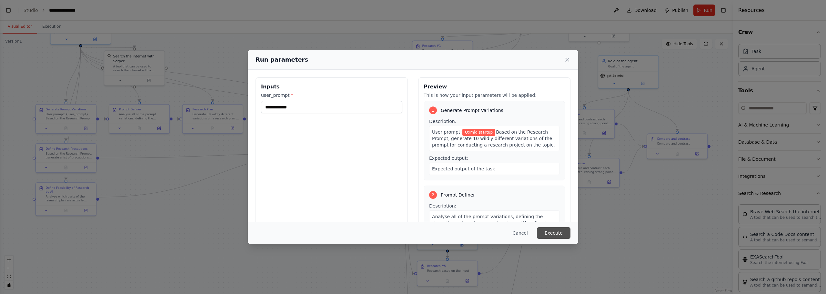
click at [563, 236] on button "Execute" at bounding box center [554, 233] width 34 height 12
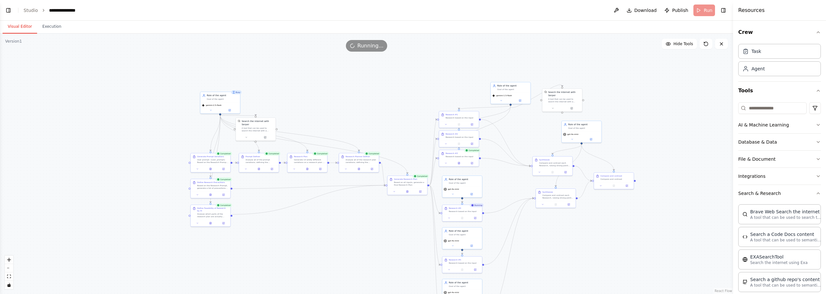
drag, startPoint x: 549, startPoint y: 261, endPoint x: 549, endPoint y: 191, distance: 69.1
click at [549, 191] on div ".deletable-edge-delete-btn { width: 20px; height: 20px; border: 0px solid #ffff…" at bounding box center [366, 164] width 733 height 261
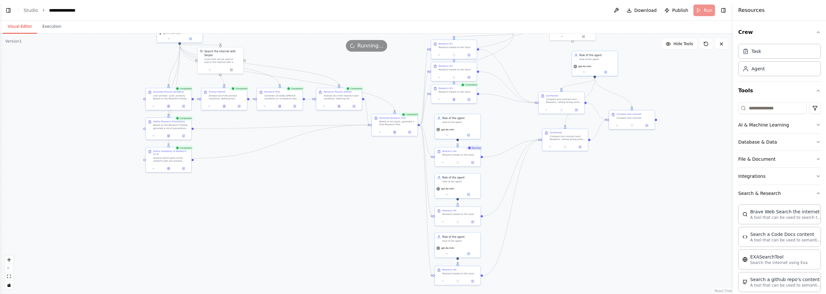
drag, startPoint x: 544, startPoint y: 181, endPoint x: 547, endPoint y: 192, distance: 11.3
click at [547, 192] on div ".deletable-edge-delete-btn { width: 20px; height: 20px; border: 0px solid #ffff…" at bounding box center [366, 164] width 733 height 261
click at [455, 94] on div at bounding box center [455, 97] width 46 height 8
click at [454, 95] on icon at bounding box center [455, 96] width 2 height 3
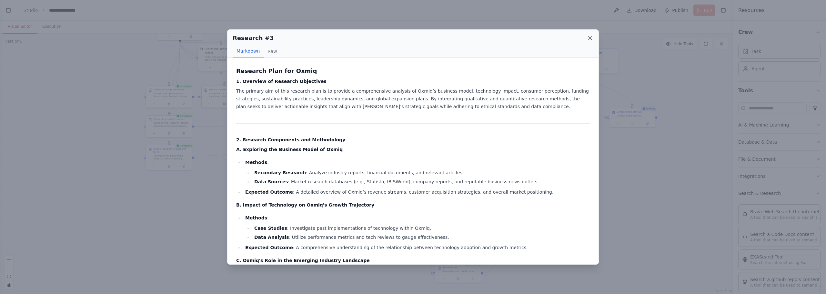
click at [588, 35] on div "Research #3" at bounding box center [413, 38] width 361 height 9
click at [588, 35] on icon at bounding box center [590, 38] width 6 height 6
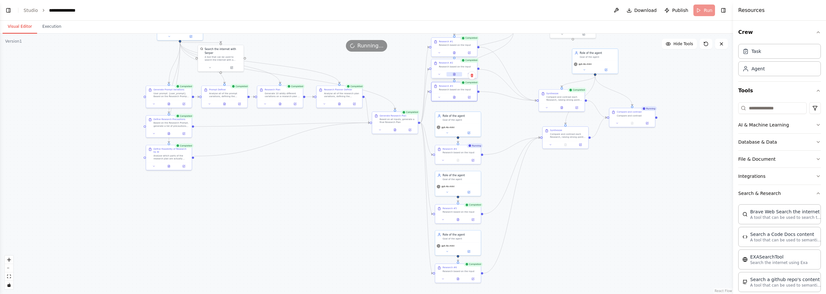
click at [453, 74] on icon at bounding box center [454, 74] width 3 height 3
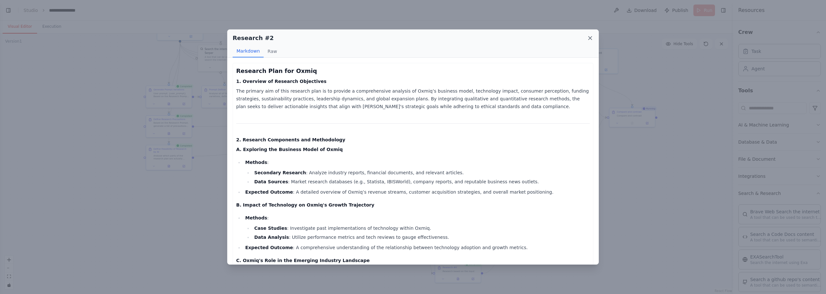
click at [590, 39] on icon at bounding box center [590, 38] width 6 height 6
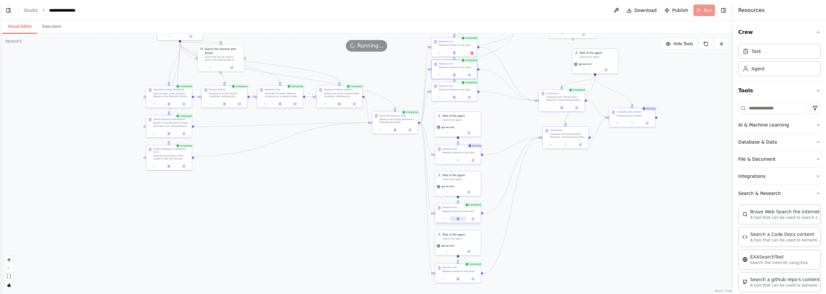
click at [460, 219] on button at bounding box center [458, 219] width 16 height 5
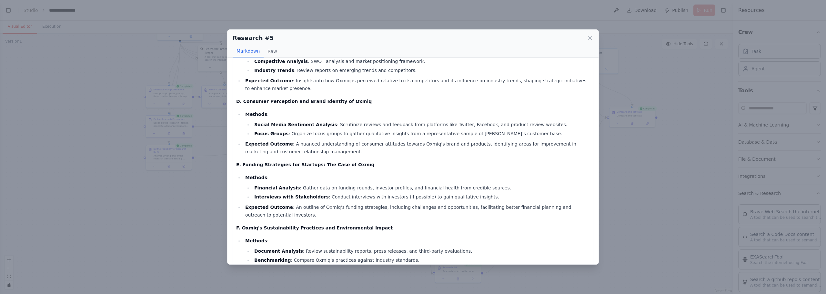
scroll to position [291, 0]
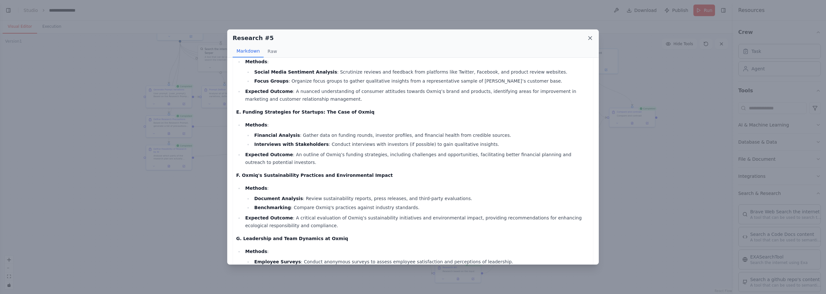
click at [591, 39] on icon at bounding box center [590, 38] width 6 height 6
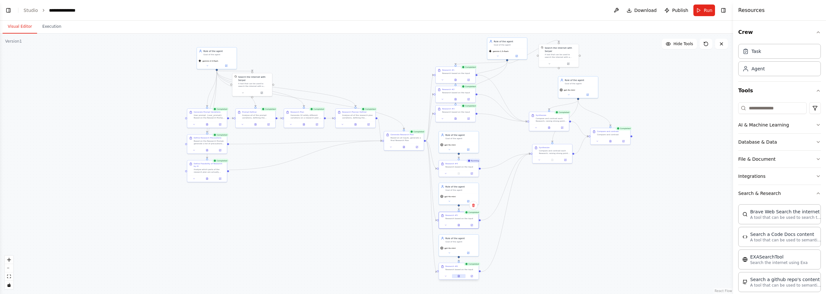
click at [459, 276] on icon at bounding box center [459, 275] width 1 height 1
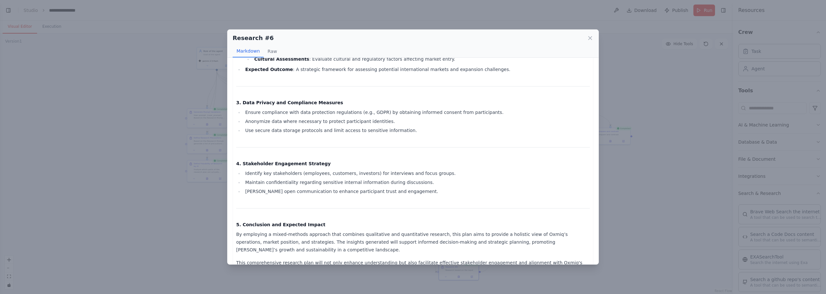
scroll to position [626, 0]
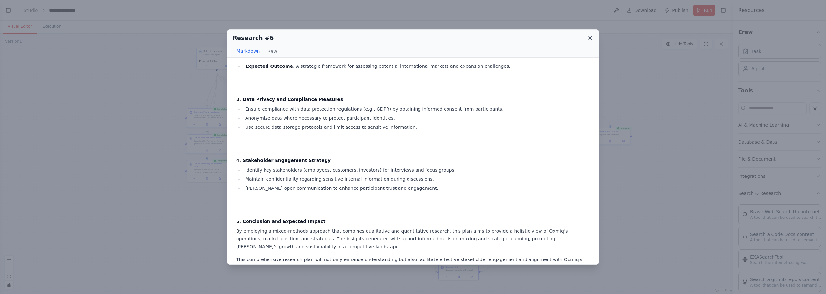
click at [592, 35] on icon at bounding box center [590, 38] width 6 height 6
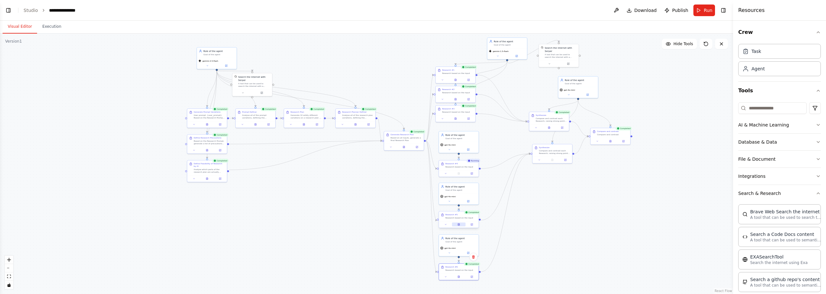
click at [463, 226] on button at bounding box center [459, 225] width 14 height 4
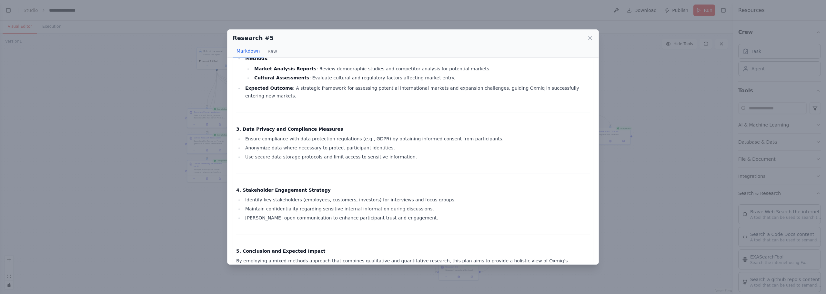
scroll to position [721, 0]
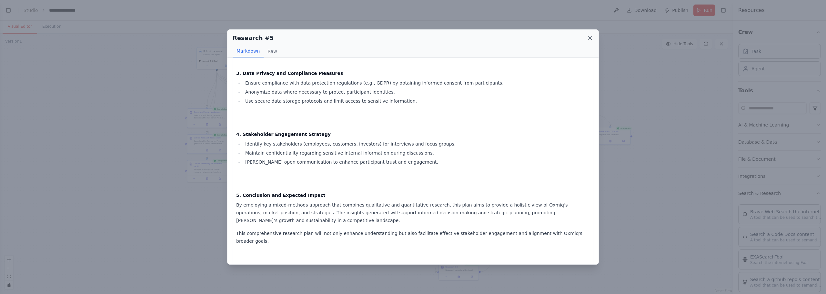
click at [590, 38] on icon at bounding box center [590, 37] width 3 height 3
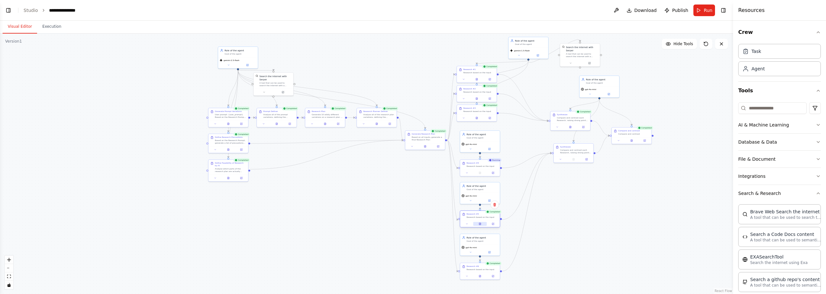
click at [481, 223] on icon at bounding box center [480, 224] width 3 height 3
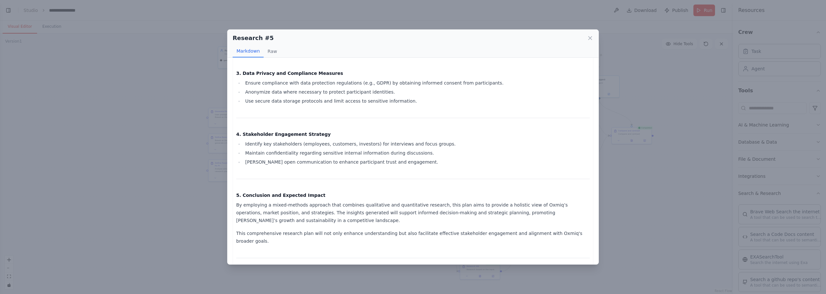
click at [173, 169] on div "Research #5 Markdown Raw Research Plan for Oxmiq 1. Overview of Research Object…" at bounding box center [413, 147] width 826 height 294
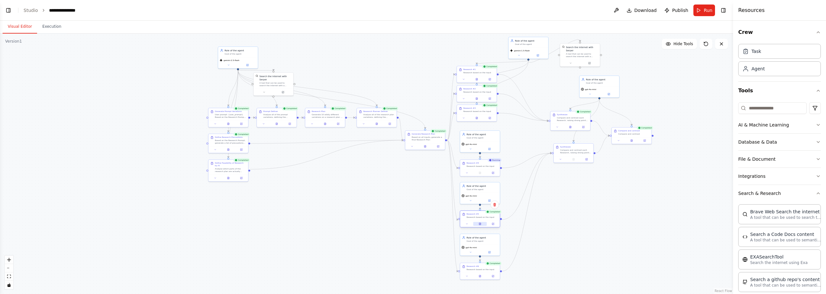
click at [479, 223] on icon at bounding box center [480, 224] width 3 height 3
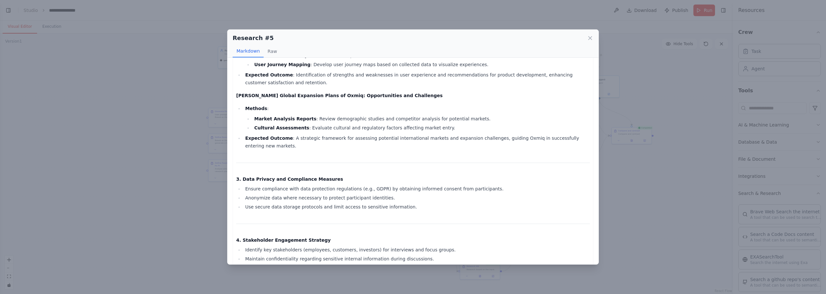
scroll to position [646, 0]
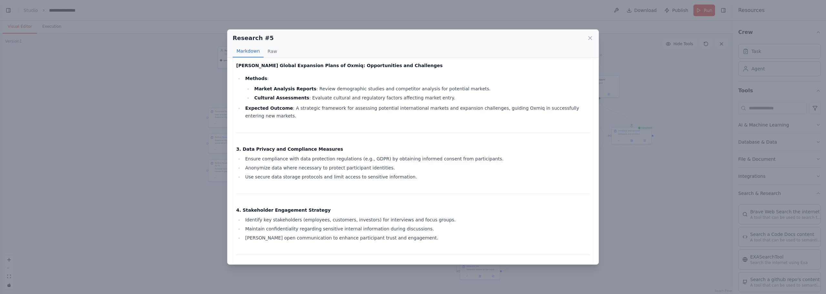
click at [172, 198] on div "Research #5 Markdown Raw Research Plan for Oxmiq 1. Overview of Research Object…" at bounding box center [413, 147] width 826 height 294
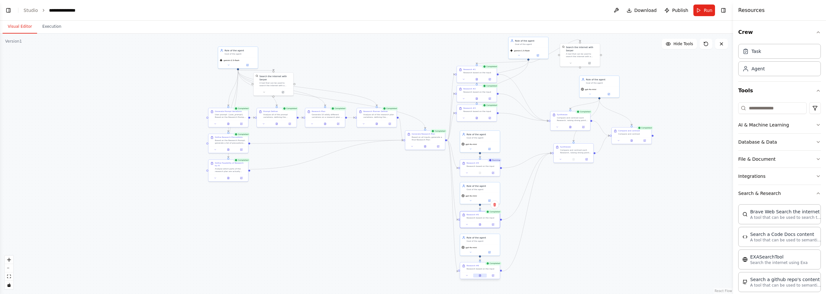
click at [480, 277] on icon at bounding box center [480, 275] width 2 height 2
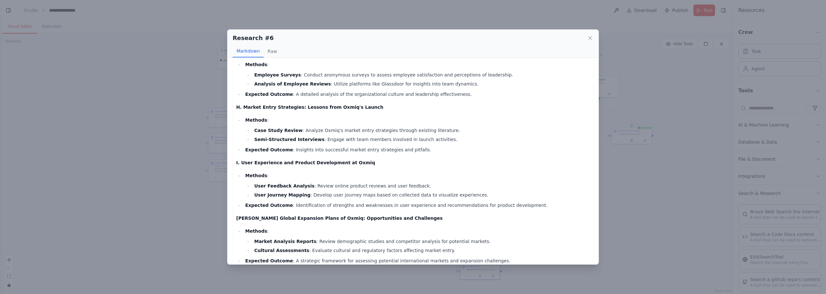
scroll to position [626, 0]
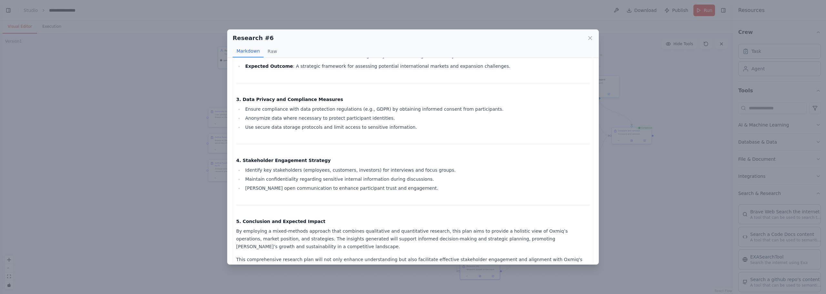
click at [610, 204] on div "Research #6 Markdown Raw Research Plan for Oxmiq 1. Overview of Research Object…" at bounding box center [413, 147] width 826 height 294
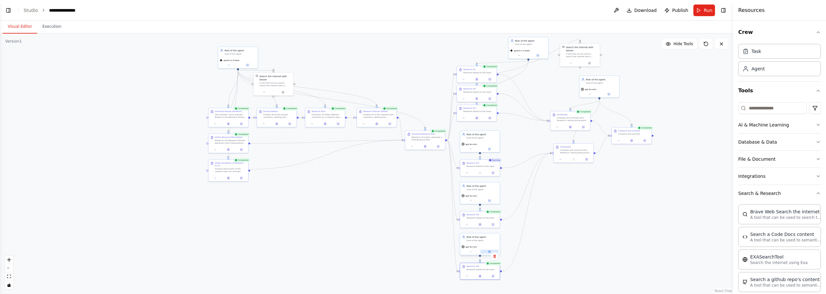
click at [487, 252] on button at bounding box center [490, 252] width 18 height 4
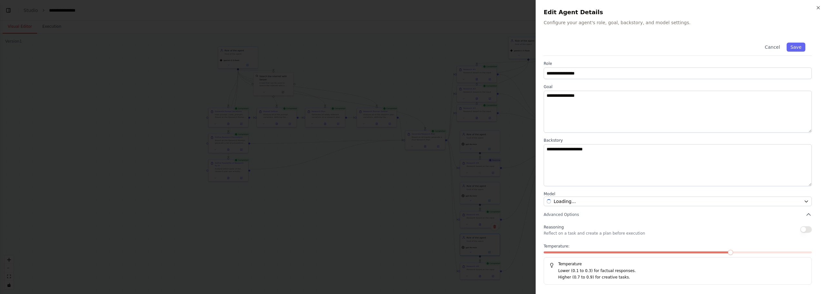
click at [470, 229] on div at bounding box center [413, 147] width 826 height 294
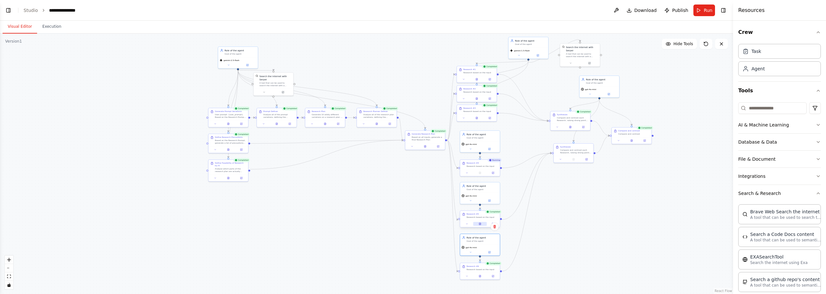
click at [482, 224] on button at bounding box center [480, 224] width 14 height 4
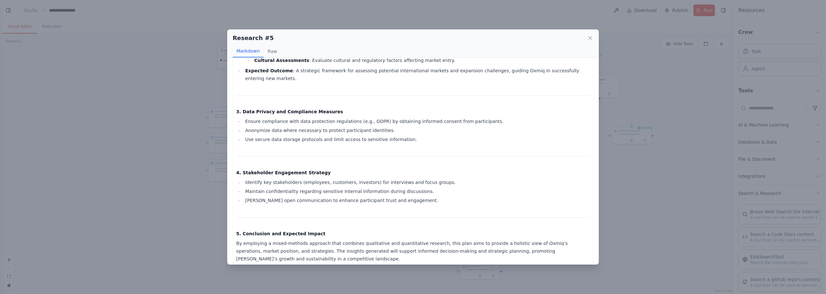
scroll to position [721, 0]
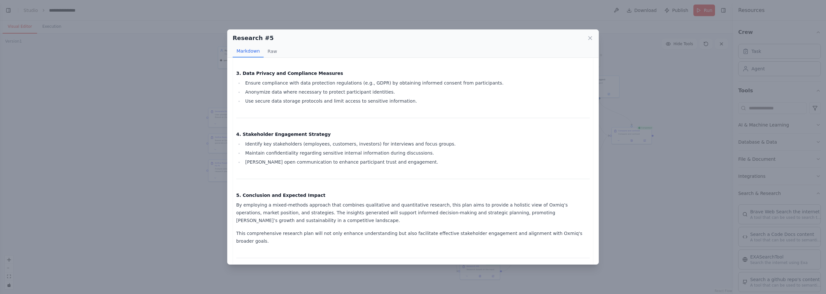
click at [614, 173] on div "Research #5 Markdown Raw Research Plan for Oxmiq 1. Overview of Research Object…" at bounding box center [413, 147] width 826 height 294
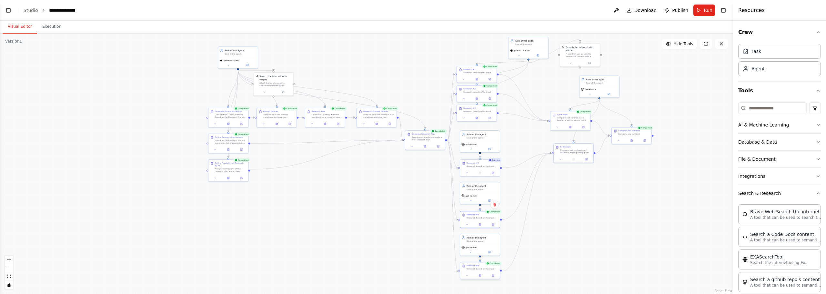
click at [482, 268] on div "Research based on the input" at bounding box center [482, 269] width 31 height 3
click at [492, 276] on icon at bounding box center [493, 275] width 3 height 3
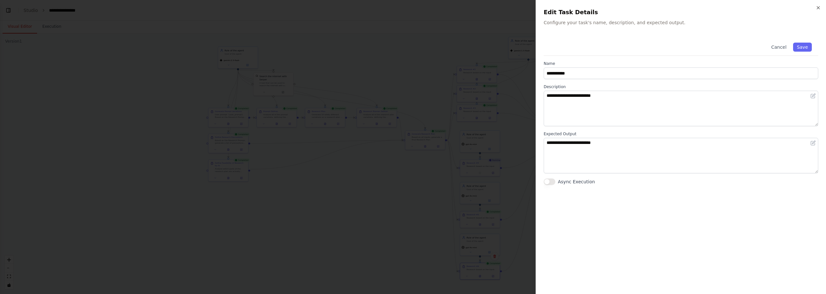
click at [487, 241] on div at bounding box center [413, 147] width 826 height 294
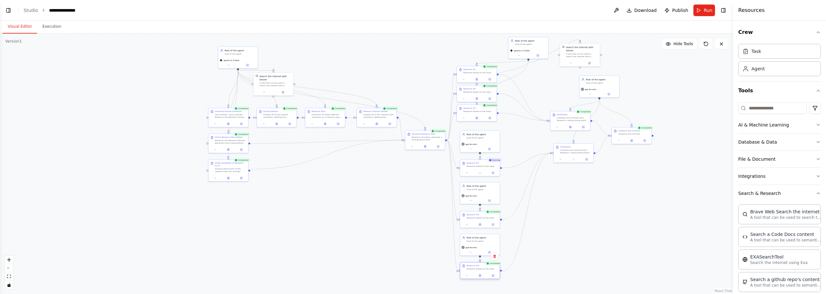
click at [482, 273] on div at bounding box center [480, 275] width 40 height 7
click at [481, 275] on icon at bounding box center [480, 275] width 2 height 2
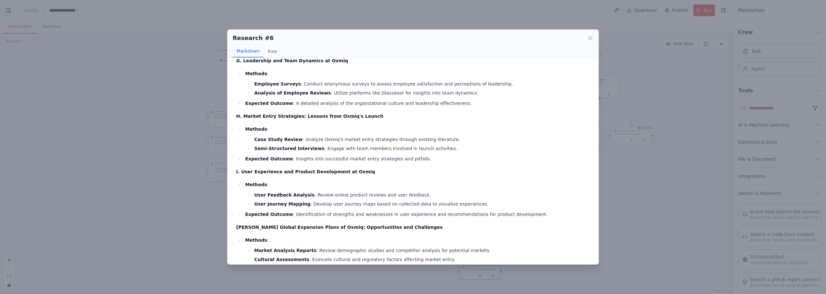
scroll to position [626, 0]
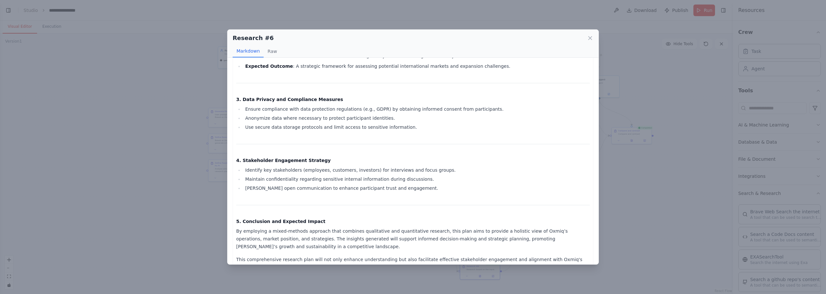
click at [651, 205] on div "Research #6 Markdown Raw Research Plan for Oxmiq 1. Overview of Research Object…" at bounding box center [413, 147] width 826 height 294
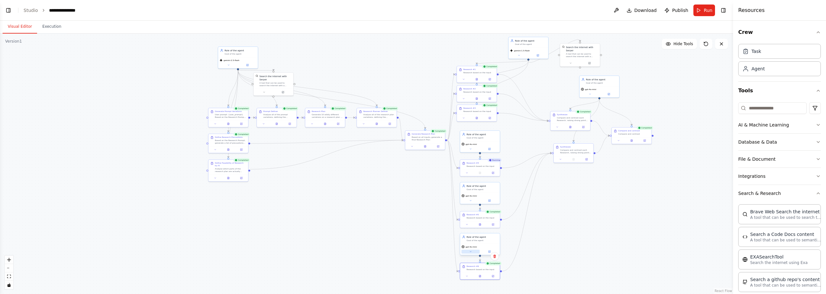
click at [472, 251] on button at bounding box center [471, 252] width 18 height 4
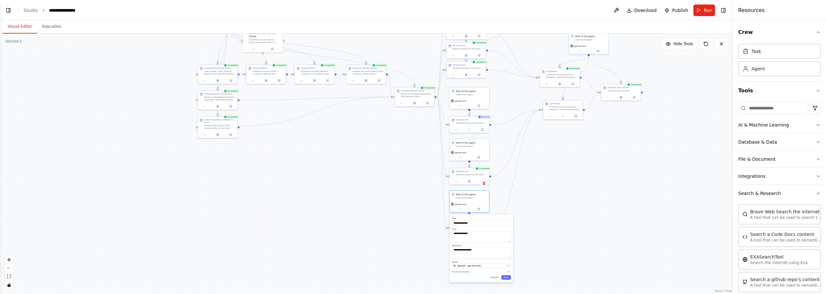
drag, startPoint x: 566, startPoint y: 261, endPoint x: 554, endPoint y: 215, distance: 47.3
click at [554, 215] on div ".deletable-edge-delete-btn { width: 20px; height: 20px; border: 0px solid #ffff…" at bounding box center [366, 164] width 733 height 261
click at [496, 262] on div "OpenAI - gpt-4o-mini" at bounding box center [479, 262] width 52 height 3
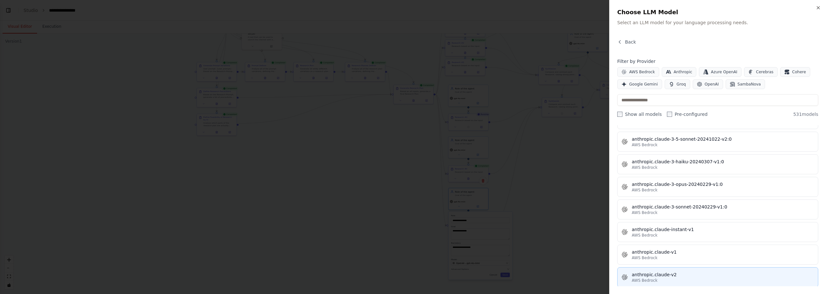
scroll to position [646, 0]
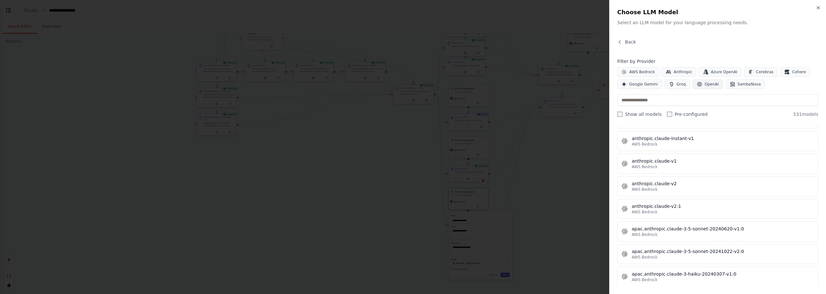
click at [707, 85] on span "OpenAI" at bounding box center [712, 84] width 14 height 5
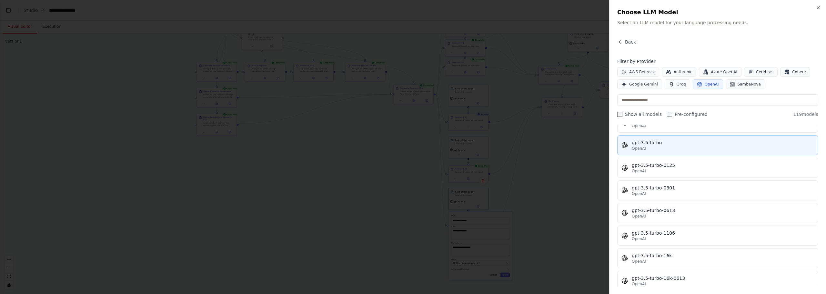
scroll to position [387, 0]
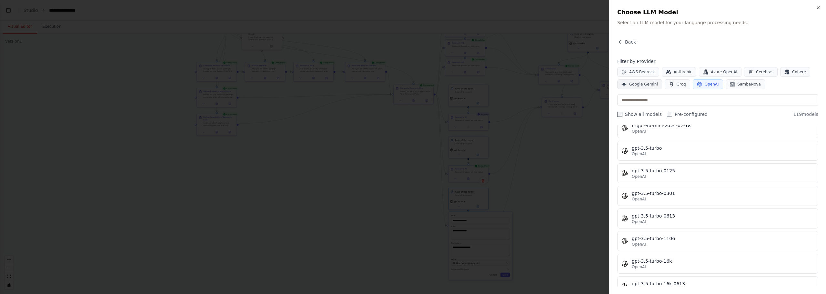
click at [657, 85] on button "Google Gemini" at bounding box center [640, 84] width 45 height 10
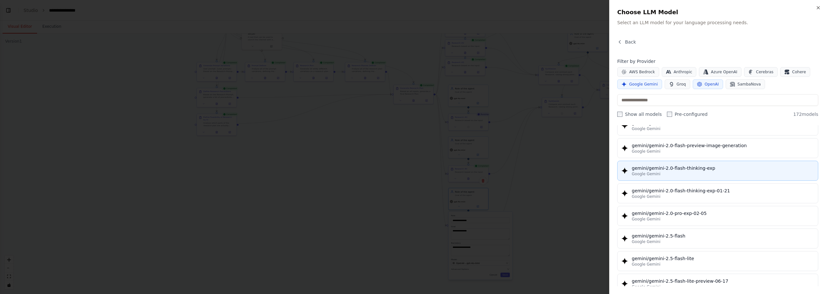
scroll to position [549, 0]
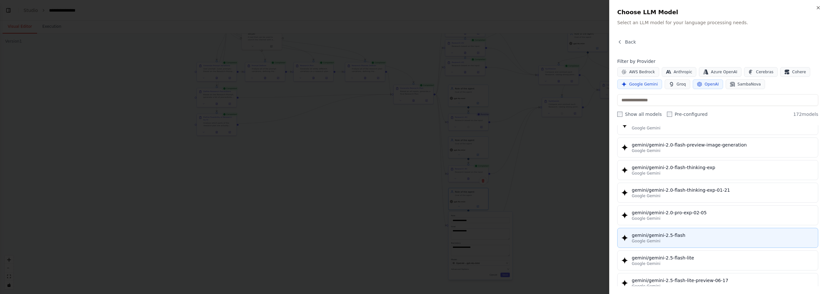
click at [692, 231] on button "gemini/gemini-2.5-flash Google Gemini" at bounding box center [718, 238] width 201 height 20
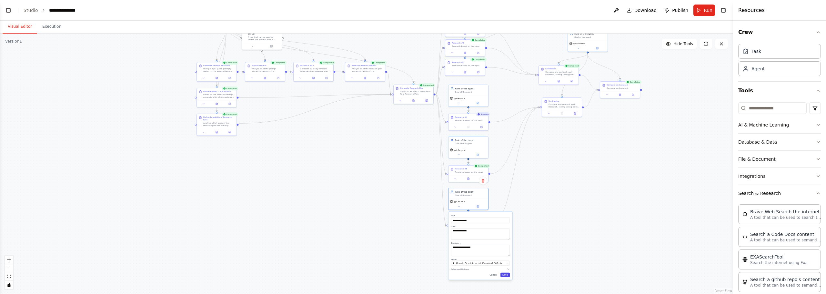
click at [506, 276] on button "Save" at bounding box center [505, 275] width 9 height 5
click at [461, 152] on div "gpt-4o-mini" at bounding box center [469, 151] width 40 height 11
click at [478, 152] on button at bounding box center [478, 154] width 18 height 4
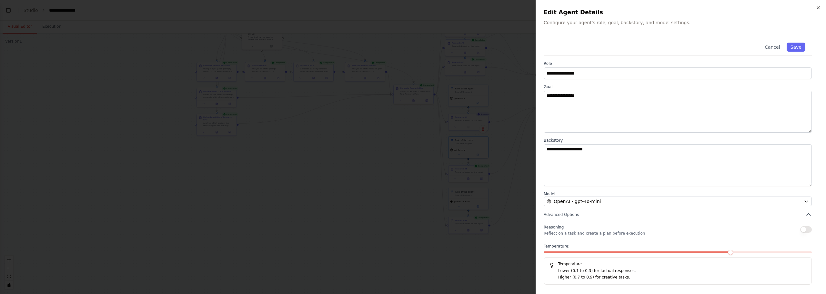
click at [573, 196] on label "Model" at bounding box center [678, 193] width 268 height 5
click at [574, 199] on span "OpenAI - gpt-4o-mini" at bounding box center [577, 201] width 47 height 6
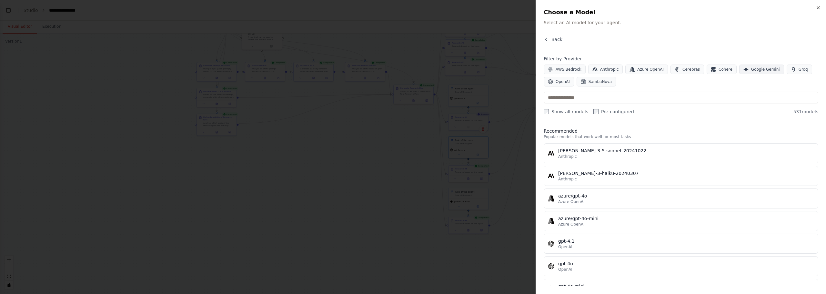
click at [740, 73] on button "Google Gemini" at bounding box center [762, 70] width 45 height 10
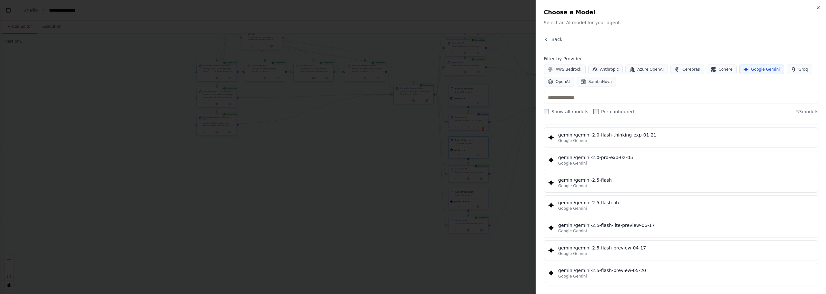
scroll to position [678, 0]
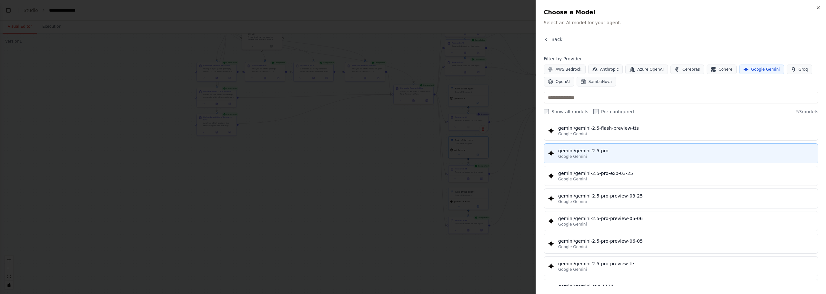
click at [627, 154] on div "Google Gemini" at bounding box center [686, 156] width 256 height 5
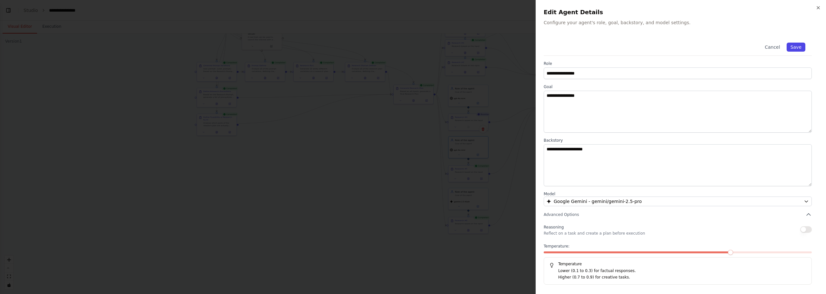
click at [795, 46] on button "Save" at bounding box center [796, 47] width 19 height 9
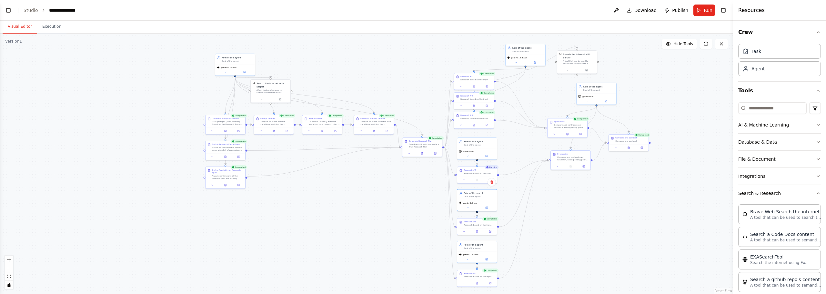
drag, startPoint x: 509, startPoint y: 128, endPoint x: 518, endPoint y: 182, distance: 54.6
click at [518, 182] on div ".deletable-edge-delete-btn { width: 20px; height: 20px; border: 0px solid #ffff…" at bounding box center [366, 164] width 733 height 261
click at [471, 126] on button at bounding box center [474, 125] width 14 height 4
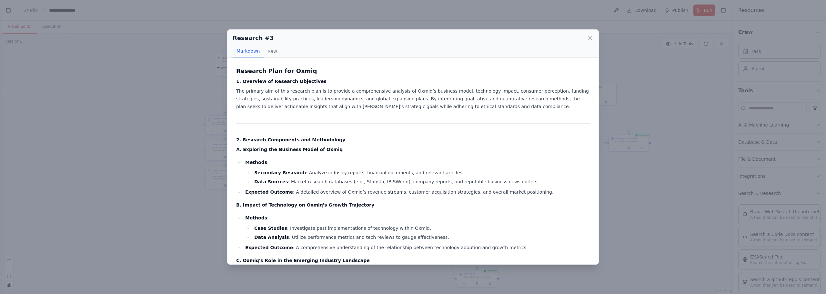
click at [595, 48] on div "Research #3 Markdown Raw" at bounding box center [413, 44] width 371 height 28
click at [590, 39] on icon at bounding box center [590, 37] width 3 height 3
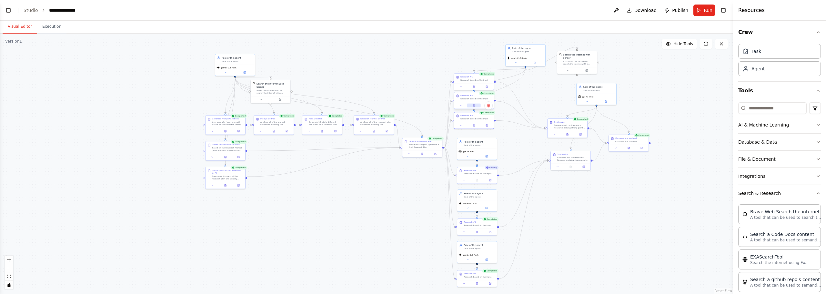
click at [474, 104] on button at bounding box center [474, 106] width 14 height 4
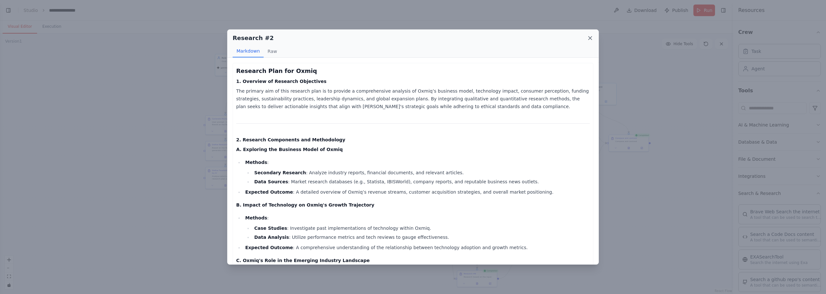
click at [590, 37] on icon at bounding box center [590, 38] width 6 height 6
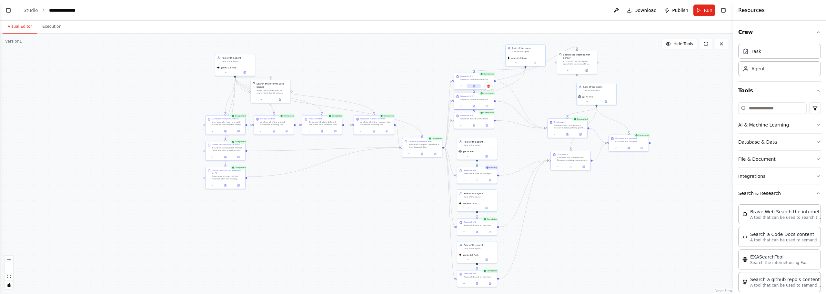
click at [476, 87] on button at bounding box center [474, 86] width 14 height 4
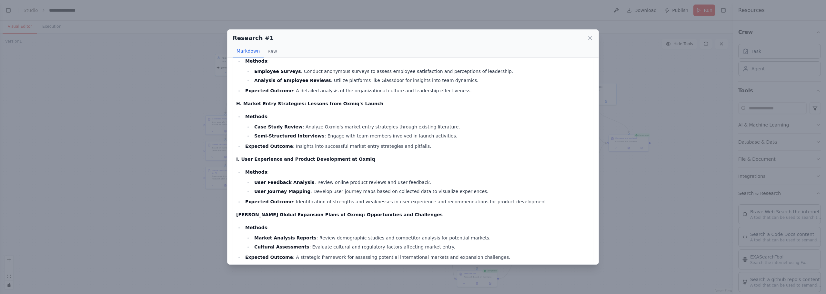
scroll to position [660, 0]
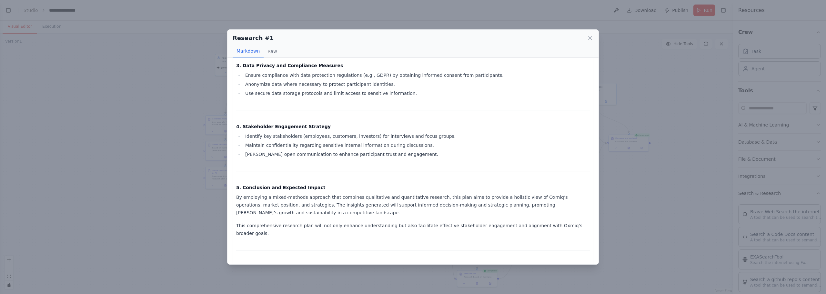
drag, startPoint x: 439, startPoint y: 218, endPoint x: 435, endPoint y: 232, distance: 14.1
click at [592, 39] on icon at bounding box center [590, 38] width 6 height 6
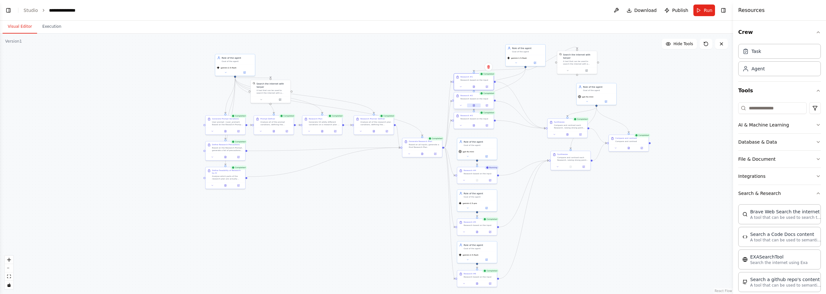
click at [476, 104] on button at bounding box center [474, 106] width 14 height 4
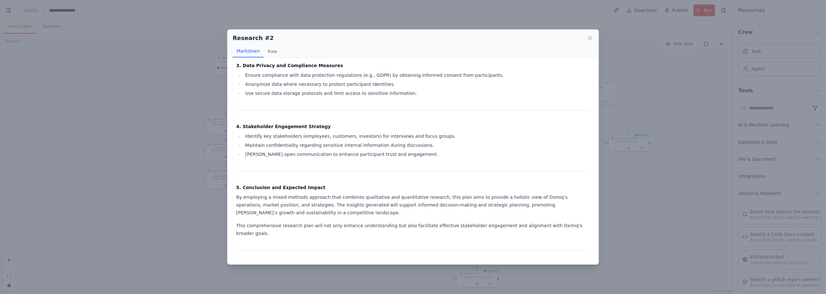
drag, startPoint x: 402, startPoint y: 214, endPoint x: 391, endPoint y: 254, distance: 42.0
click at [593, 39] on icon at bounding box center [590, 38] width 6 height 6
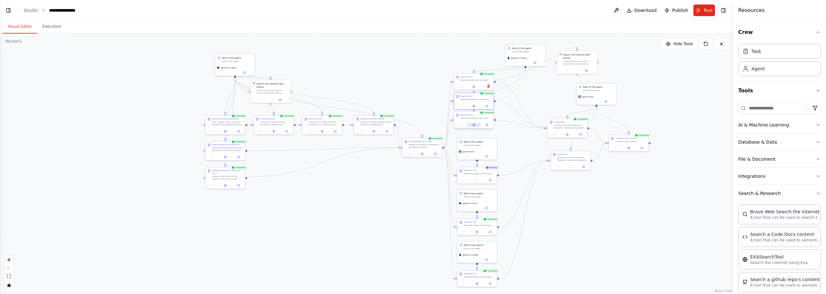
click at [476, 125] on button at bounding box center [474, 125] width 14 height 4
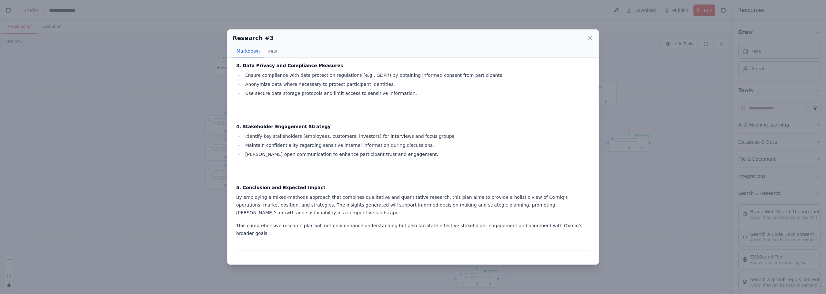
drag, startPoint x: 459, startPoint y: 123, endPoint x: 432, endPoint y: 263, distance: 142.1
click at [646, 105] on div "Research #3 Markdown Raw Research Plan for Oxmiq 1. Overview of Research Object…" at bounding box center [413, 147] width 826 height 294
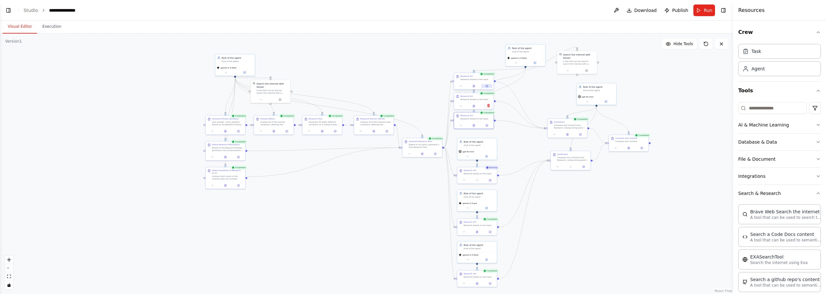
click at [485, 86] on button at bounding box center [487, 86] width 11 height 4
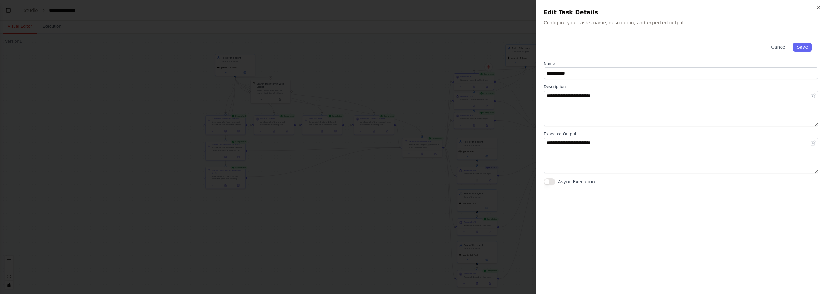
click at [583, 179] on label "Async Execution" at bounding box center [576, 182] width 37 height 6
click at [556, 179] on button "Async Execution" at bounding box center [550, 182] width 12 height 6
click at [583, 179] on label "Async Execution" at bounding box center [576, 182] width 37 height 6
click at [556, 179] on button "Async Execution" at bounding box center [550, 182] width 12 height 6
click at [818, 7] on icon "button" at bounding box center [818, 7] width 5 height 5
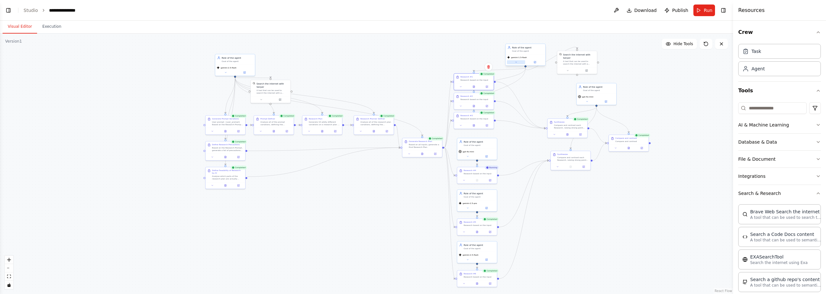
click at [514, 63] on button at bounding box center [516, 62] width 18 height 4
click at [523, 124] on button "Advanced Options" at bounding box center [537, 125] width 59 height 3
click at [583, 192] on div ".deletable-edge-delete-btn { width: 20px; height: 20px; border: 0px solid #ffff…" at bounding box center [366, 164] width 733 height 261
click at [524, 133] on p "Reflect on a task and create a plan before execution" at bounding box center [533, 134] width 51 height 3
click at [565, 177] on div ".deletable-edge-delete-btn { width: 20px; height: 20px; border: 0px solid #ffff…" at bounding box center [366, 164] width 733 height 261
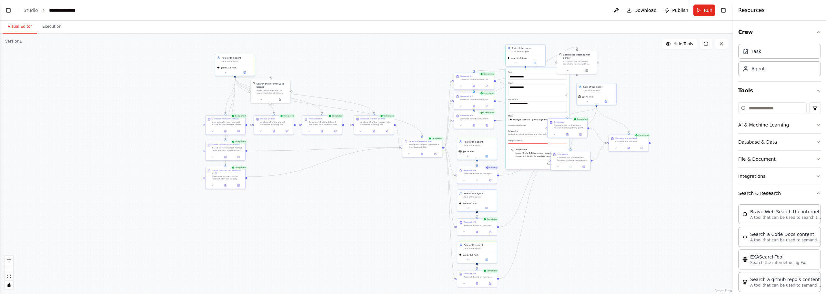
click at [475, 81] on div "Research #1 Research based on the input" at bounding box center [474, 78] width 40 height 10
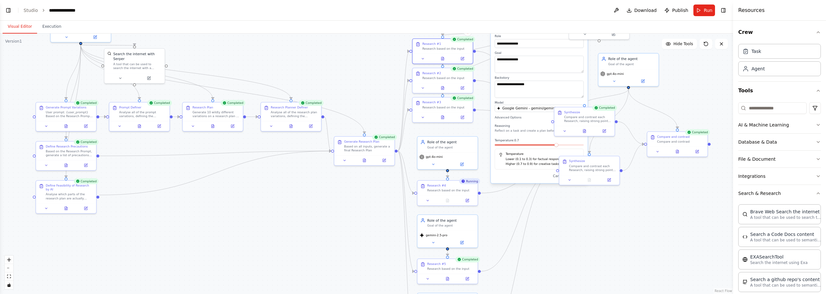
drag, startPoint x: 576, startPoint y: 207, endPoint x: 572, endPoint y: 196, distance: 11.9
click at [576, 207] on div ".deletable-edge-delete-btn { width: 20px; height: 20px; border: 0px solid #ffff…" at bounding box center [366, 164] width 733 height 261
drag, startPoint x: 617, startPoint y: 134, endPoint x: 601, endPoint y: 203, distance: 70.7
click at [601, 203] on div ".deletable-edge-delete-btn { width: 20px; height: 20px; border: 0px solid #ffff…" at bounding box center [366, 164] width 733 height 261
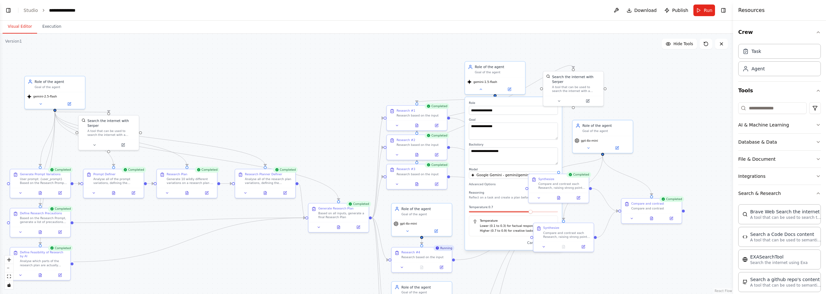
drag, startPoint x: 647, startPoint y: 112, endPoint x: 614, endPoint y: 183, distance: 77.7
click at [614, 199] on div ".deletable-edge-delete-btn { width: 20px; height: 20px; border: 0px solid #ffff…" at bounding box center [366, 164] width 733 height 261
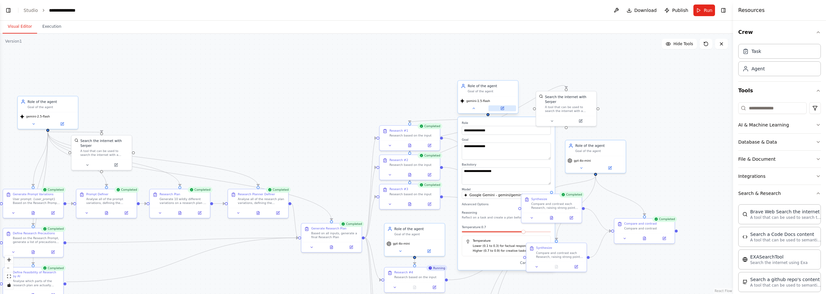
click at [508, 110] on button at bounding box center [503, 109] width 28 height 6
click at [544, 214] on button "button" at bounding box center [546, 214] width 9 height 5
click at [544, 262] on button "Save" at bounding box center [544, 262] width 14 height 7
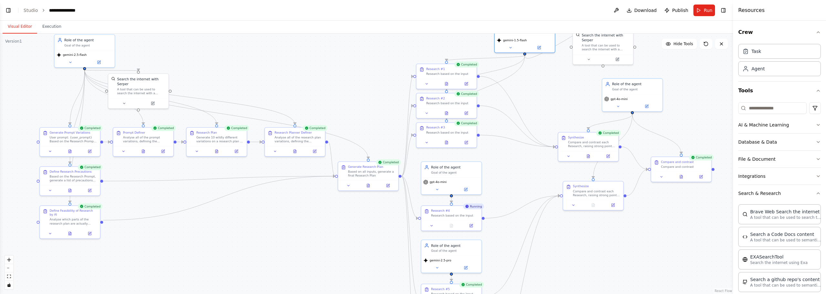
drag, startPoint x: 262, startPoint y: 113, endPoint x: 312, endPoint y: 26, distance: 100.2
click at [312, 26] on div "Visual Editor Execution Version 1 Hide Tools .deletable-edge-delete-btn { width…" at bounding box center [366, 157] width 733 height 273
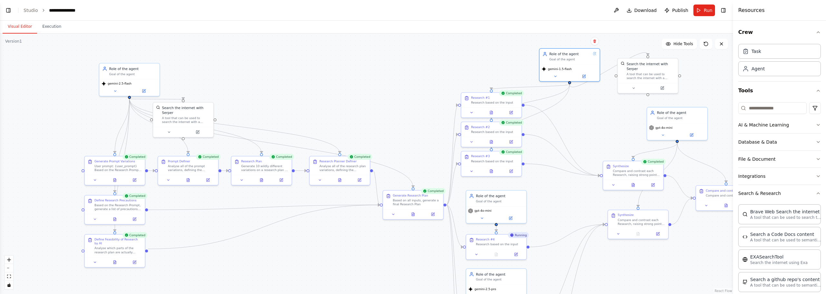
drag, startPoint x: 344, startPoint y: 192, endPoint x: 377, endPoint y: 238, distance: 56.7
click at [377, 238] on div ".deletable-edge-delete-btn { width: 20px; height: 20px; border: 0px solid #ffff…" at bounding box center [366, 164] width 733 height 261
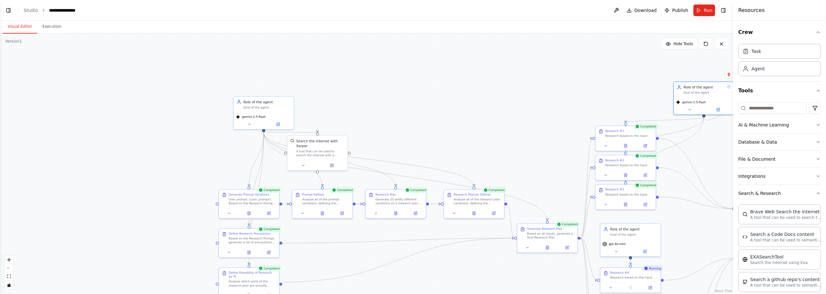
drag, startPoint x: 357, startPoint y: 81, endPoint x: 471, endPoint y: 107, distance: 117.3
click at [475, 107] on div ".deletable-edge-delete-btn { width: 20px; height: 20px; border: 0px solid #ffff…" at bounding box center [366, 164] width 733 height 261
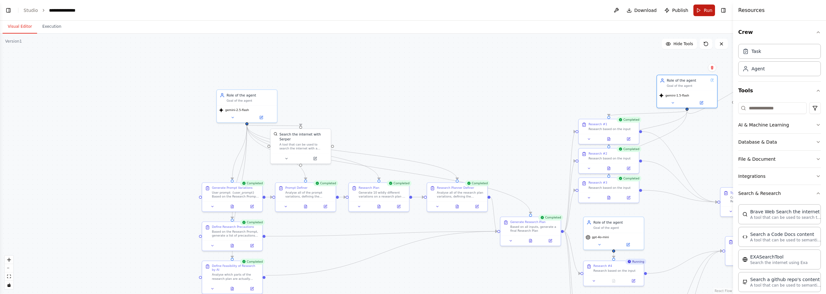
click at [701, 10] on button "Run" at bounding box center [705, 11] width 22 height 12
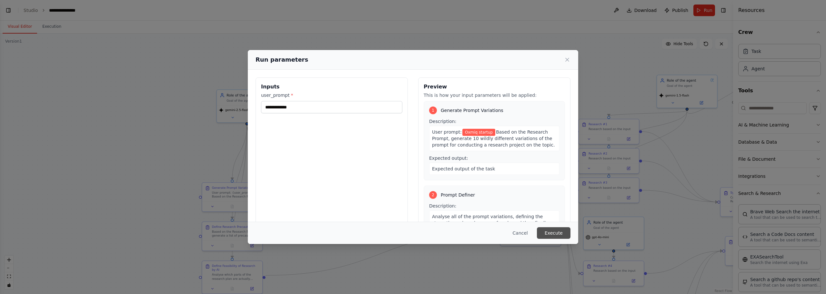
click at [561, 229] on button "Execute" at bounding box center [554, 233] width 34 height 12
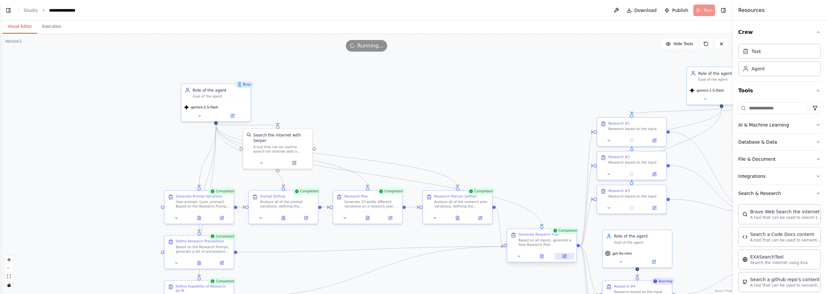
click at [567, 260] on button at bounding box center [564, 256] width 19 height 7
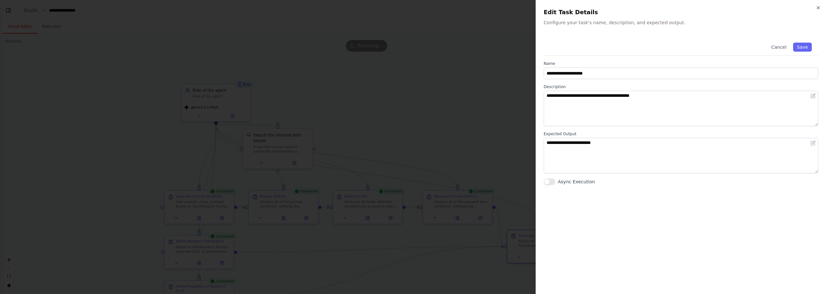
click at [473, 129] on div at bounding box center [413, 147] width 826 height 294
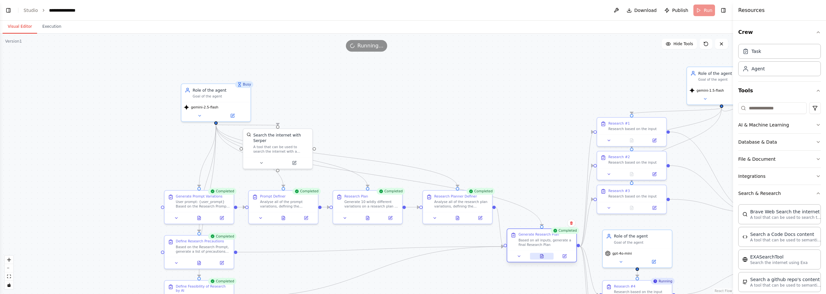
click at [540, 256] on icon at bounding box center [541, 256] width 3 height 4
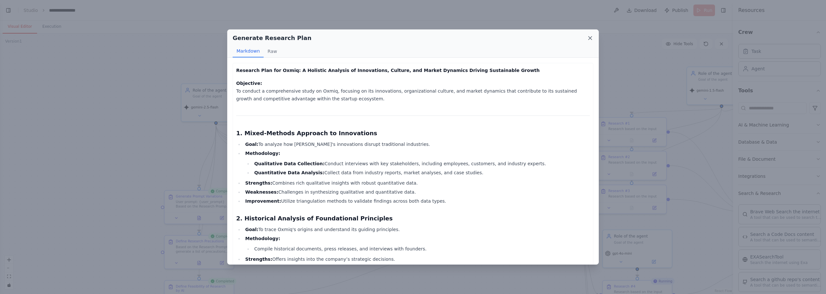
click at [589, 36] on icon at bounding box center [590, 38] width 6 height 6
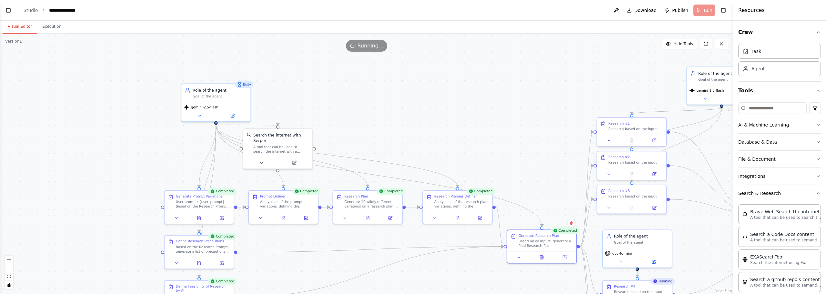
click at [549, 145] on div ".deletable-edge-delete-btn { width: 20px; height: 20px; border: 0px solid #ffff…" at bounding box center [366, 164] width 733 height 261
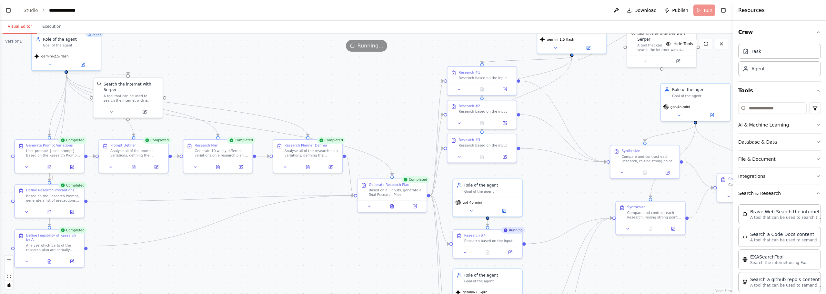
drag, startPoint x: 528, startPoint y: 125, endPoint x: 374, endPoint y: 76, distance: 161.7
click at [374, 76] on div ".deletable-edge-delete-btn { width: 20px; height: 20px; border: 0px solid #ffff…" at bounding box center [366, 164] width 733 height 261
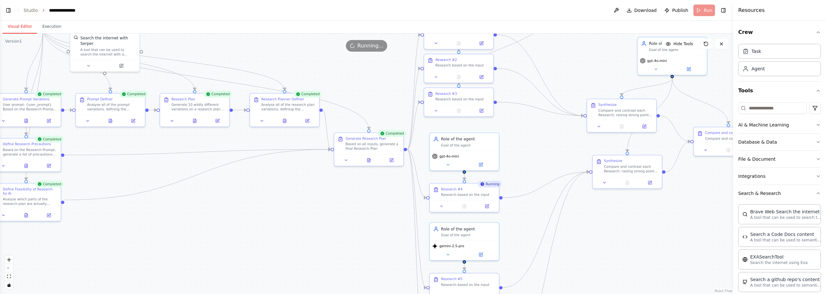
drag, startPoint x: 540, startPoint y: 185, endPoint x: 516, endPoint y: 149, distance: 43.1
click at [522, 136] on div ".deletable-edge-delete-btn { width: 20px; height: 20px; border: 0px solid #ffff…" at bounding box center [366, 164] width 733 height 261
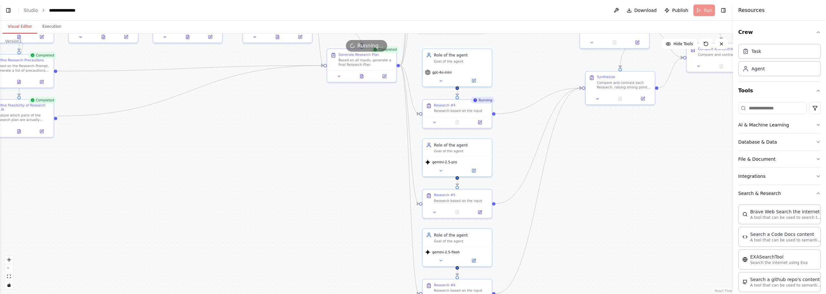
drag, startPoint x: 535, startPoint y: 147, endPoint x: 535, endPoint y: 77, distance: 69.4
click at [535, 77] on div ".deletable-edge-delete-btn { width: 20px; height: 20px; border: 0px solid #ffff…" at bounding box center [366, 164] width 733 height 261
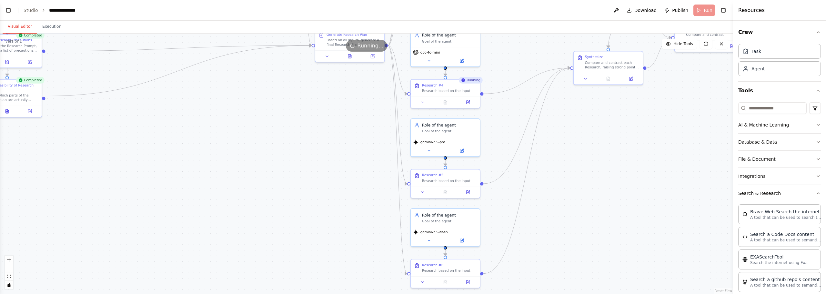
drag, startPoint x: 580, startPoint y: 175, endPoint x: 572, endPoint y: 162, distance: 15.7
click at [572, 162] on div ".deletable-edge-delete-btn { width: 20px; height: 20px; border: 0px solid #ffff…" at bounding box center [366, 164] width 733 height 261
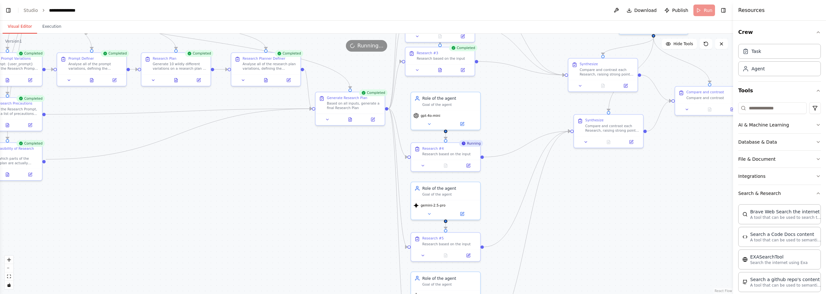
drag, startPoint x: 583, startPoint y: 161, endPoint x: 585, endPoint y: 251, distance: 89.8
click at [583, 251] on div ".deletable-edge-delete-btn { width: 20px; height: 20px; border: 0px solid #ffff…" at bounding box center [366, 164] width 733 height 261
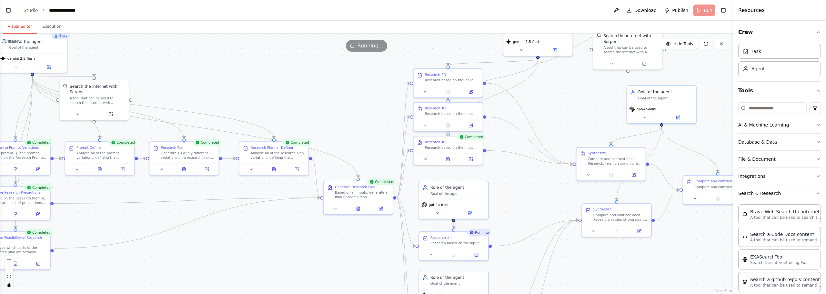
drag, startPoint x: 537, startPoint y: 198, endPoint x: 545, endPoint y: 220, distance: 23.1
click at [545, 220] on div ".deletable-edge-delete-btn { width: 20px; height: 20px; border: 0px solid #ffff…" at bounding box center [366, 164] width 733 height 261
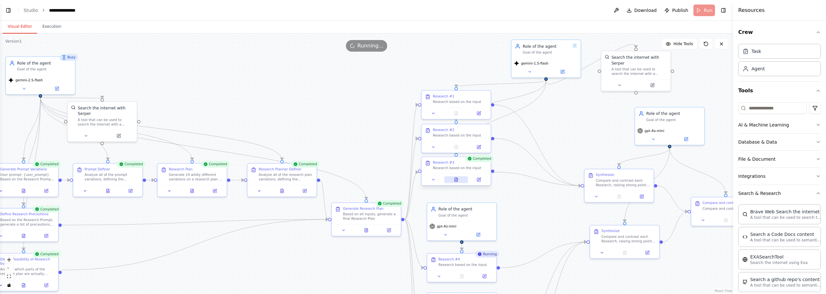
click at [455, 178] on icon at bounding box center [456, 180] width 5 height 5
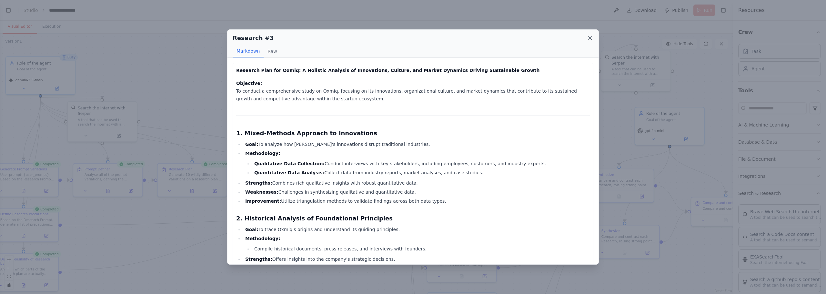
click at [593, 41] on icon at bounding box center [590, 38] width 6 height 6
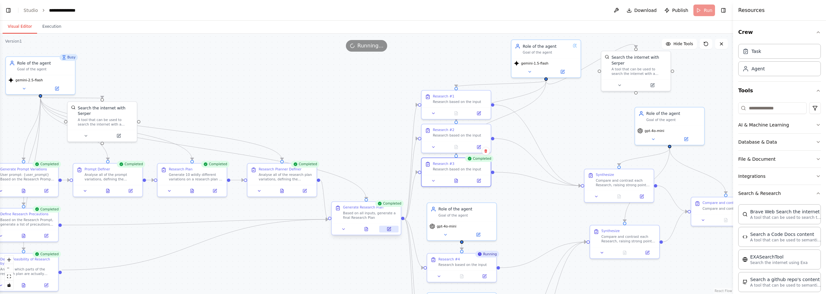
click at [387, 229] on icon at bounding box center [389, 229] width 5 height 5
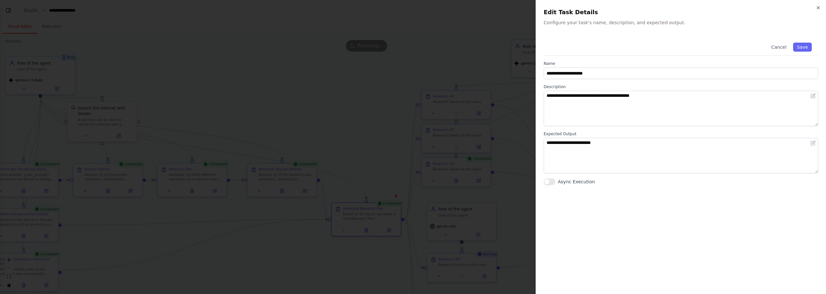
drag, startPoint x: 387, startPoint y: 229, endPoint x: 353, endPoint y: 106, distance: 127.4
click at [353, 106] on div at bounding box center [413, 147] width 826 height 294
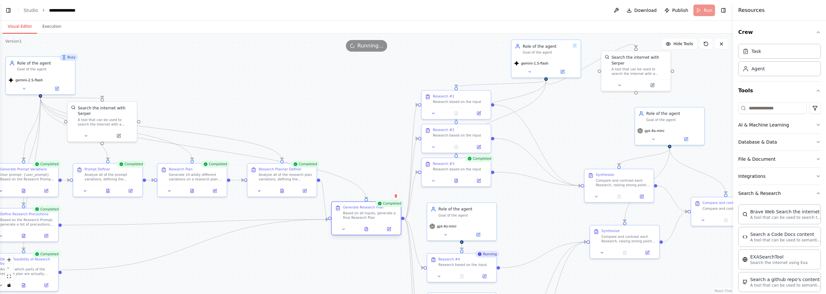
click at [370, 227] on button at bounding box center [366, 229] width 24 height 7
click at [374, 229] on button at bounding box center [366, 229] width 24 height 7
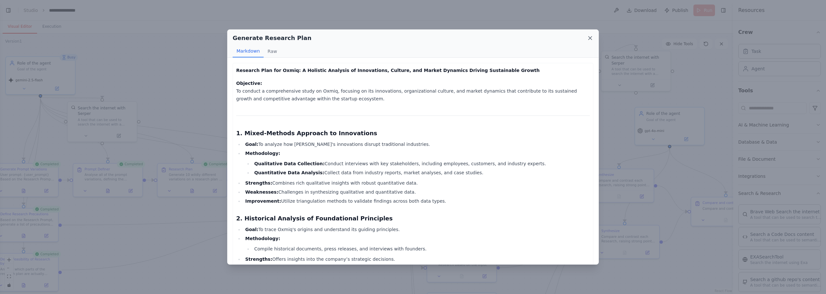
click at [590, 35] on icon at bounding box center [590, 38] width 6 height 6
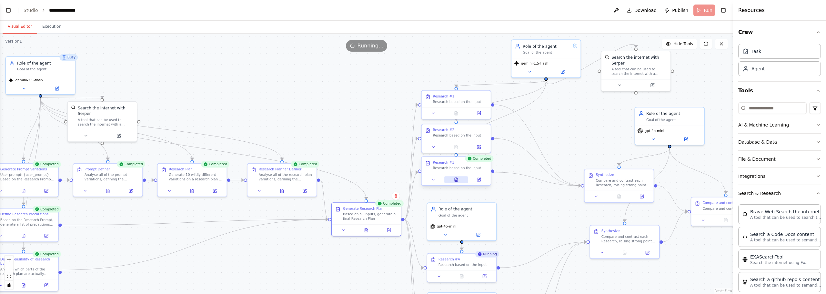
click at [461, 181] on button at bounding box center [457, 179] width 24 height 7
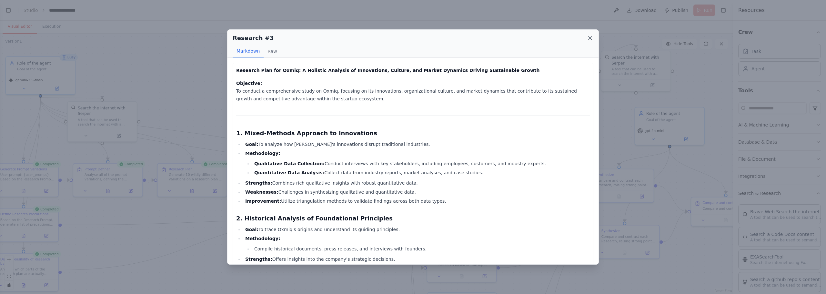
click at [592, 41] on icon at bounding box center [590, 38] width 6 height 6
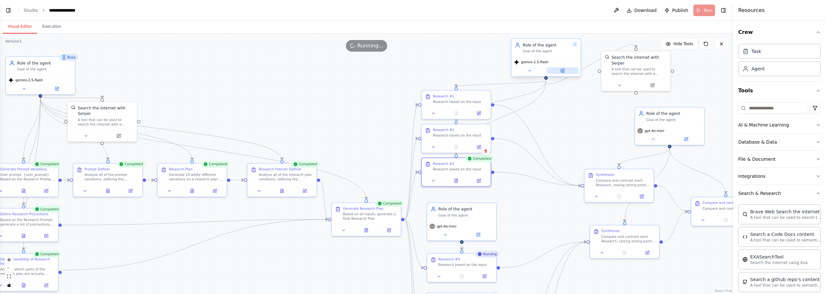
click at [564, 73] on button at bounding box center [563, 70] width 32 height 7
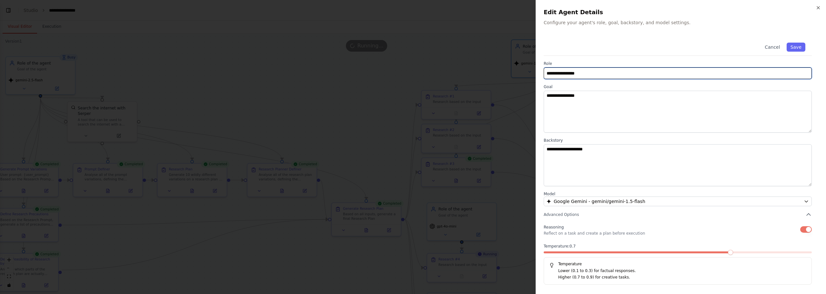
drag, startPoint x: 588, startPoint y: 70, endPoint x: 486, endPoint y: 67, distance: 102.1
click at [486, 67] on body "**********" at bounding box center [413, 147] width 826 height 294
type input "**********"
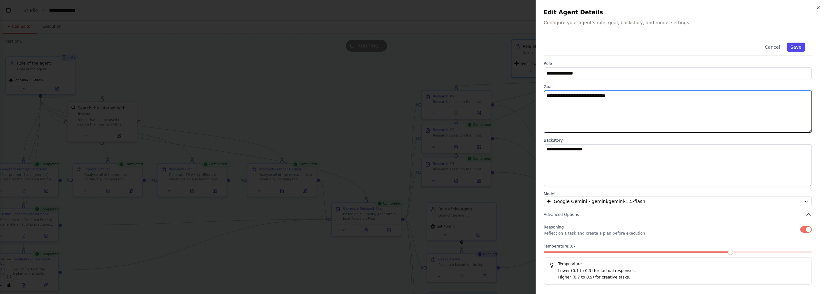
type textarea "**********"
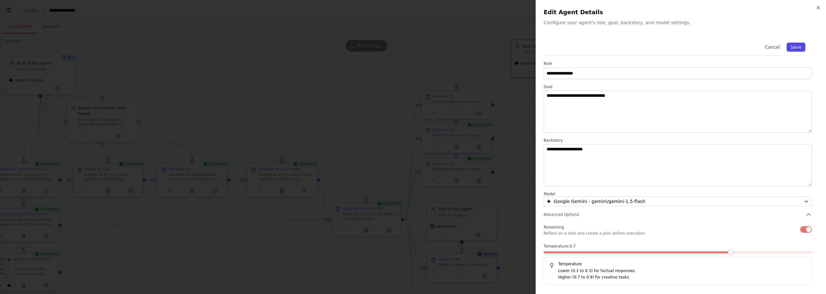
click at [800, 43] on button "Save" at bounding box center [796, 47] width 19 height 9
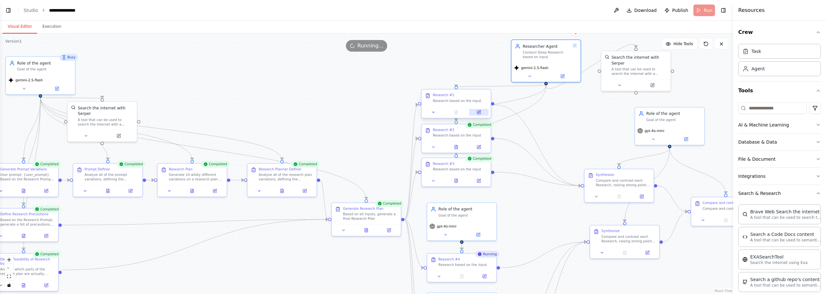
click at [479, 112] on icon at bounding box center [479, 111] width 3 height 3
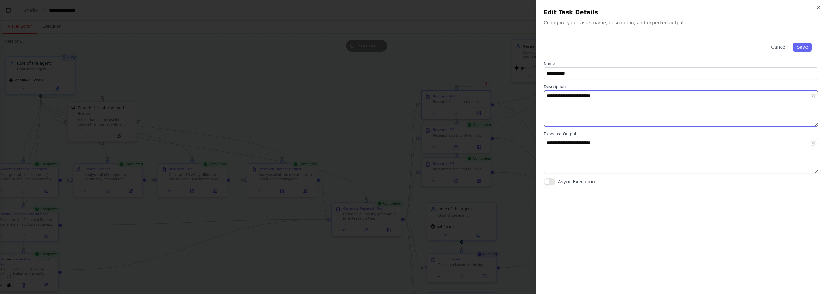
drag, startPoint x: 549, startPoint y: 94, endPoint x: 542, endPoint y: 95, distance: 7.5
click at [542, 95] on div "**********" at bounding box center [681, 147] width 291 height 294
type textarea "**********"
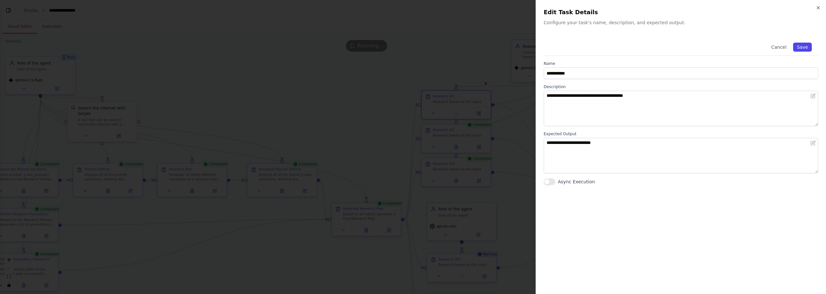
click at [801, 49] on button "Save" at bounding box center [802, 47] width 19 height 9
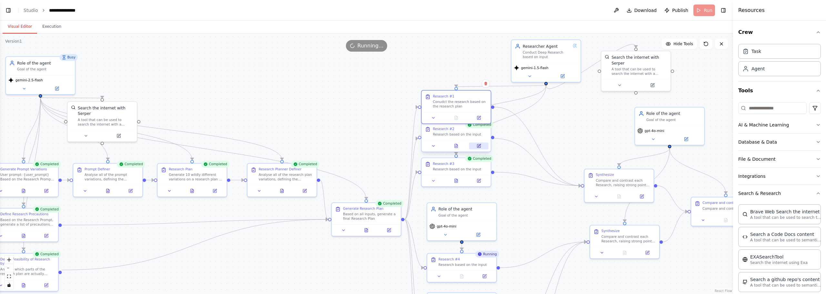
click at [479, 144] on icon at bounding box center [479, 146] width 5 height 5
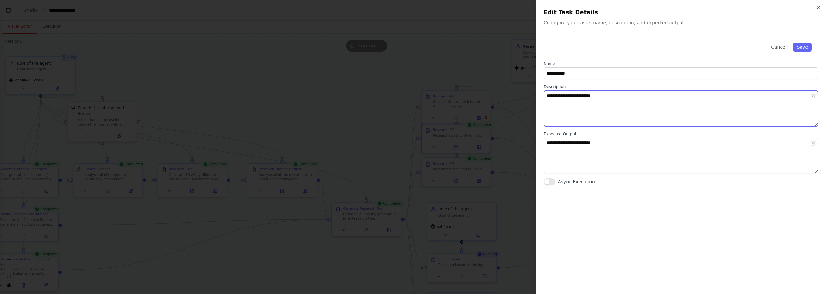
drag, startPoint x: 633, startPoint y: 110, endPoint x: 453, endPoint y: 96, distance: 180.4
click at [453, 96] on body "**********" at bounding box center [413, 147] width 826 height 294
paste textarea "**********"
type textarea "**********"
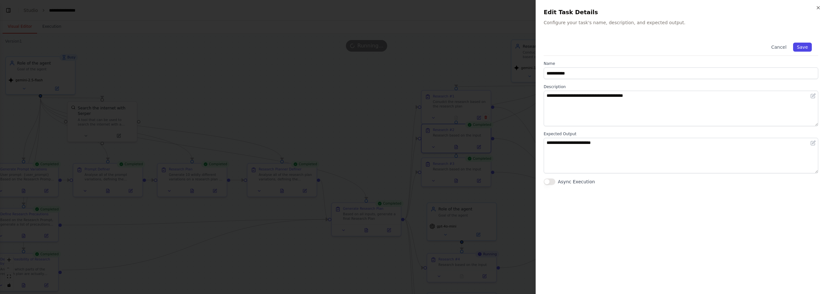
click at [800, 43] on button "Save" at bounding box center [802, 47] width 19 height 9
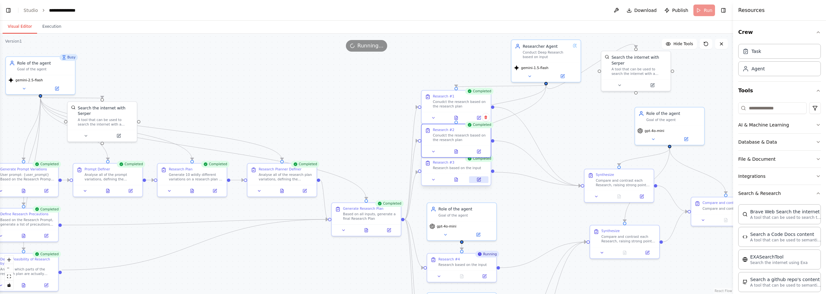
click at [474, 176] on button at bounding box center [478, 179] width 19 height 7
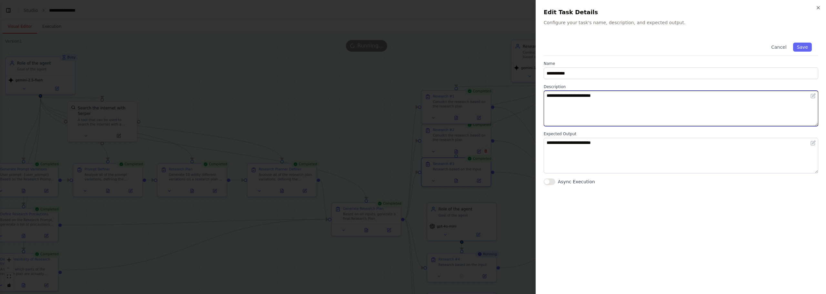
drag, startPoint x: 640, startPoint y: 99, endPoint x: 501, endPoint y: 87, distance: 140.0
click at [498, 87] on body "**********" at bounding box center [413, 147] width 826 height 294
paste textarea "**********"
type textarea "**********"
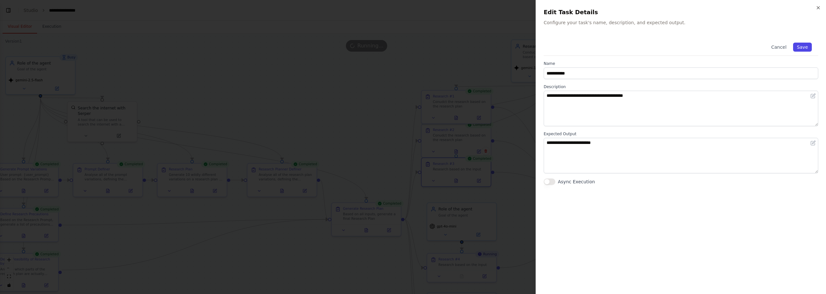
click at [804, 47] on button "Save" at bounding box center [802, 47] width 19 height 9
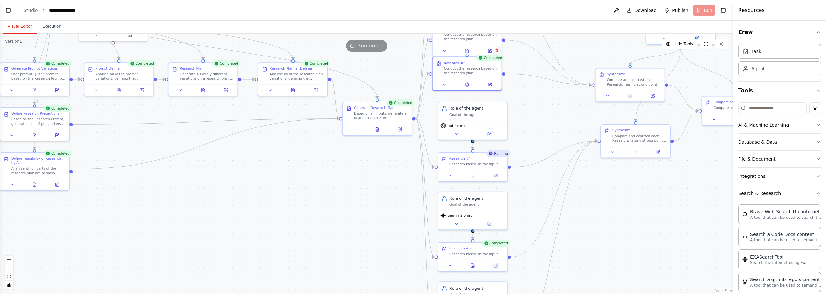
drag, startPoint x: 552, startPoint y: 152, endPoint x: 525, endPoint y: 144, distance: 28.9
click at [552, 126] on div ".deletable-edge-delete-btn { width: 20px; height: 20px; border: 0px solid #ffff…" at bounding box center [366, 164] width 733 height 261
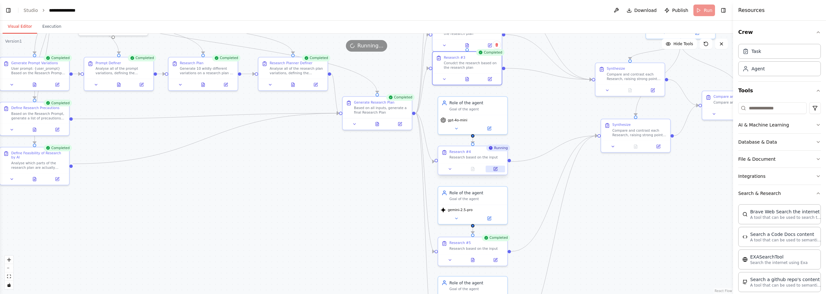
click at [495, 169] on icon at bounding box center [496, 168] width 3 height 3
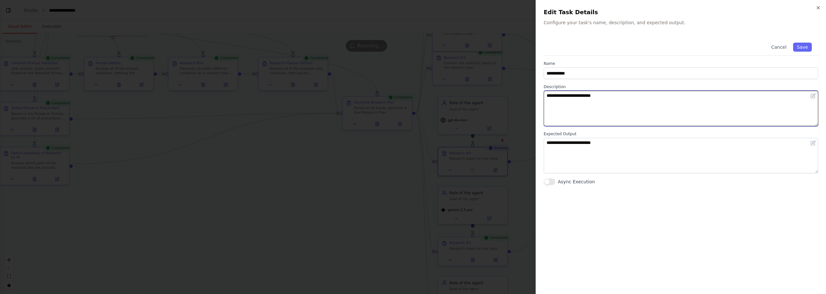
drag, startPoint x: 637, startPoint y: 107, endPoint x: 456, endPoint y: 88, distance: 181.8
click at [459, 88] on body "**********" at bounding box center [413, 147] width 826 height 294
paste textarea "**********"
type textarea "**********"
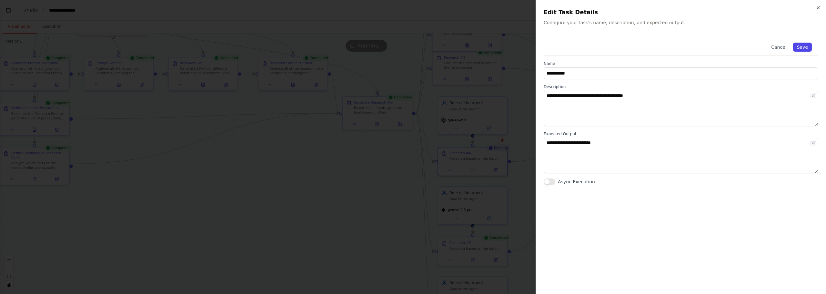
click at [798, 46] on button "Save" at bounding box center [802, 47] width 19 height 9
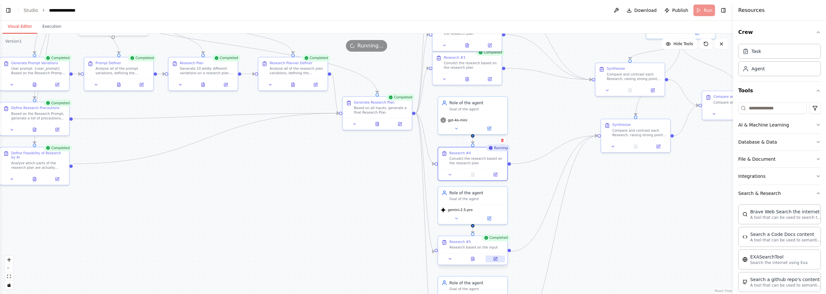
click at [498, 261] on button at bounding box center [495, 259] width 19 height 7
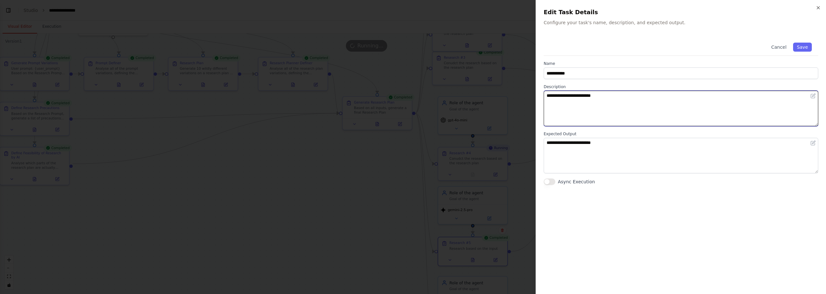
drag, startPoint x: 657, startPoint y: 102, endPoint x: 487, endPoint y: 81, distance: 170.7
click at [481, 81] on body "**********" at bounding box center [413, 147] width 826 height 294
paste textarea "**********"
type textarea "**********"
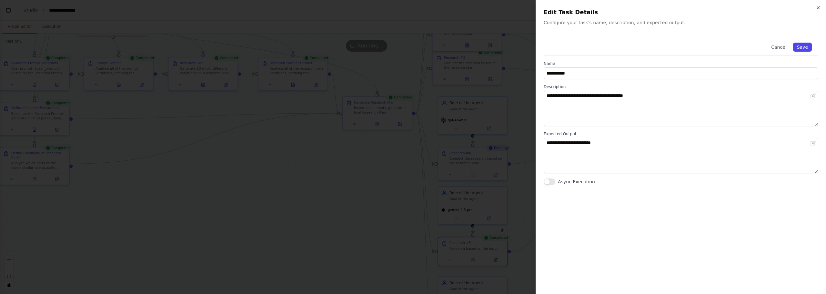
click at [798, 49] on button "Save" at bounding box center [802, 47] width 19 height 9
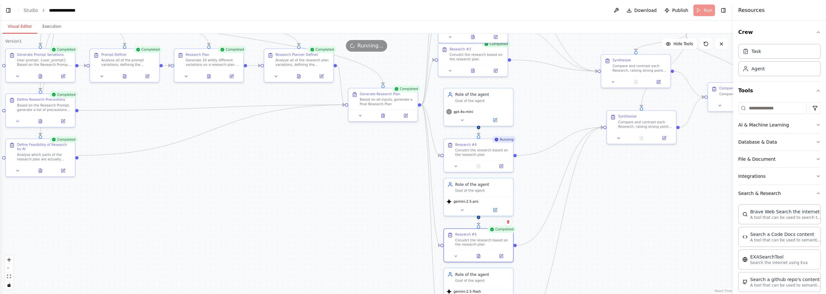
drag, startPoint x: 571, startPoint y: 248, endPoint x: 582, endPoint y: 133, distance: 115.2
click at [582, 133] on div ".deletable-edge-delete-btn { width: 20px; height: 20px; border: 0px solid #ffff…" at bounding box center [366, 164] width 733 height 261
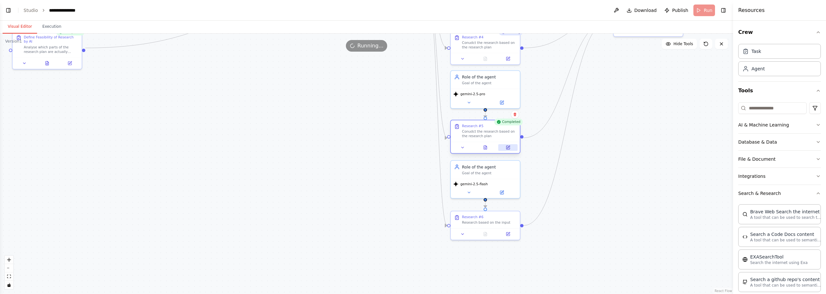
click at [513, 148] on button at bounding box center [507, 147] width 19 height 7
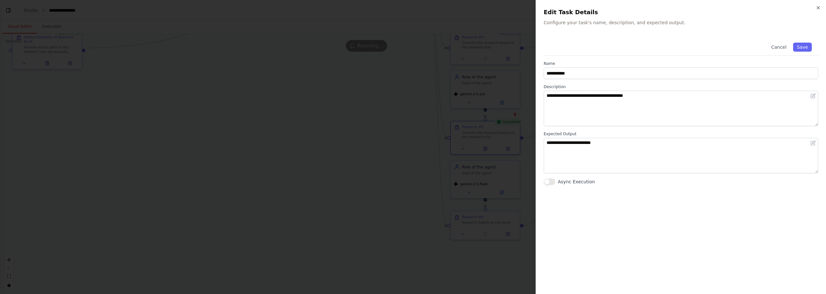
click at [426, 134] on div at bounding box center [413, 147] width 826 height 294
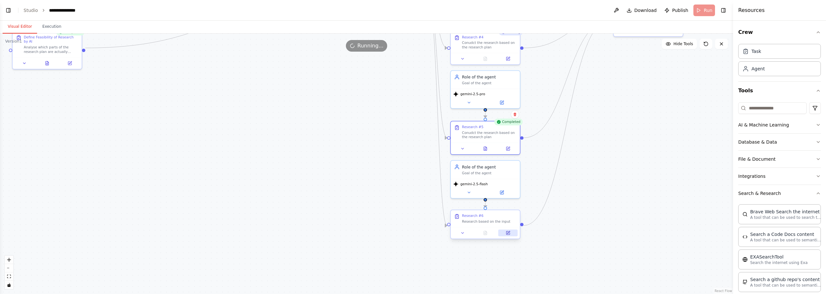
click at [507, 233] on icon at bounding box center [507, 232] width 3 height 3
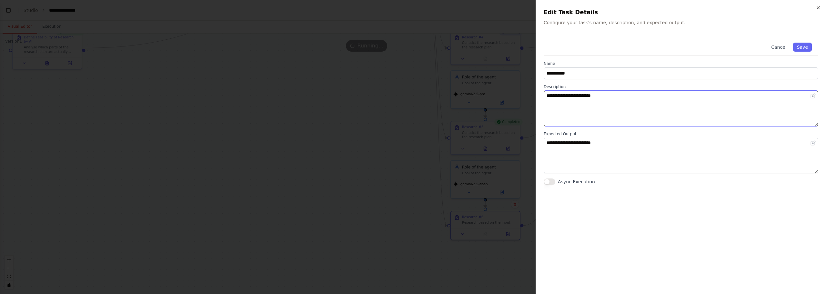
drag, startPoint x: 611, startPoint y: 110, endPoint x: 516, endPoint y: 88, distance: 98.4
click at [557, 99] on textarea "**********" at bounding box center [681, 109] width 275 height 36
paste textarea "**********"
drag, startPoint x: 688, startPoint y: 97, endPoint x: 449, endPoint y: 54, distance: 242.0
click at [449, 54] on body "**********" at bounding box center [413, 147] width 826 height 294
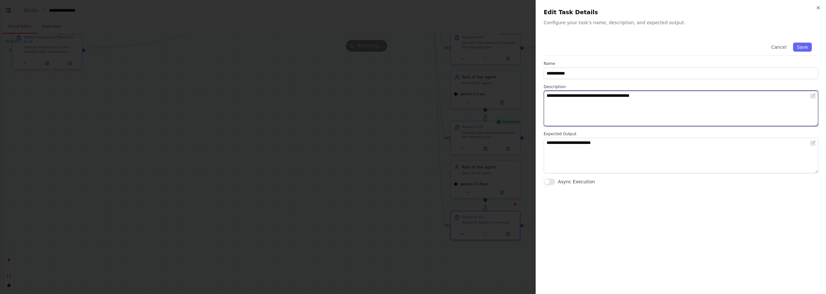
paste textarea
type textarea "**********"
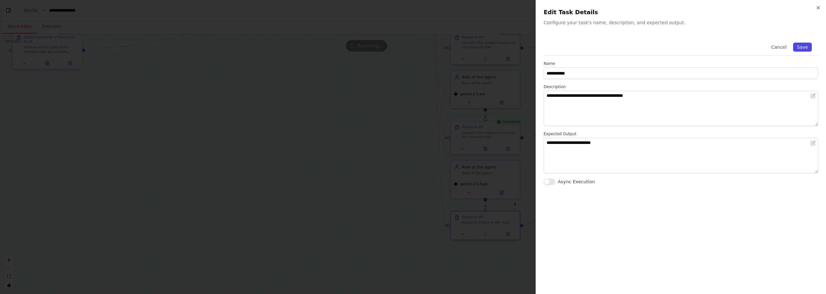
click at [798, 48] on button "Save" at bounding box center [802, 47] width 19 height 9
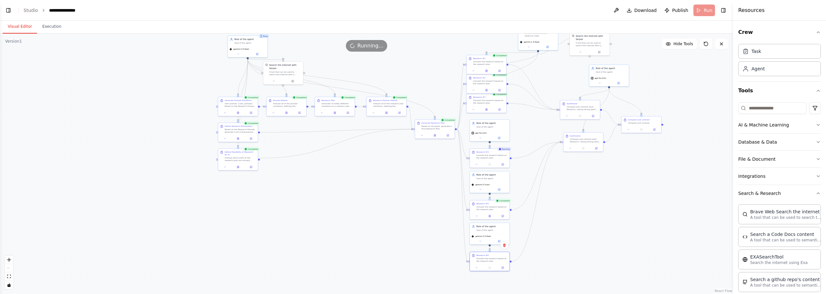
drag, startPoint x: 666, startPoint y: 151, endPoint x: 644, endPoint y: 184, distance: 39.5
click at [644, 184] on div ".deletable-edge-delete-btn { width: 20px; height: 20px; border: 0px solid #ffff…" at bounding box center [366, 164] width 733 height 261
drag, startPoint x: 649, startPoint y: 77, endPoint x: 634, endPoint y: 131, distance: 55.4
click at [634, 131] on div ".deletable-edge-delete-btn { width: 20px; height: 20px; border: 0px solid #ffff…" at bounding box center [366, 164] width 733 height 261
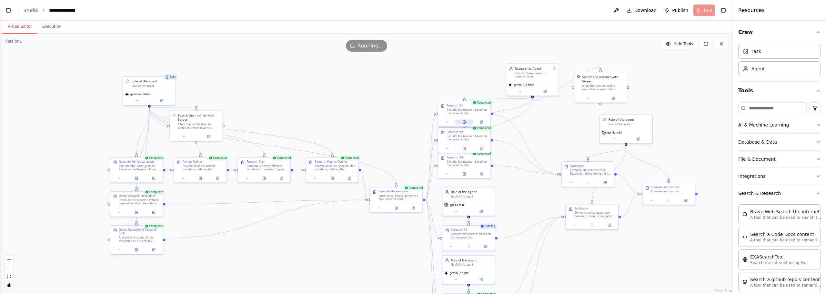
click at [465, 121] on icon at bounding box center [465, 121] width 1 height 1
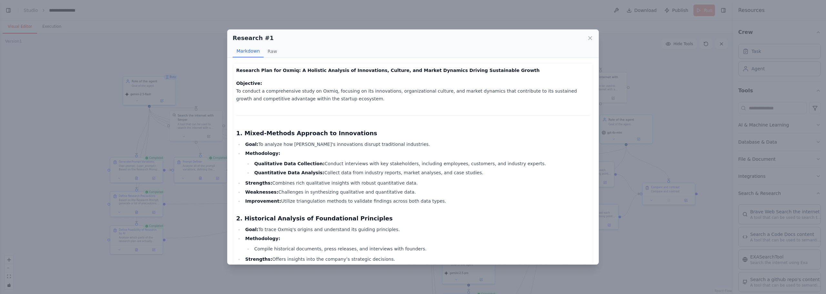
click at [204, 99] on div "Research #1 Markdown Raw Research Plan for Oxmiq: A Holistic Analysis of Innova…" at bounding box center [413, 147] width 826 height 294
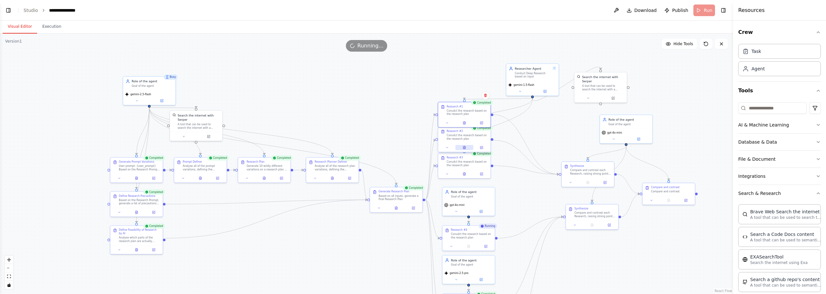
click at [468, 148] on button at bounding box center [464, 147] width 18 height 5
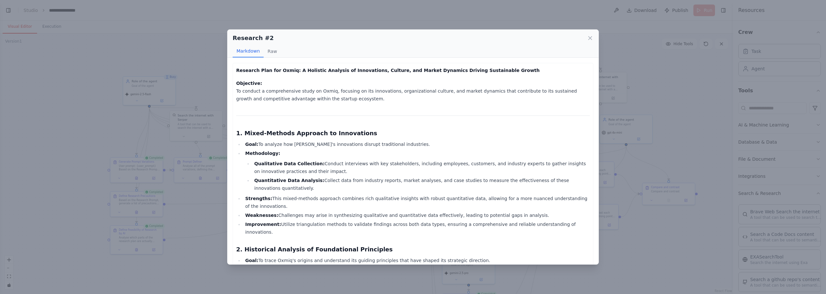
click at [200, 75] on div "Research #2 Markdown Raw Research Plan for Oxmiq: A Holistic Analysis of Innova…" at bounding box center [413, 147] width 826 height 294
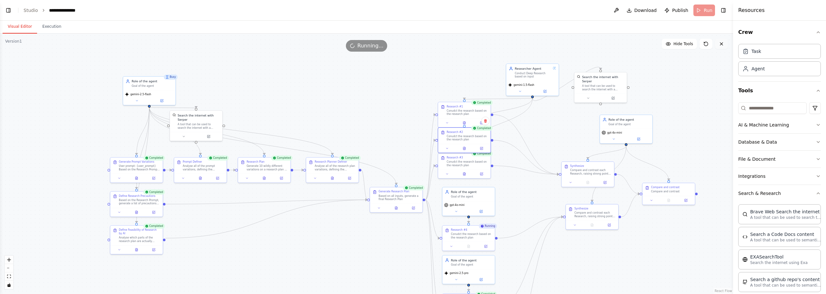
click at [725, 45] on button at bounding box center [721, 44] width 13 height 10
click at [299, 82] on div ".deletable-edge-delete-btn { width: 20px; height: 20px; border: 0px solid #ffff…" at bounding box center [366, 164] width 733 height 261
drag, startPoint x: 53, startPoint y: 30, endPoint x: 31, endPoint y: 29, distance: 22.3
click at [53, 30] on button "Execution" at bounding box center [51, 27] width 29 height 14
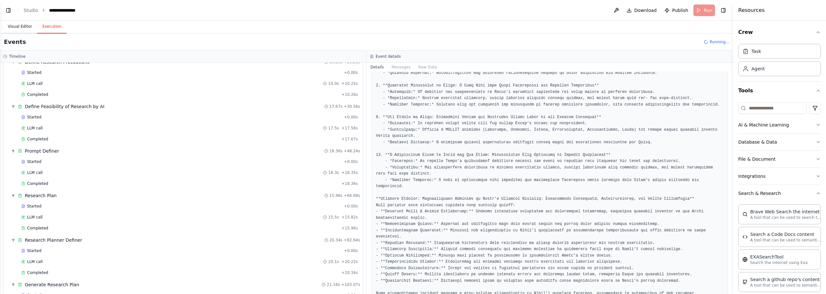
click at [31, 29] on button "Visual Editor" at bounding box center [20, 27] width 35 height 14
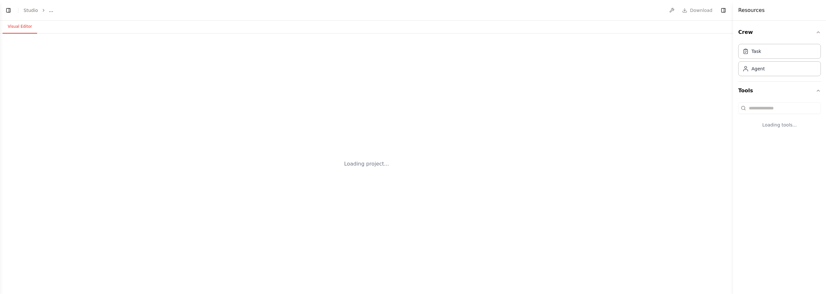
select select "****"
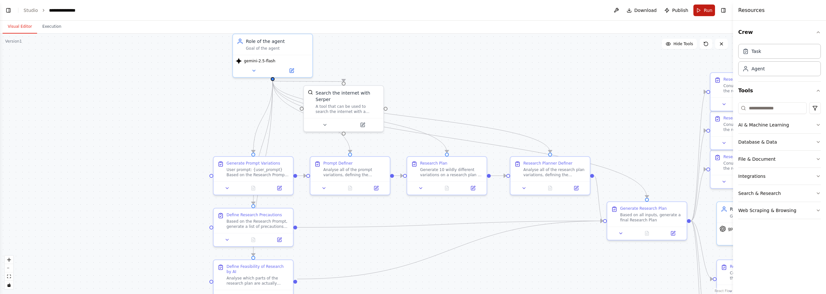
click at [703, 11] on button "Run" at bounding box center [705, 11] width 22 height 12
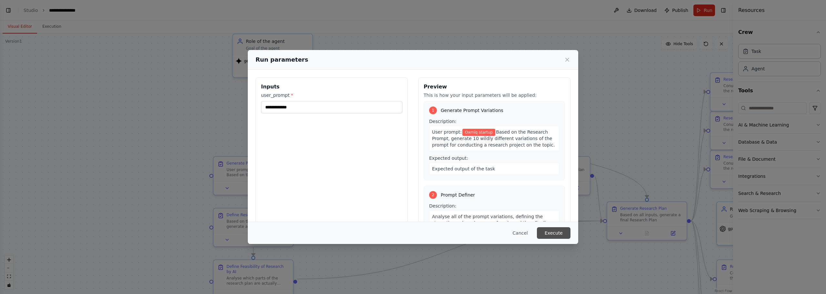
click at [552, 231] on button "Execute" at bounding box center [554, 233] width 34 height 12
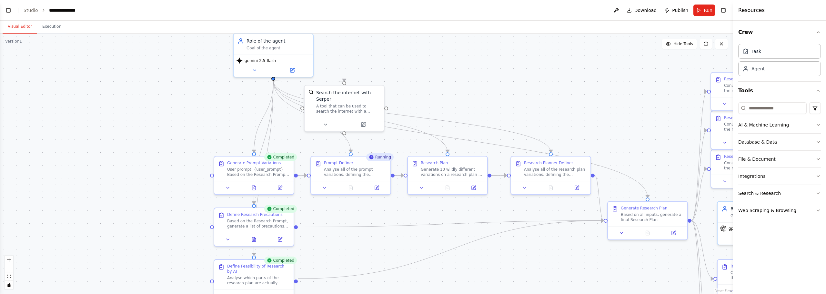
click at [131, 80] on div ".deletable-edge-delete-btn { width: 20px; height: 20px; border: 0px solid #ffff…" at bounding box center [366, 164] width 733 height 261
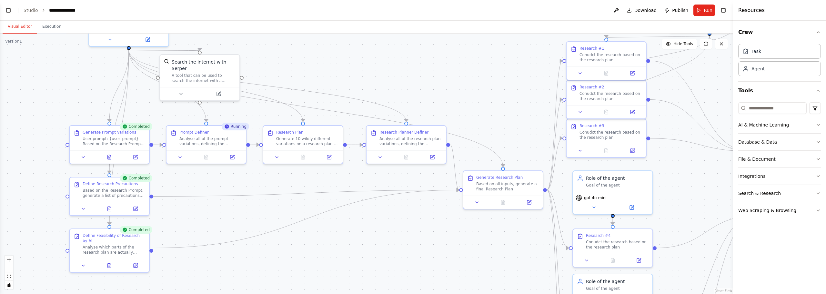
drag, startPoint x: 559, startPoint y: 128, endPoint x: 415, endPoint y: 97, distance: 147.8
click at [415, 97] on div ".deletable-edge-delete-btn { width: 20px; height: 20px; border: 0px solid #ffff…" at bounding box center [366, 164] width 733 height 261
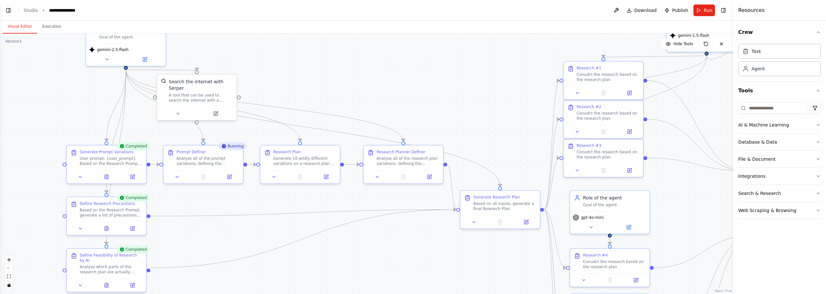
drag, startPoint x: 368, startPoint y: 75, endPoint x: 365, endPoint y: 95, distance: 19.9
click at [365, 95] on div ".deletable-edge-delete-btn { width: 20px; height: 20px; border: 0px solid #ffff…" at bounding box center [366, 164] width 733 height 261
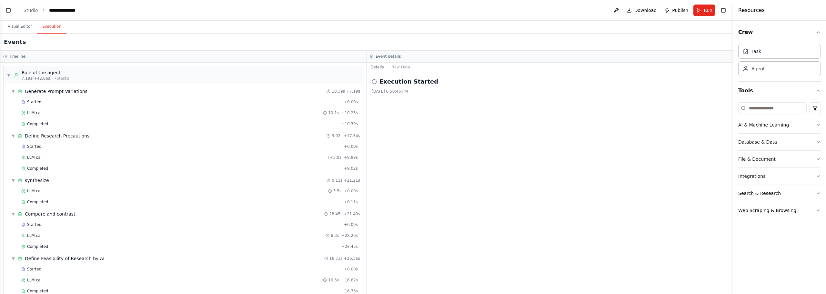
click at [48, 24] on button "Execution" at bounding box center [51, 27] width 29 height 14
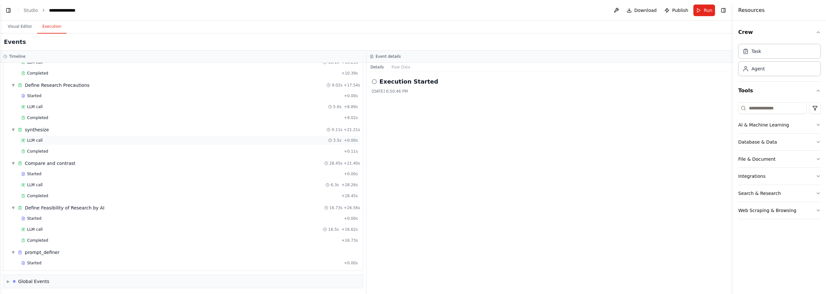
scroll to position [52, 0]
click at [40, 263] on div "Started" at bounding box center [181, 261] width 320 height 5
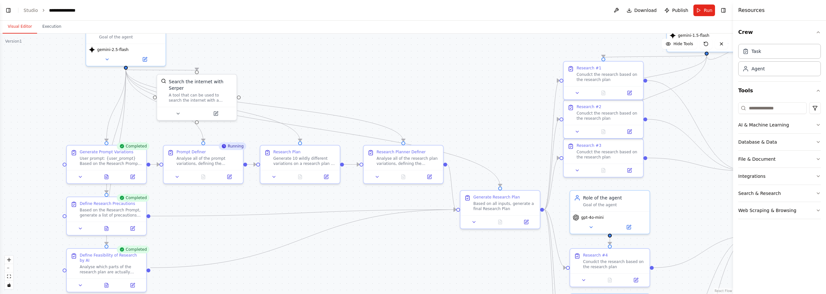
click at [27, 26] on button "Visual Editor" at bounding box center [20, 27] width 35 height 14
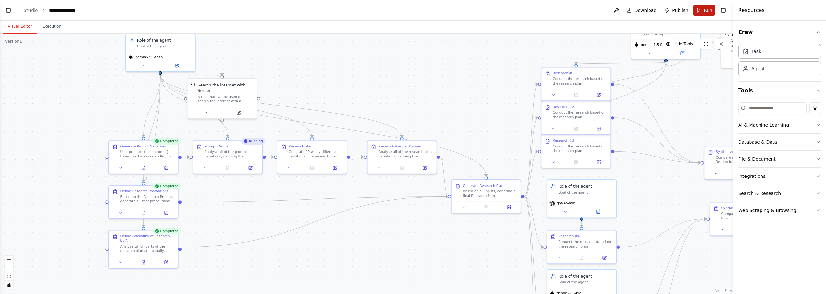
click at [700, 11] on button "Run" at bounding box center [705, 11] width 22 height 12
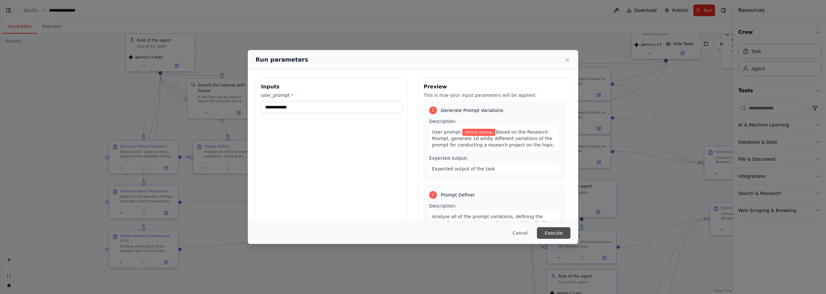
click at [553, 231] on button "Execute" at bounding box center [554, 233] width 34 height 12
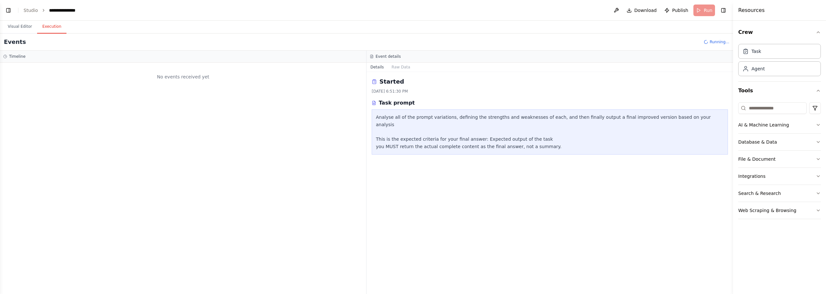
scroll to position [0, 0]
click at [53, 29] on button "Execution" at bounding box center [51, 27] width 29 height 14
click at [54, 28] on button "Execution" at bounding box center [51, 27] width 29 height 14
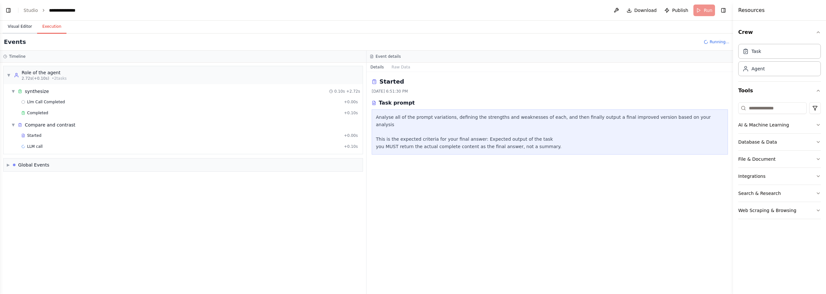
click at [24, 32] on button "Visual Editor" at bounding box center [20, 27] width 35 height 14
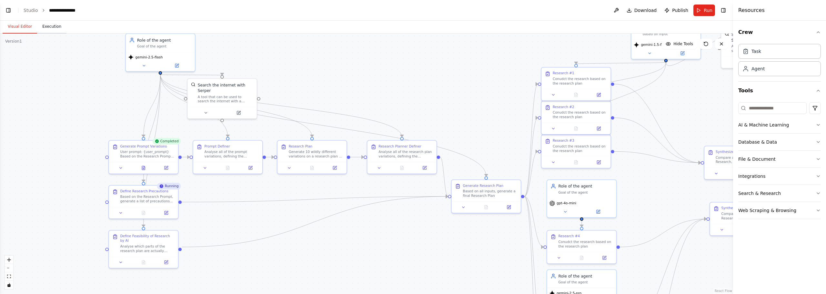
click at [59, 25] on button "Execution" at bounding box center [51, 27] width 29 height 14
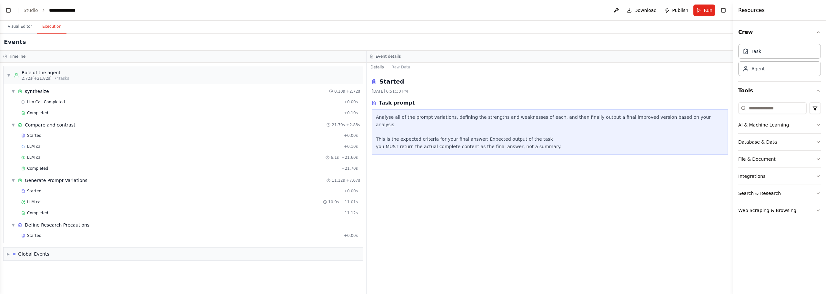
click at [53, 30] on button "Execution" at bounding box center [51, 27] width 29 height 14
click at [25, 29] on button "Visual Editor" at bounding box center [20, 27] width 35 height 14
click at [52, 26] on button "Execution" at bounding box center [51, 27] width 29 height 14
click at [75, 25] on div "Visual Editor Execution" at bounding box center [366, 27] width 733 height 13
click at [46, 26] on button "Execution" at bounding box center [51, 27] width 29 height 14
